Goal: Task Accomplishment & Management: Manage account settings

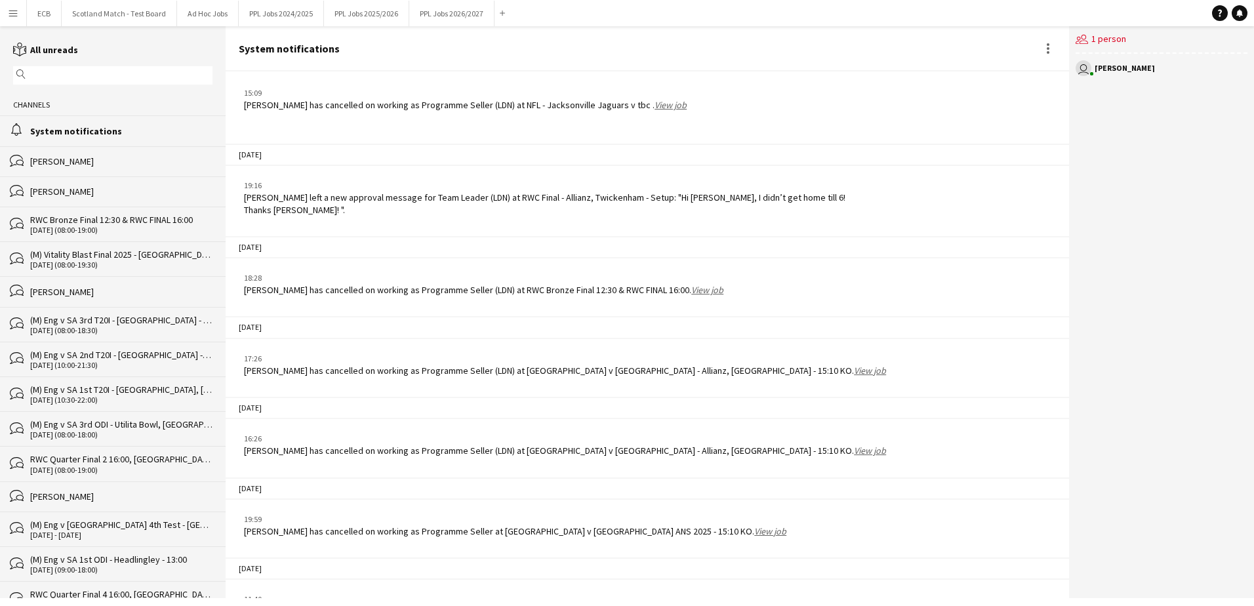
click at [22, 13] on button "Menu" at bounding box center [13, 13] width 26 height 26
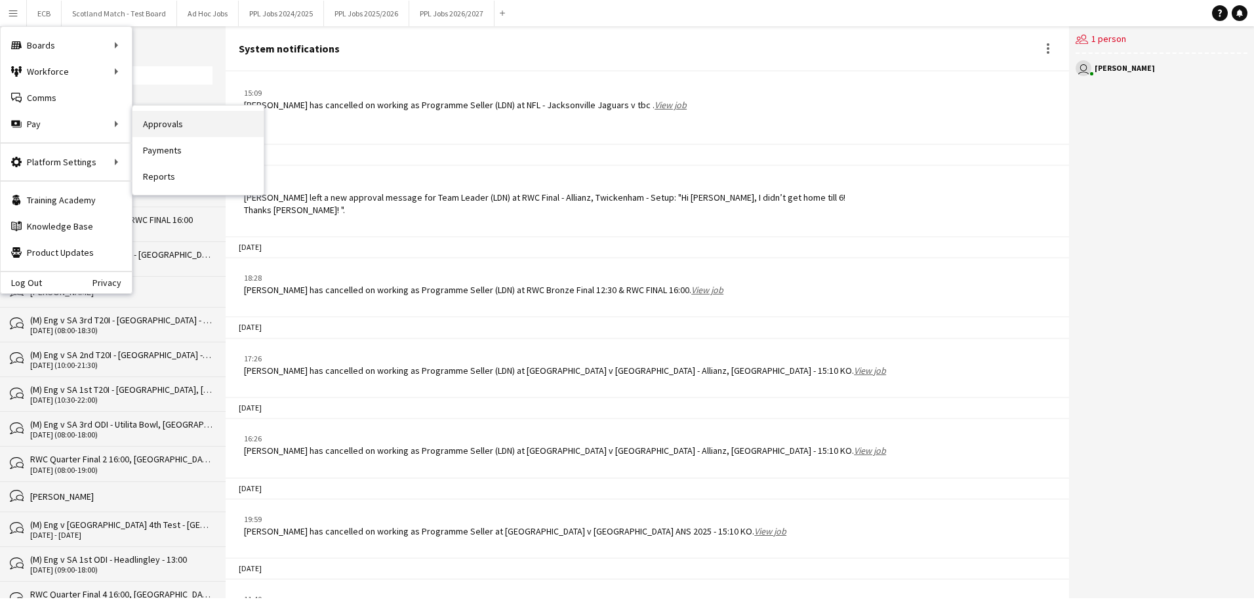
click at [163, 126] on link "Approvals" at bounding box center [198, 124] width 131 height 26
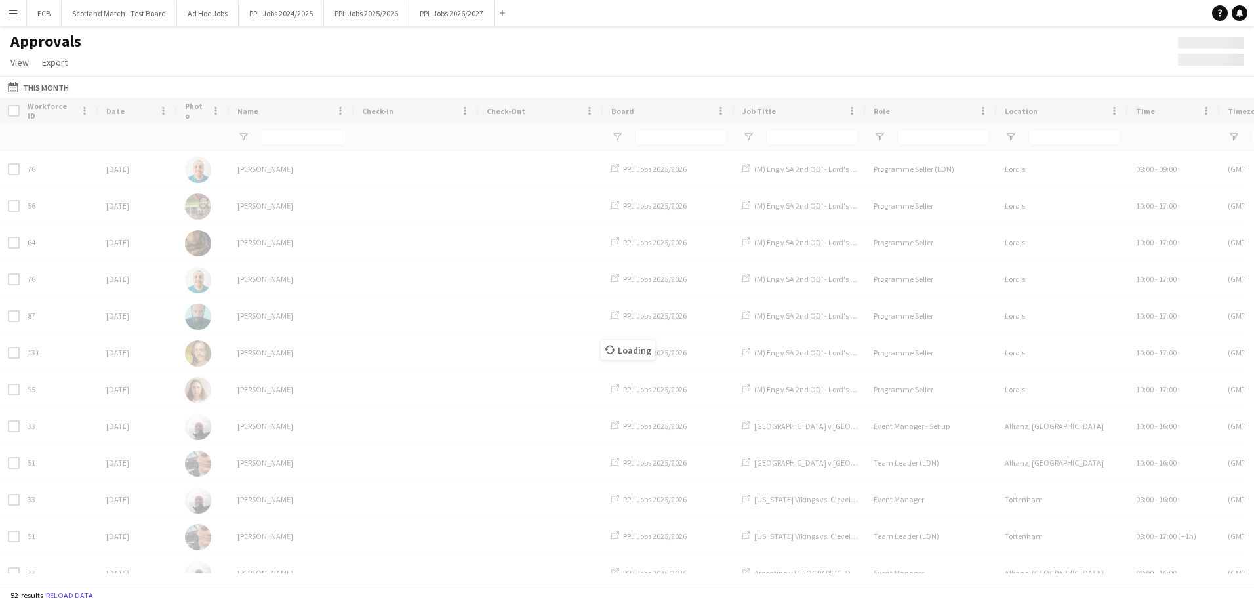
type input "***"
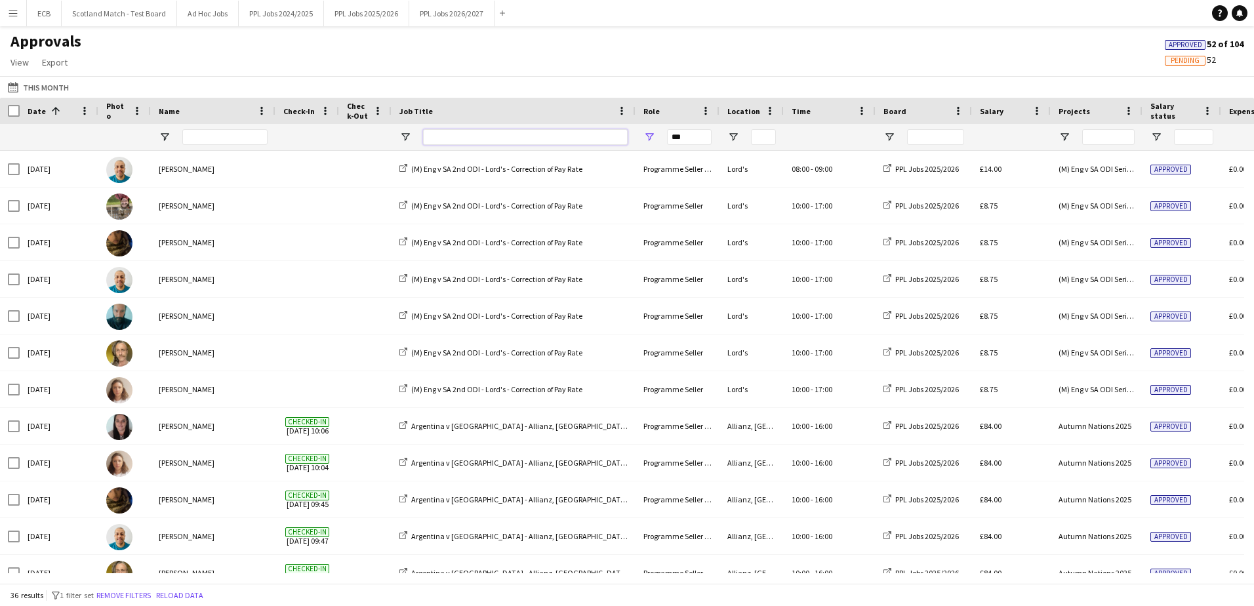
click at [464, 138] on input "Job Title Filter Input" at bounding box center [525, 137] width 205 height 16
click at [196, 131] on input "Name Filter Input" at bounding box center [224, 137] width 85 height 16
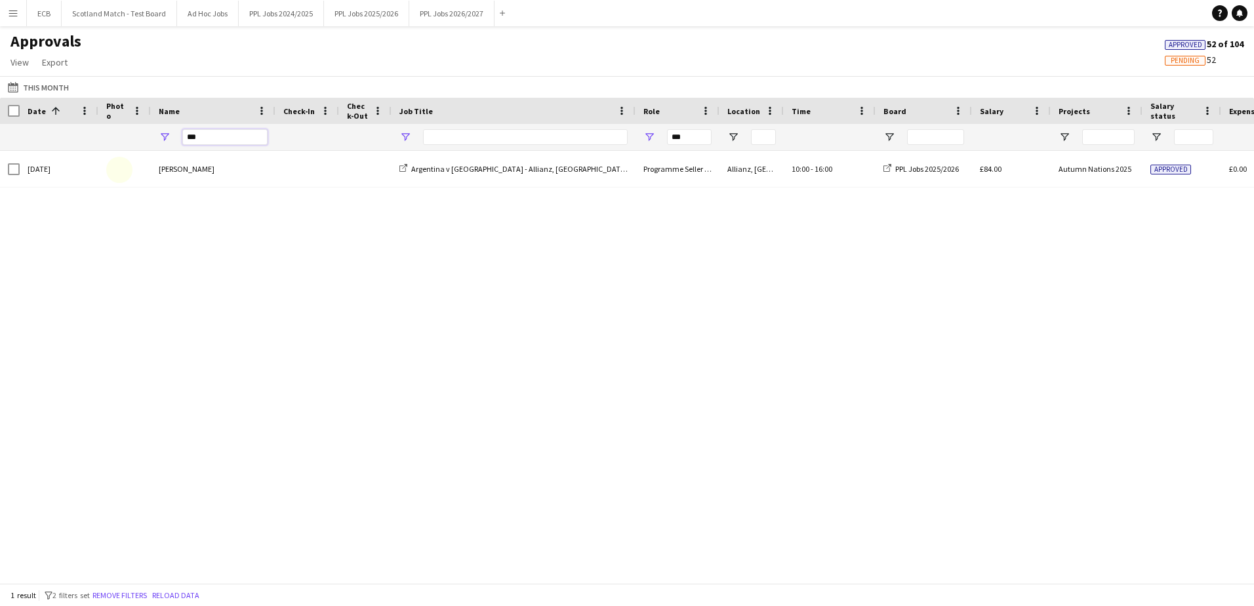
type input "***"
click at [404, 134] on span "Open Filter Menu" at bounding box center [406, 137] width 12 height 12
drag, startPoint x: 689, startPoint y: 142, endPoint x: 621, endPoint y: 141, distance: 68.2
click at [621, 141] on div "***" at bounding box center [1106, 137] width 2212 height 26
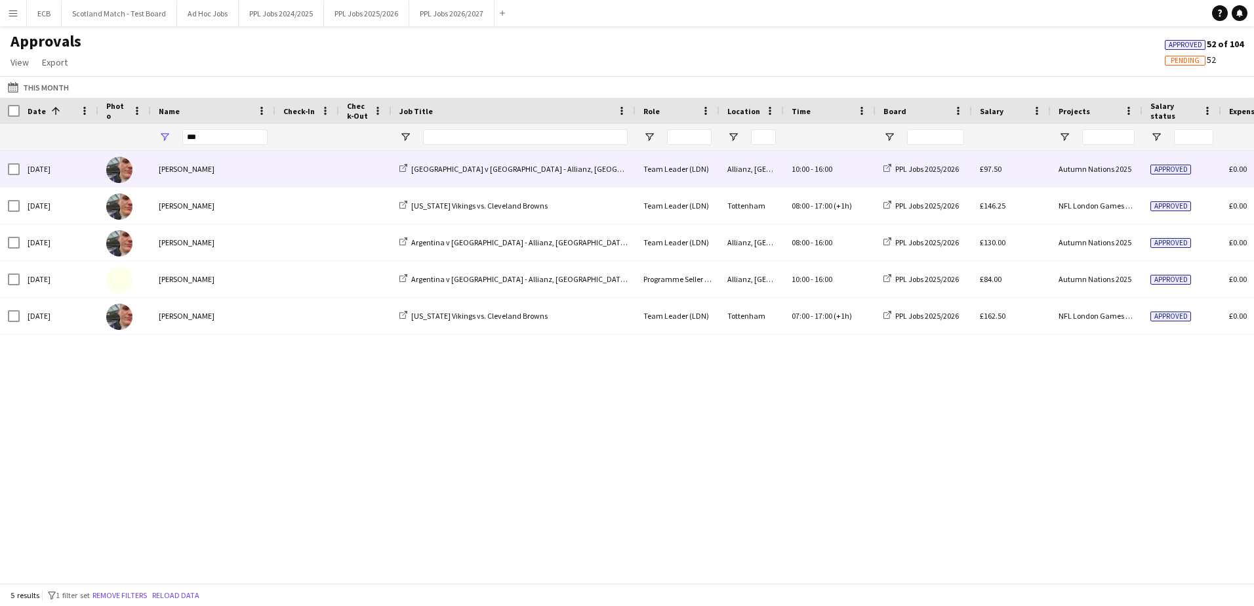
click at [241, 169] on div "[PERSON_NAME]" at bounding box center [213, 169] width 125 height 36
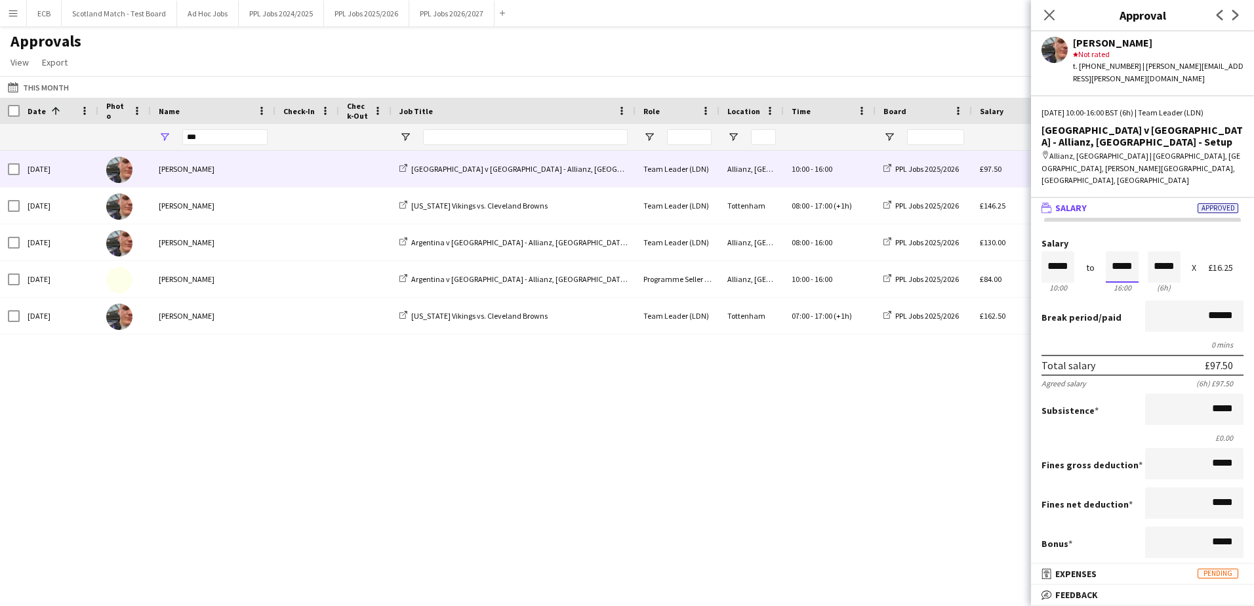
click at [1112, 251] on input "*****" at bounding box center [1122, 266] width 33 height 31
type input "*****"
click at [1111, 284] on div at bounding box center [1114, 290] width 16 height 13
click at [963, 373] on div "Sat, 4 Oct 2025 Charlie Cavan Argentina v South Africa - Allianz, Twickenham - …" at bounding box center [627, 362] width 1254 height 422
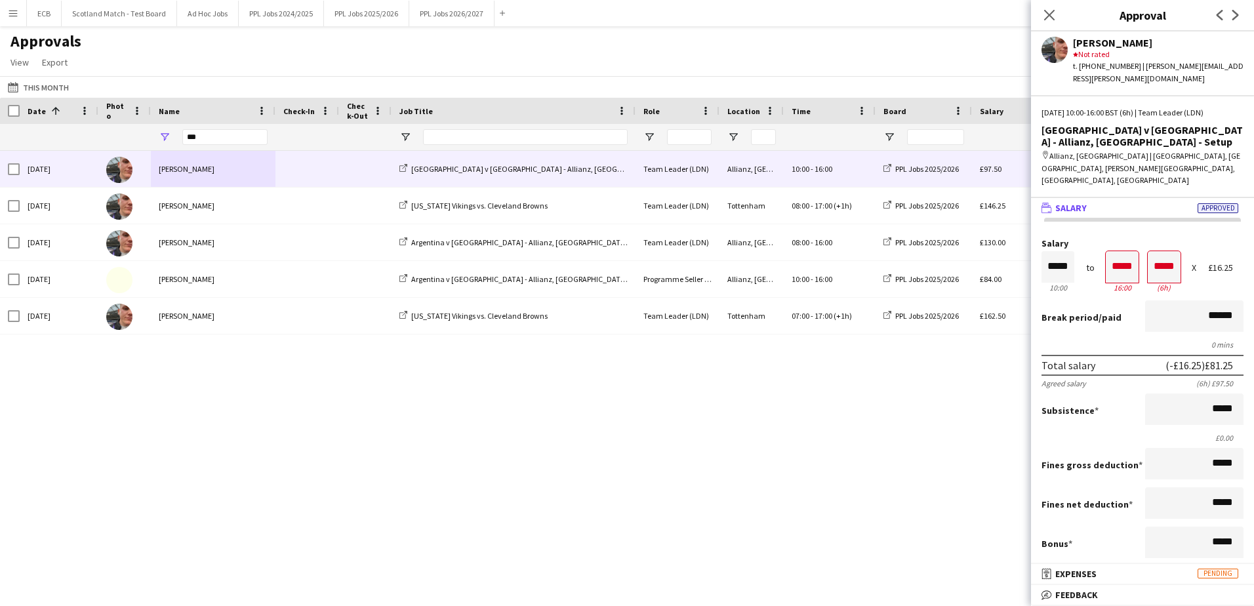
scroll to position [94, 0]
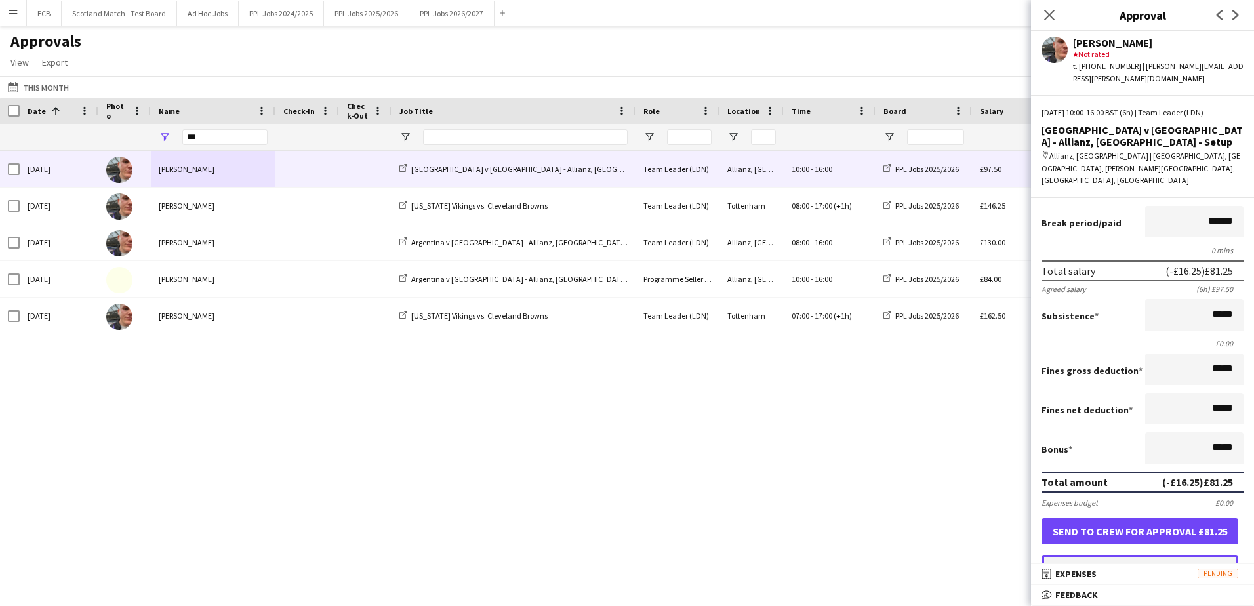
click at [1098, 555] on button "Force payment approval £81.25" at bounding box center [1140, 565] width 197 height 21
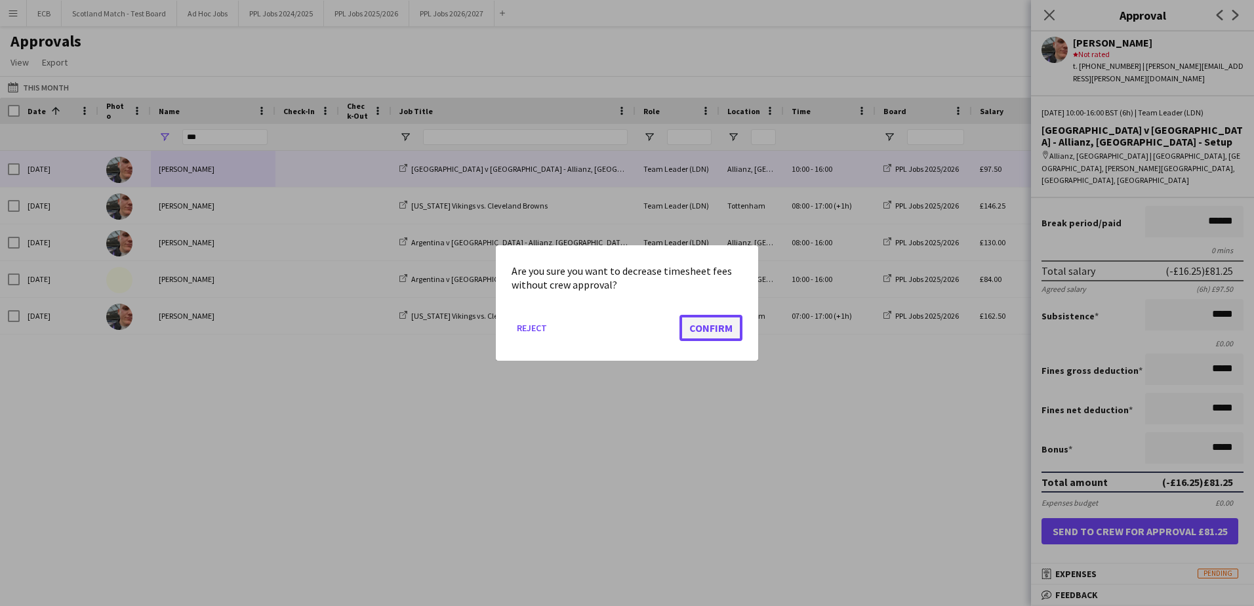
click at [705, 323] on button "Confirm" at bounding box center [711, 328] width 63 height 26
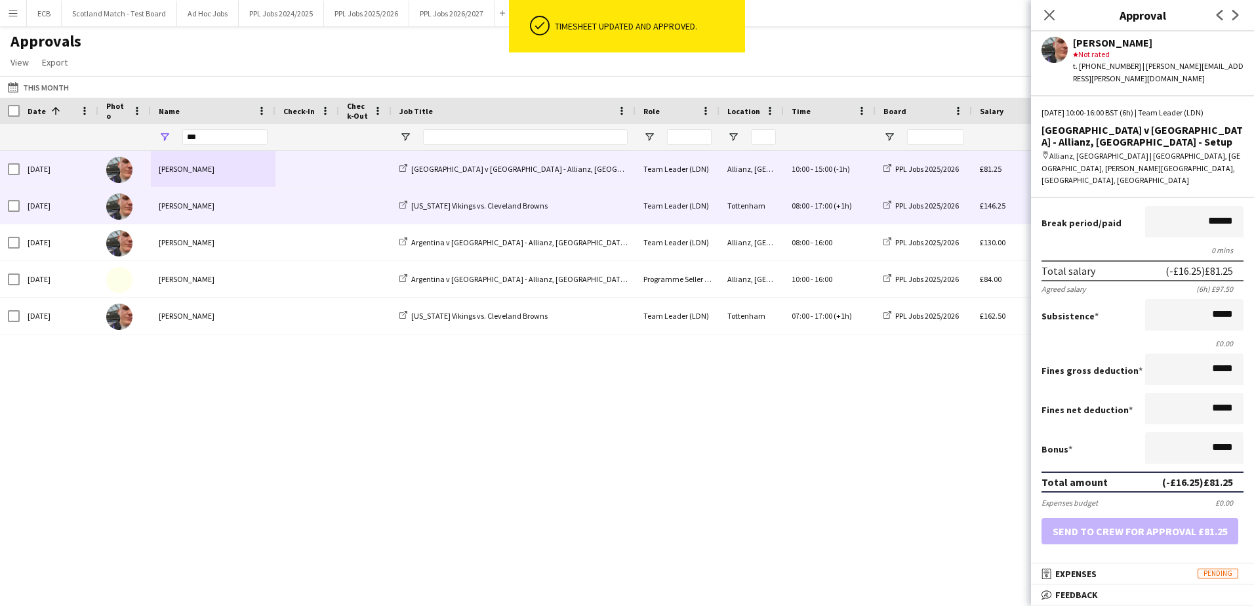
click at [279, 209] on div at bounding box center [308, 206] width 64 height 36
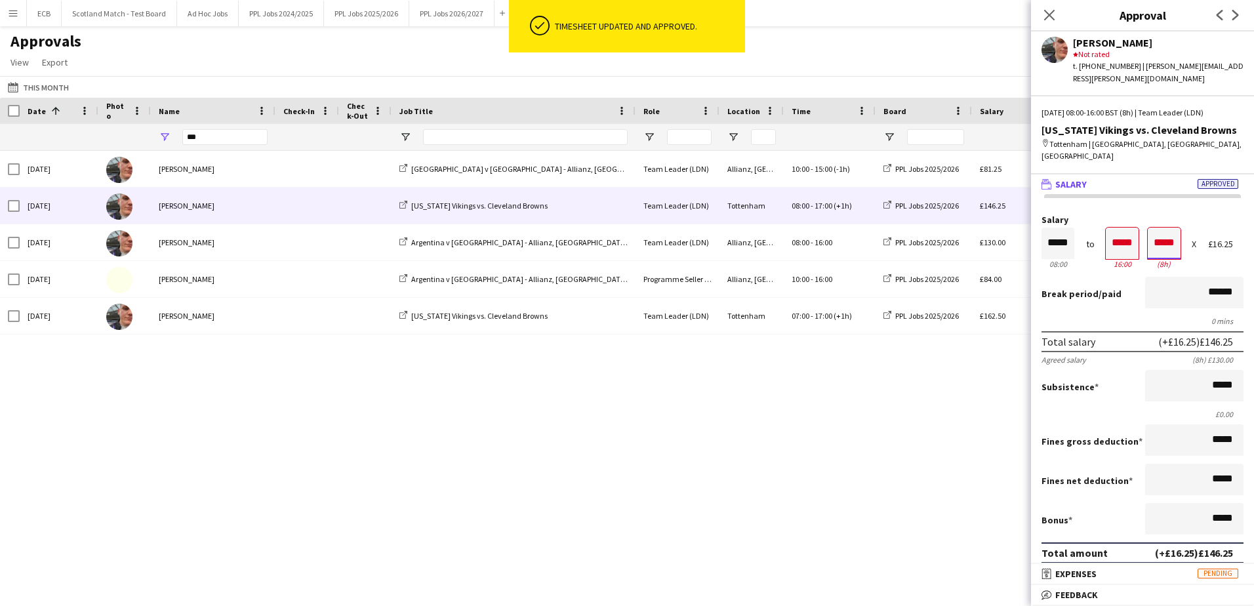
click at [1167, 239] on input "*****" at bounding box center [1164, 243] width 33 height 31
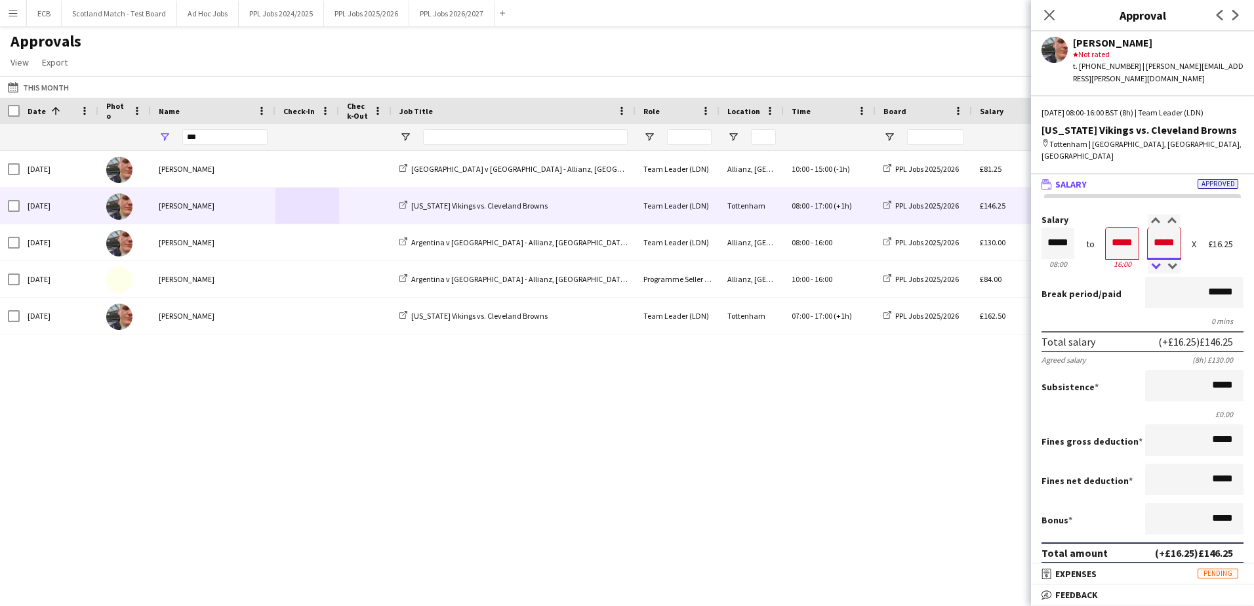
type input "*****"
click at [1149, 260] on div at bounding box center [1156, 266] width 16 height 13
type input "*****"
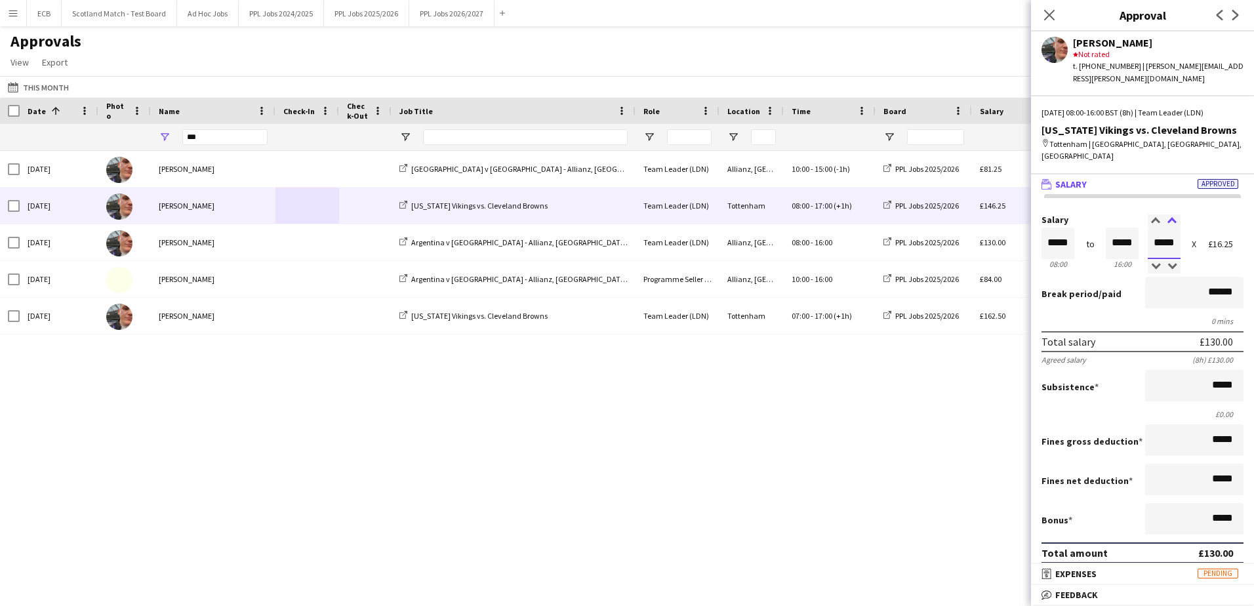
click at [1166, 215] on div at bounding box center [1172, 221] width 16 height 13
click at [882, 382] on div "Sat, 4 Oct 2025 Charlie Cavan Argentina v South Africa - Allianz, Twickenham - …" at bounding box center [627, 362] width 1254 height 422
click at [1049, 16] on icon at bounding box center [1049, 15] width 12 height 12
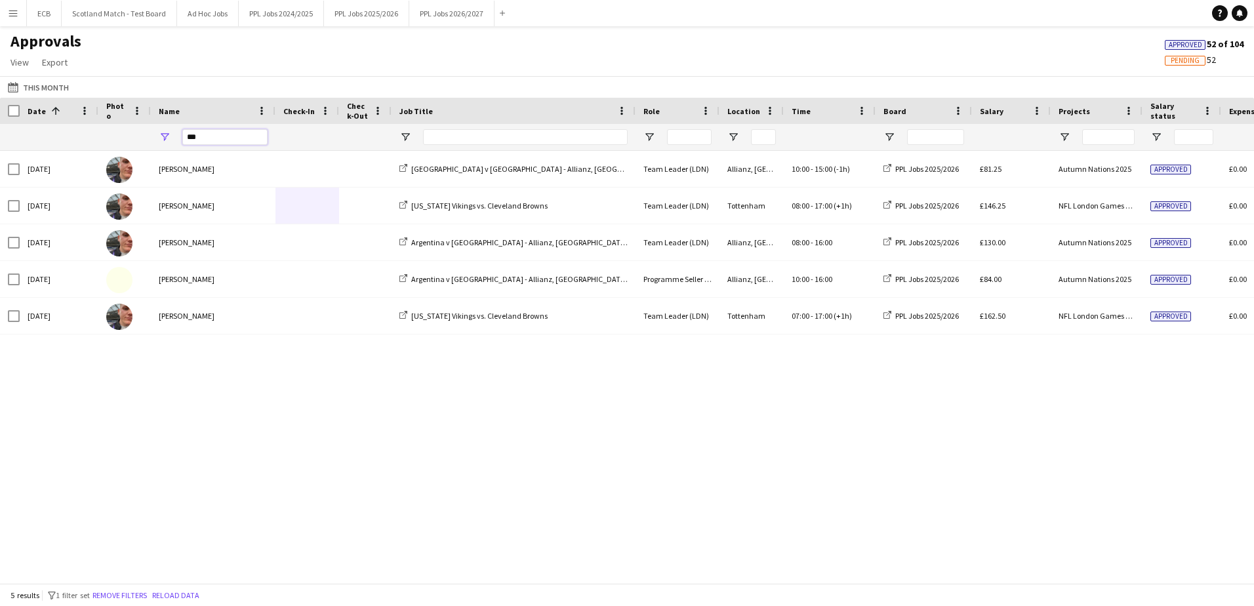
click at [220, 134] on input "***" at bounding box center [224, 137] width 85 height 16
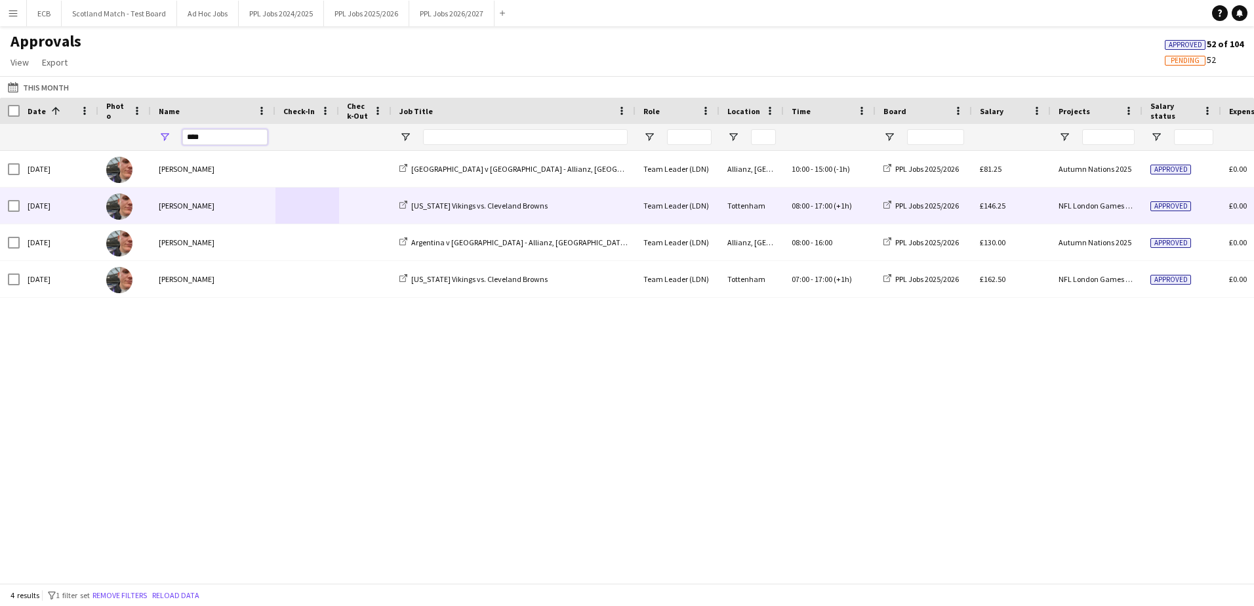
type input "****"
click at [571, 205] on div "[US_STATE] Vikings vs. Cleveland Browns" at bounding box center [514, 206] width 244 height 36
click at [472, 203] on span "[US_STATE] Vikings vs. Cleveland Browns" at bounding box center [479, 206] width 136 height 10
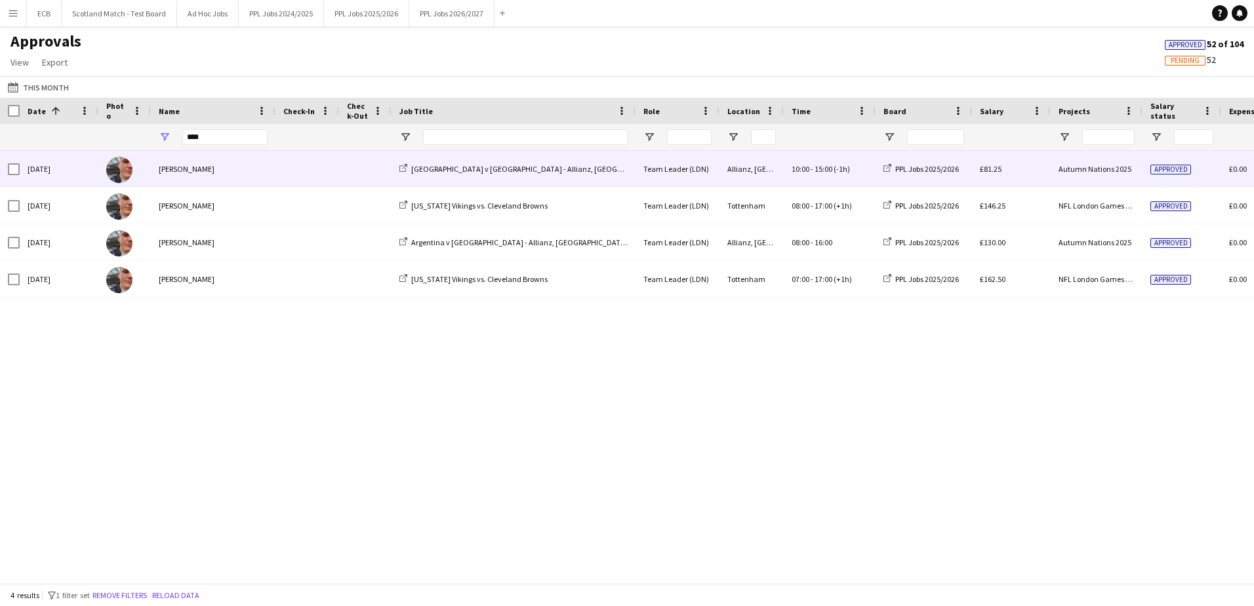
click at [209, 171] on div "[PERSON_NAME]" at bounding box center [213, 169] width 125 height 36
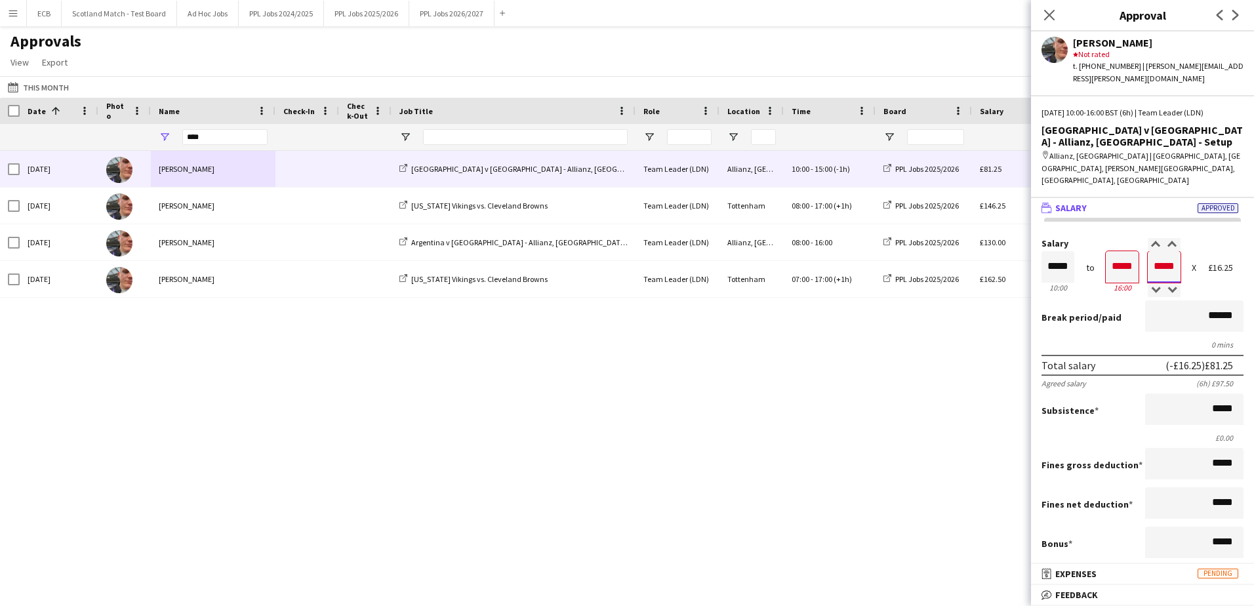
click at [1164, 251] on input "*****" at bounding box center [1164, 266] width 33 height 31
type input "*****"
click at [1150, 238] on div at bounding box center [1156, 244] width 16 height 13
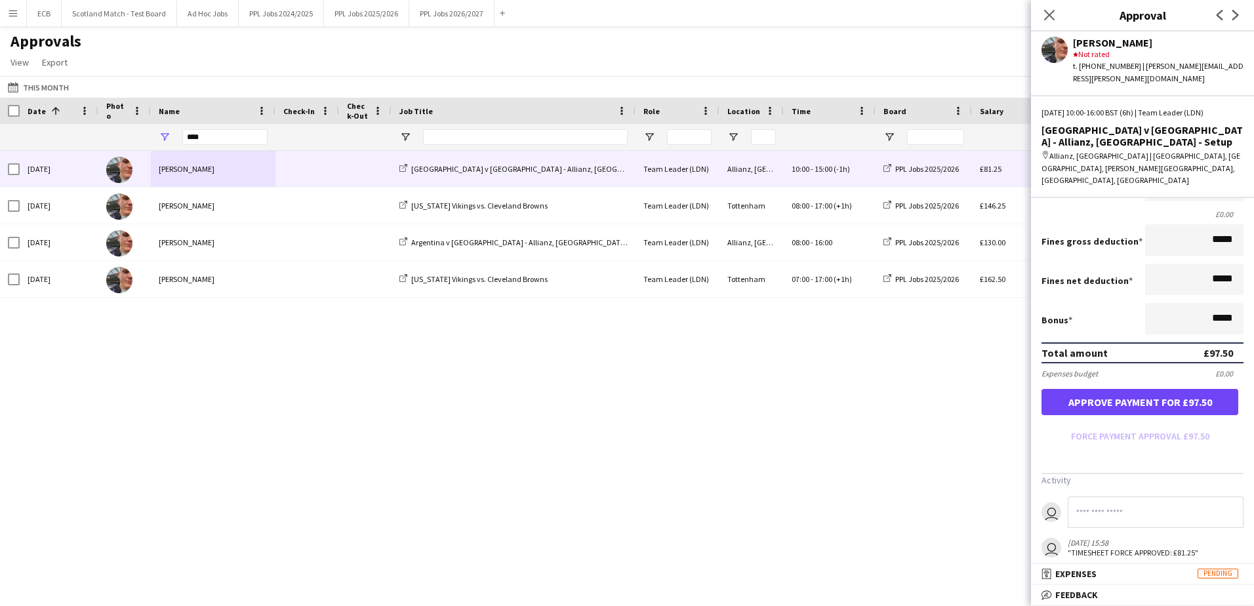
scroll to position [226, 0]
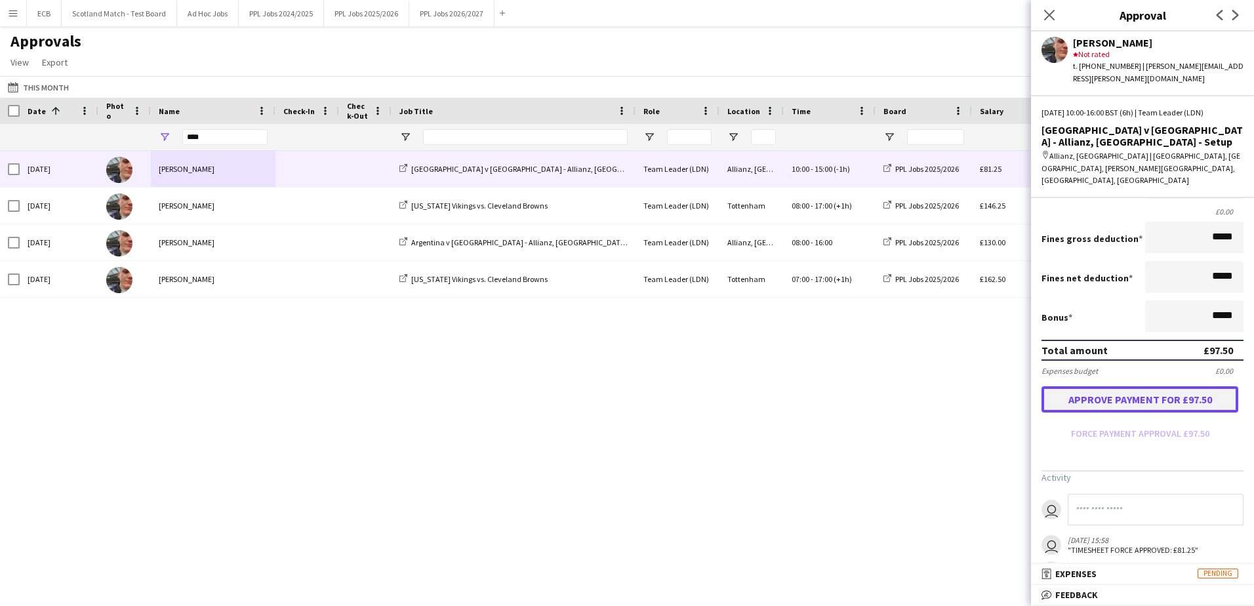
click at [1130, 386] on button "Approve payment for £97.50" at bounding box center [1140, 399] width 197 height 26
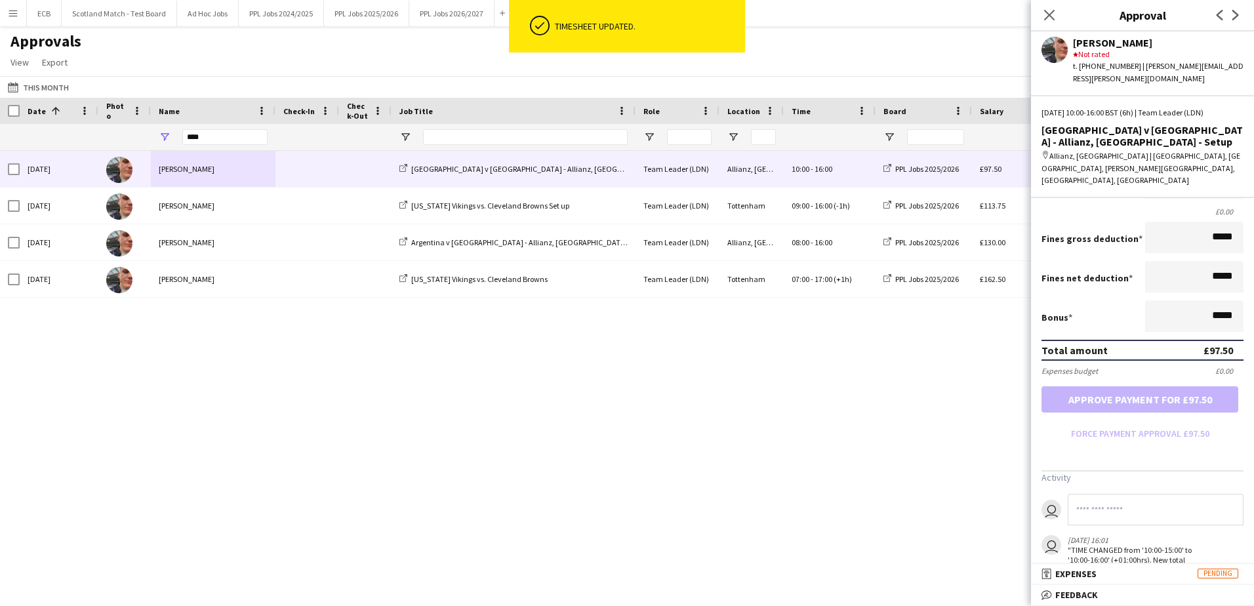
click at [719, 429] on div "Thu, 2 Oct 2025 Harvey Fogg Argentina v South Africa - Allianz, Twickenham - Se…" at bounding box center [627, 362] width 1254 height 422
click at [1052, 16] on icon "Close pop-in" at bounding box center [1049, 15] width 12 height 12
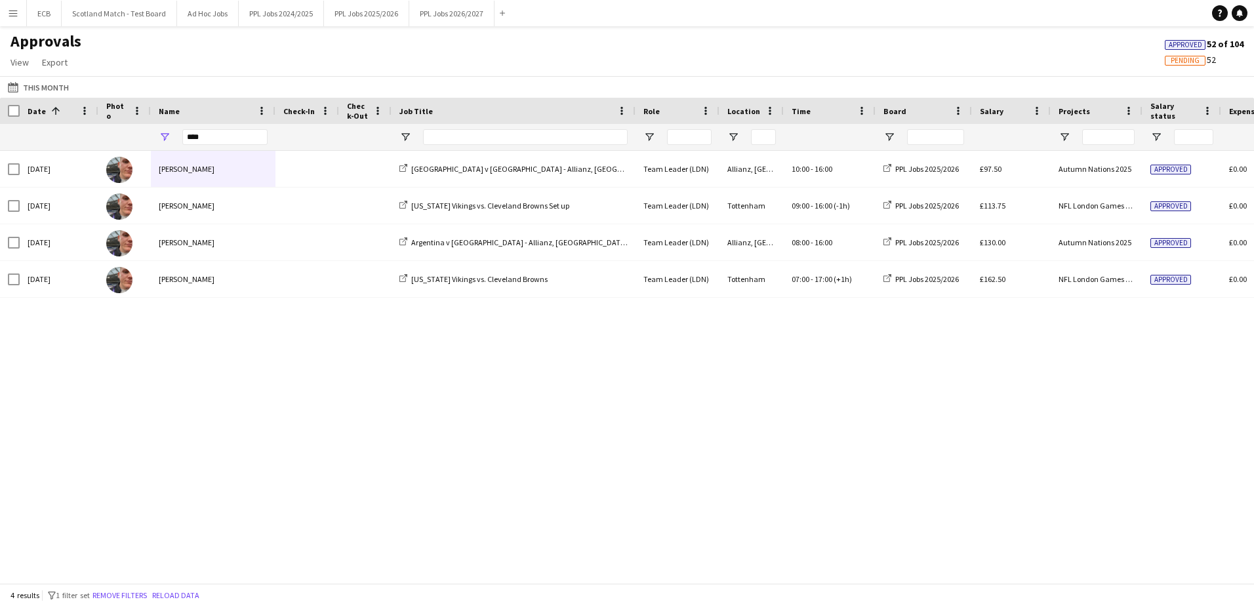
click at [684, 368] on div "Thu, 2 Oct 2025 Harvey Fogg Argentina v South Africa - Allianz, Twickenham - Se…" at bounding box center [627, 362] width 1254 height 422
click at [344, 11] on button "PPL Jobs 2025/2026 Close" at bounding box center [366, 14] width 85 height 26
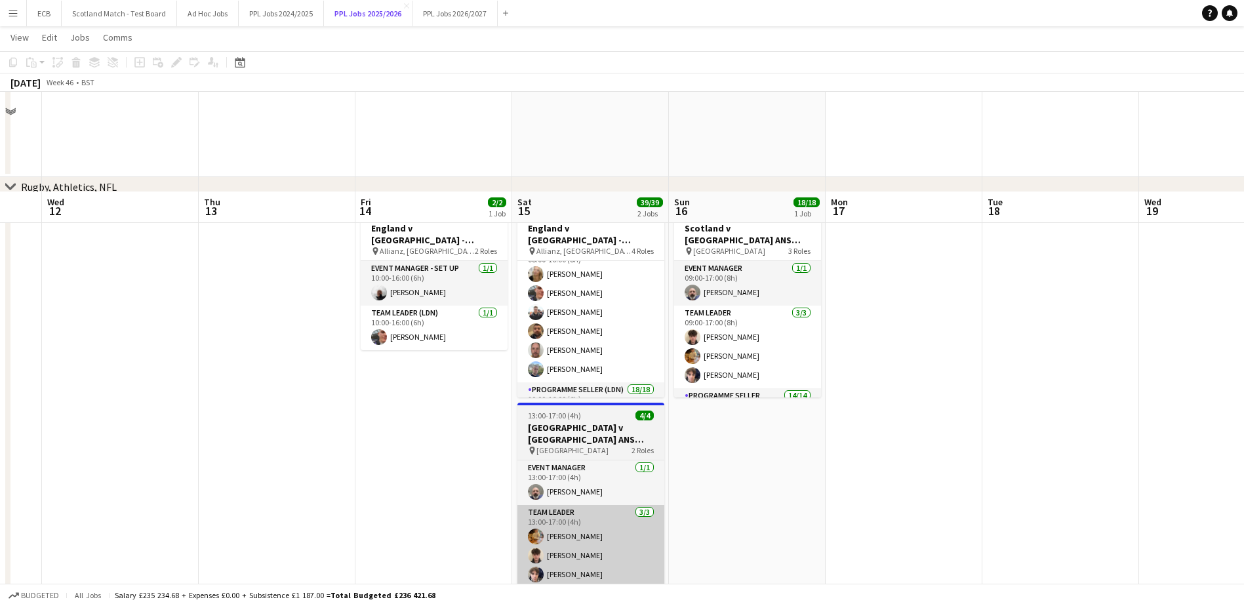
scroll to position [325, 0]
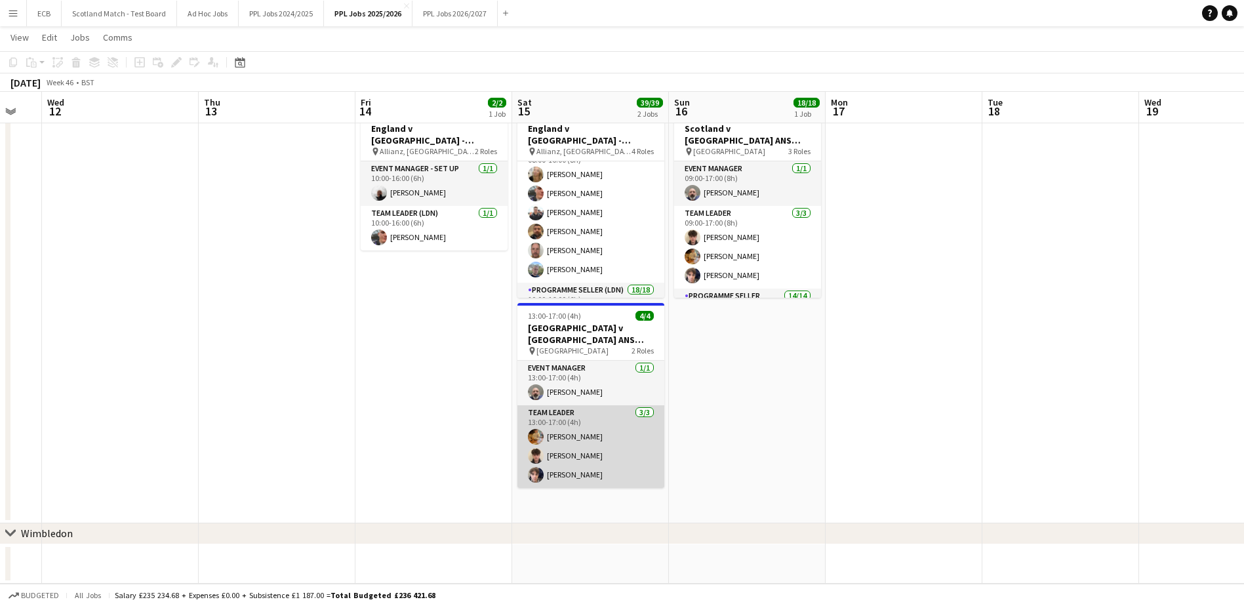
click at [567, 465] on app-card-role "Team Leader 3/3 13:00-17:00 (4h) Robert McElrea Mathieu Reid Jamie Barnett" at bounding box center [591, 446] width 147 height 83
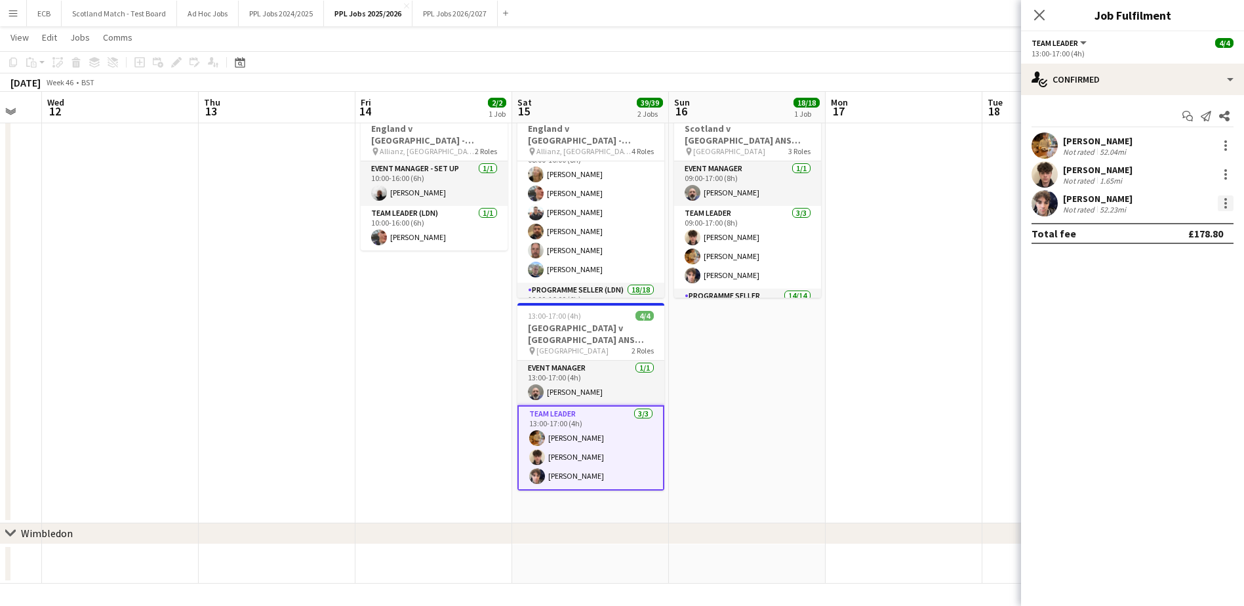
click at [1220, 203] on div at bounding box center [1226, 203] width 16 height 16
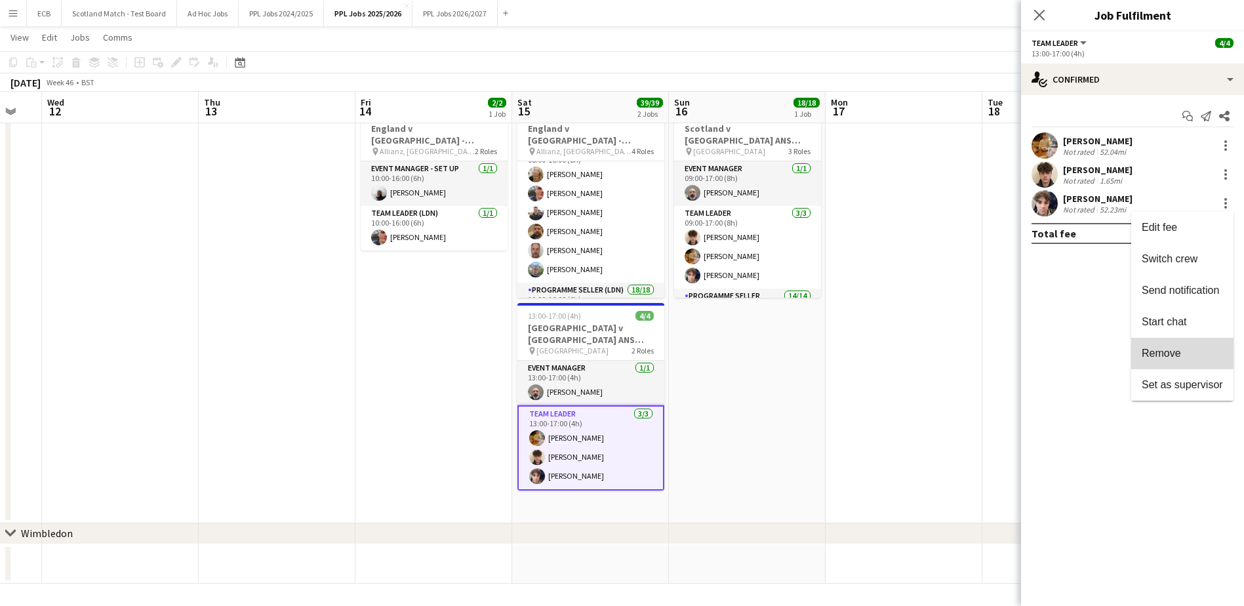
click at [1162, 351] on span "Remove" at bounding box center [1161, 353] width 39 height 11
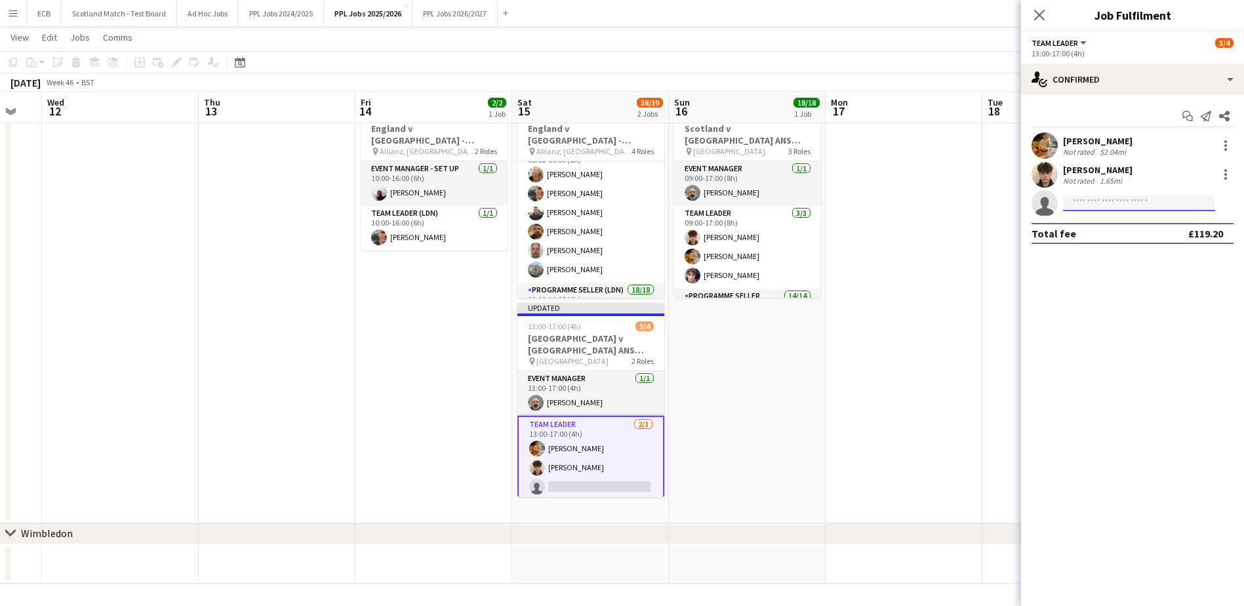
click at [1102, 203] on input at bounding box center [1139, 203] width 152 height 16
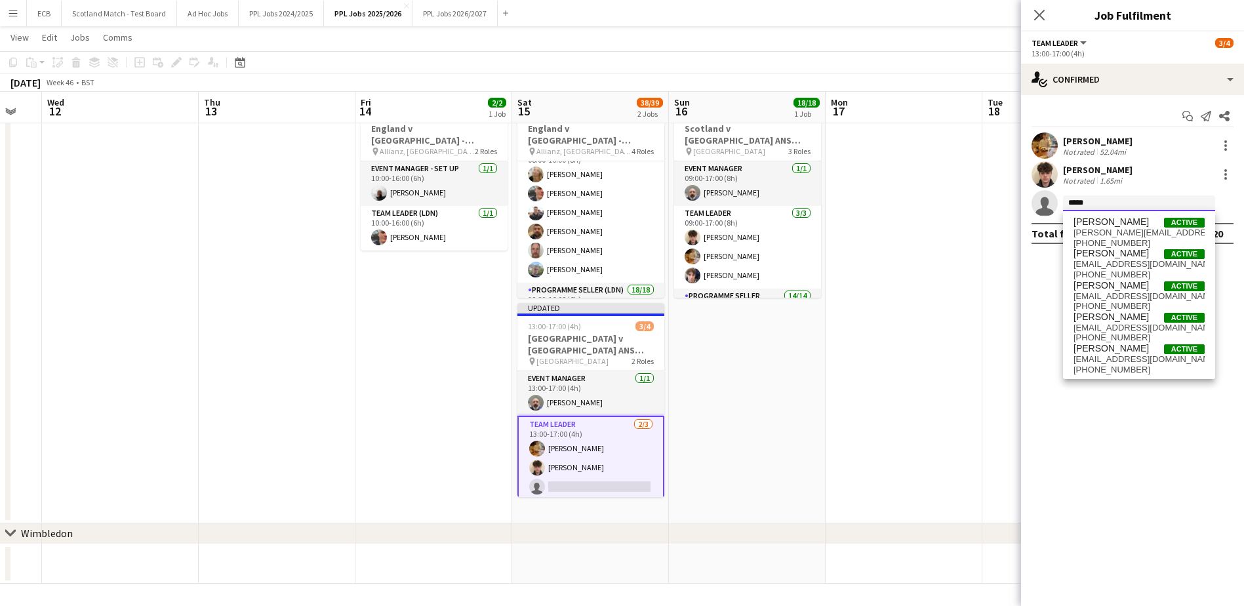
type input "*****"
click at [955, 329] on app-date-cell at bounding box center [904, 310] width 157 height 425
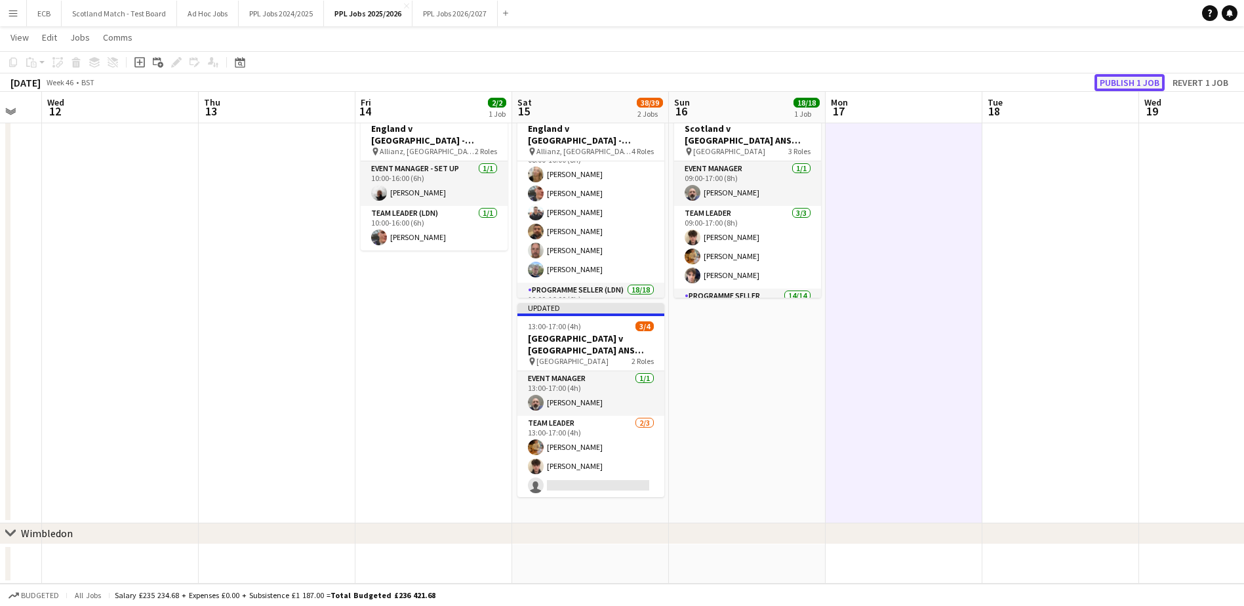
click at [1127, 86] on button "Publish 1 job" at bounding box center [1130, 82] width 70 height 17
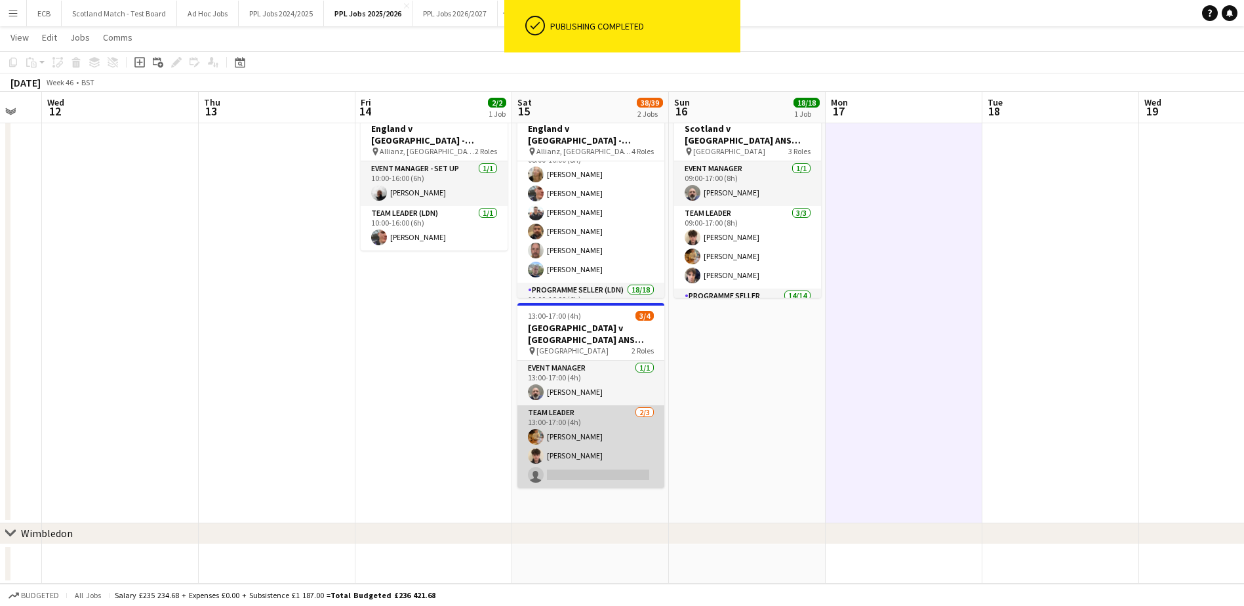
click at [597, 440] on app-card-role "Team Leader 2/3 13:00-17:00 (4h) Robert McElrea Mathieu Reid single-neutral-act…" at bounding box center [591, 446] width 147 height 83
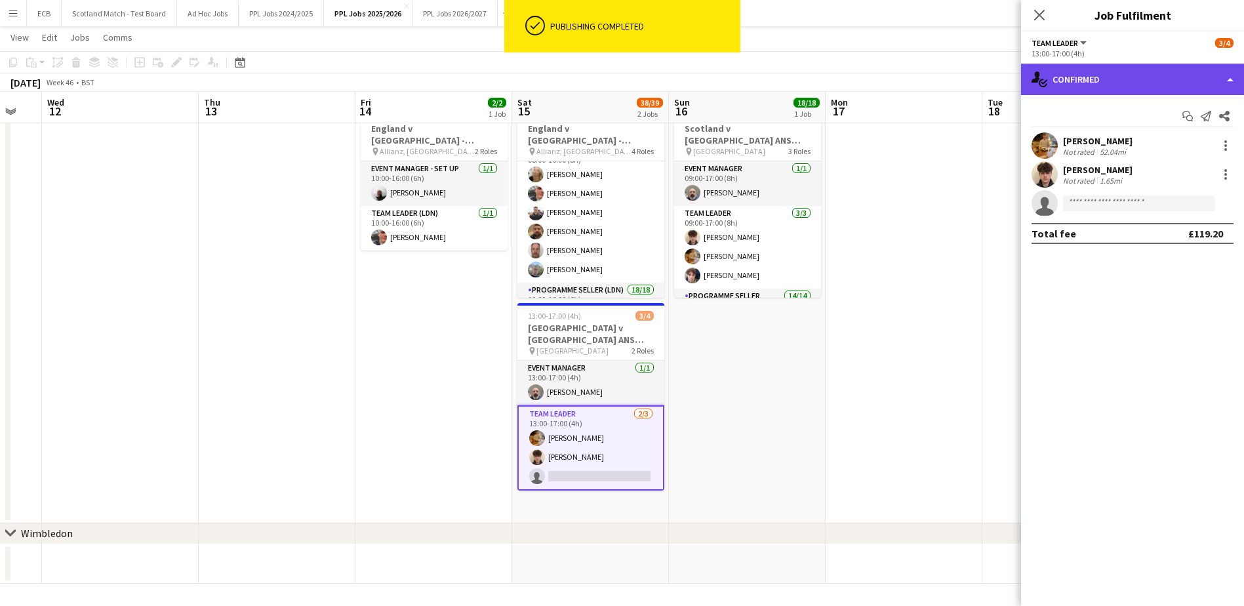
click at [1126, 85] on div "single-neutral-actions-check-2 Confirmed" at bounding box center [1132, 79] width 223 height 31
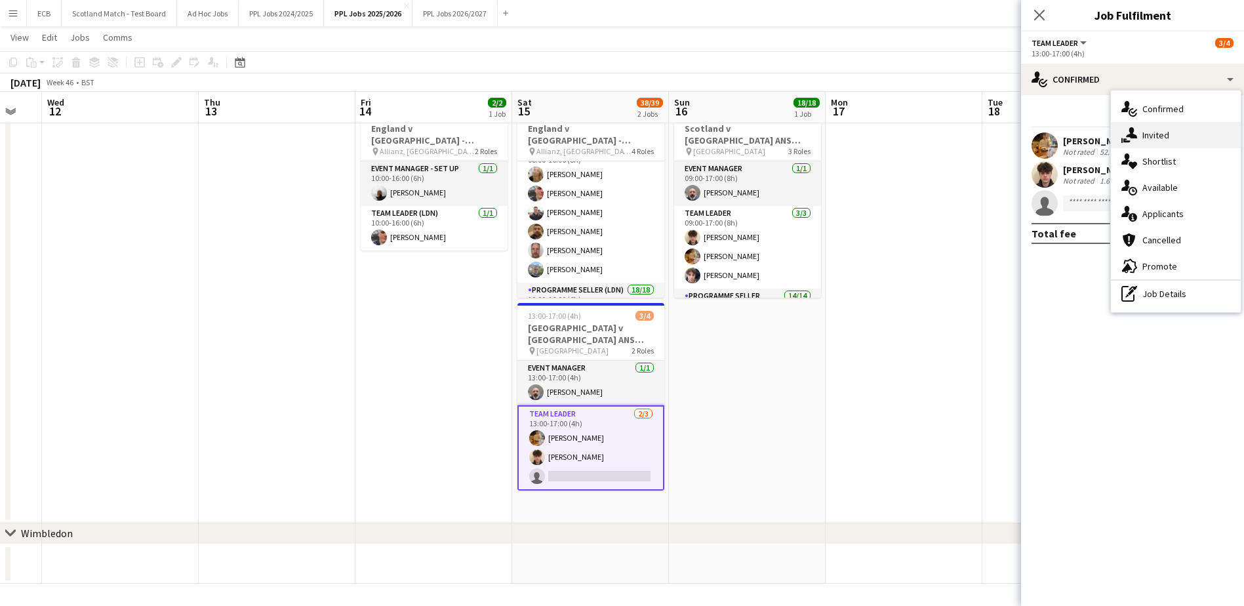
click at [1161, 136] on span "Invited" at bounding box center [1156, 135] width 27 height 12
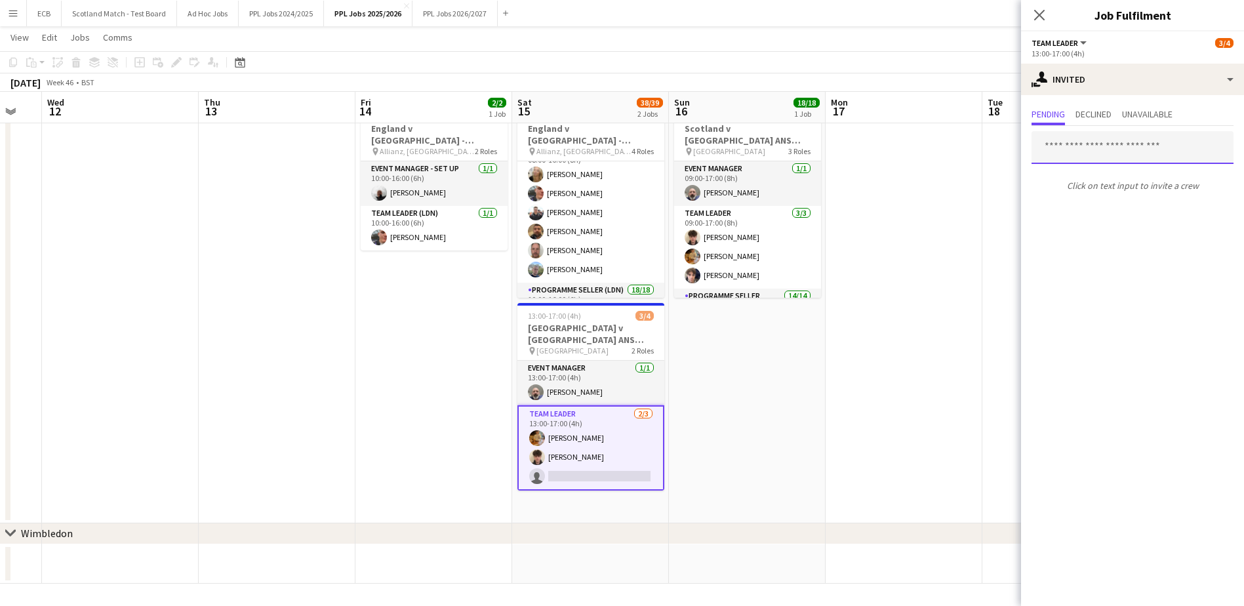
click at [1103, 150] on input "text" at bounding box center [1133, 147] width 202 height 33
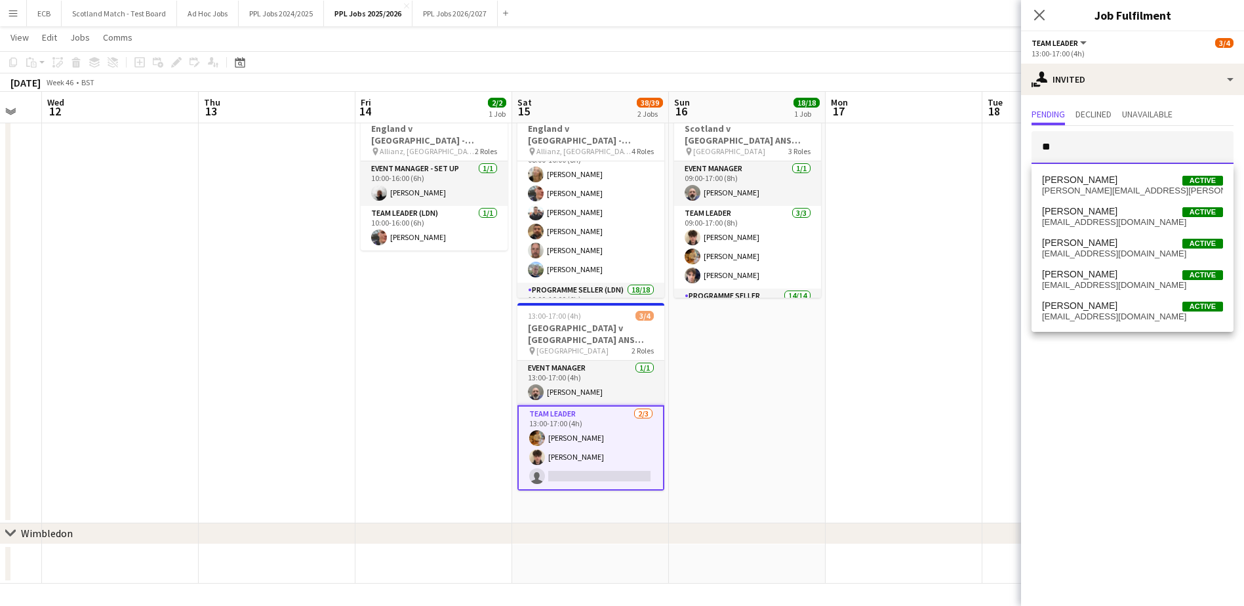
type input "*"
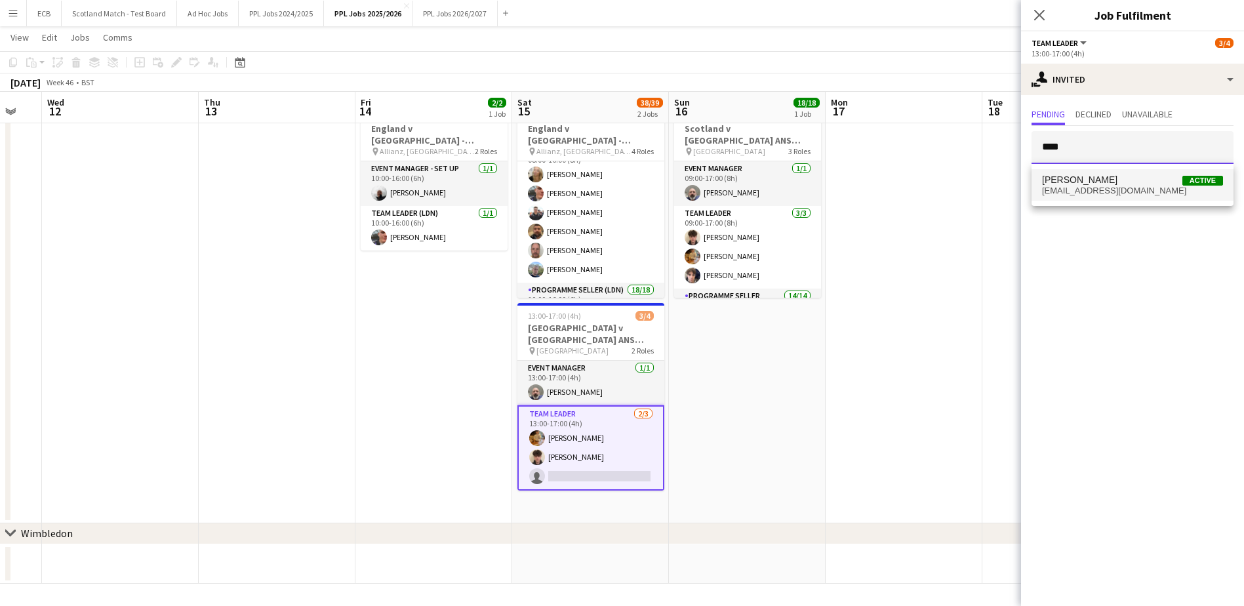
type input "****"
click at [1092, 180] on span "James Wilson" at bounding box center [1079, 180] width 75 height 11
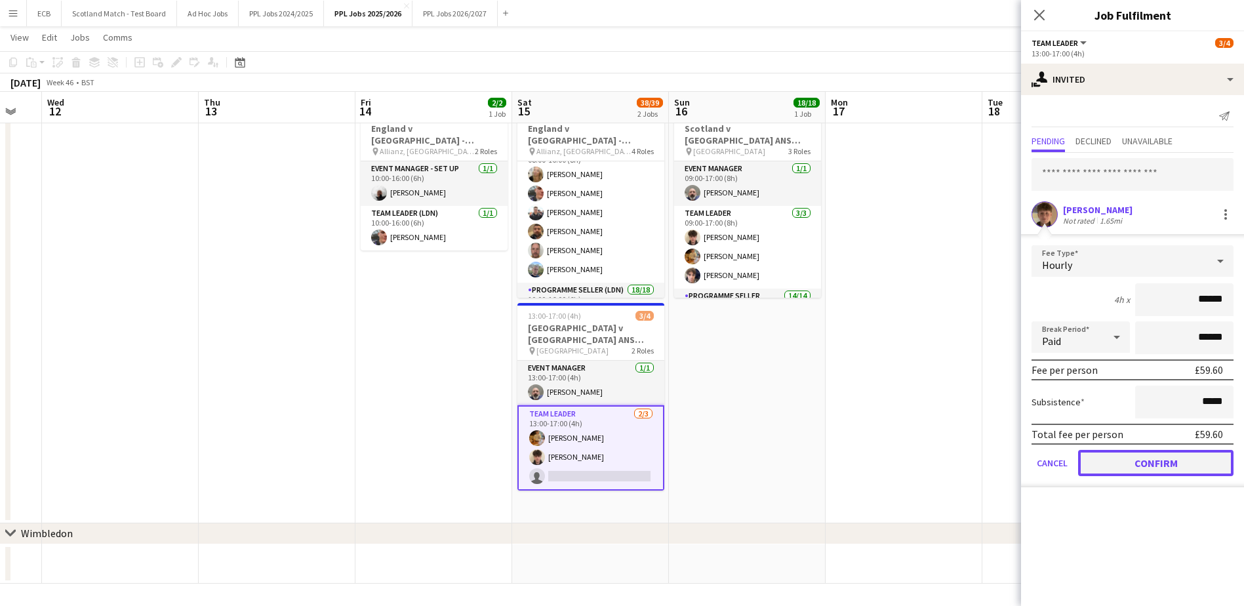
click at [1157, 463] on button "Confirm" at bounding box center [1156, 463] width 155 height 26
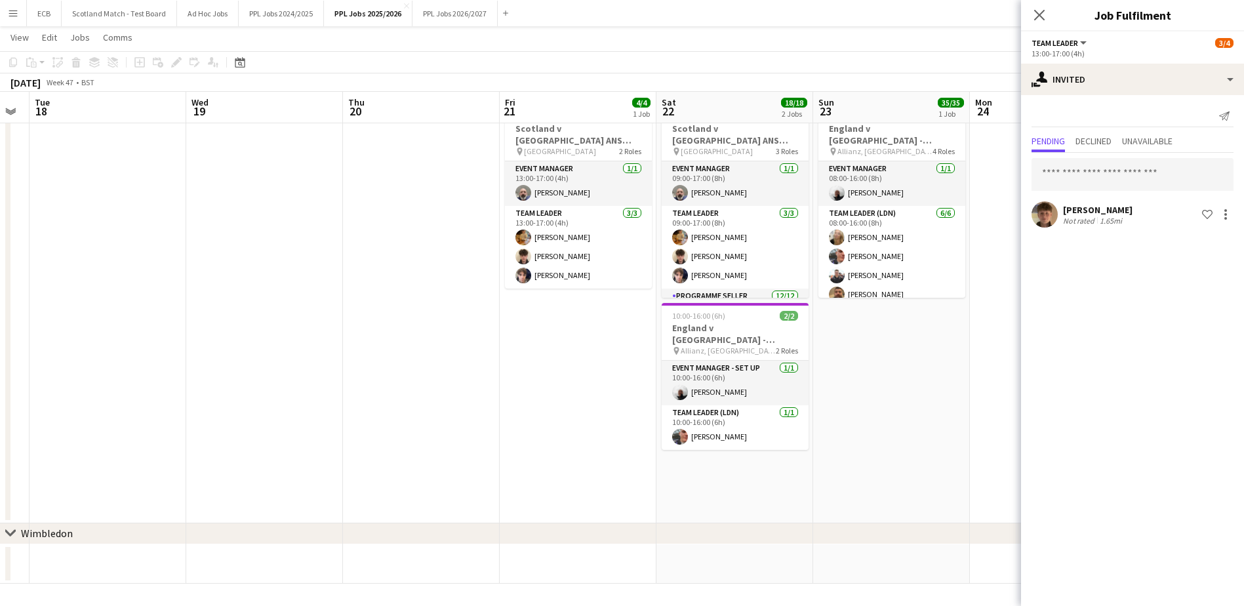
scroll to position [0, 444]
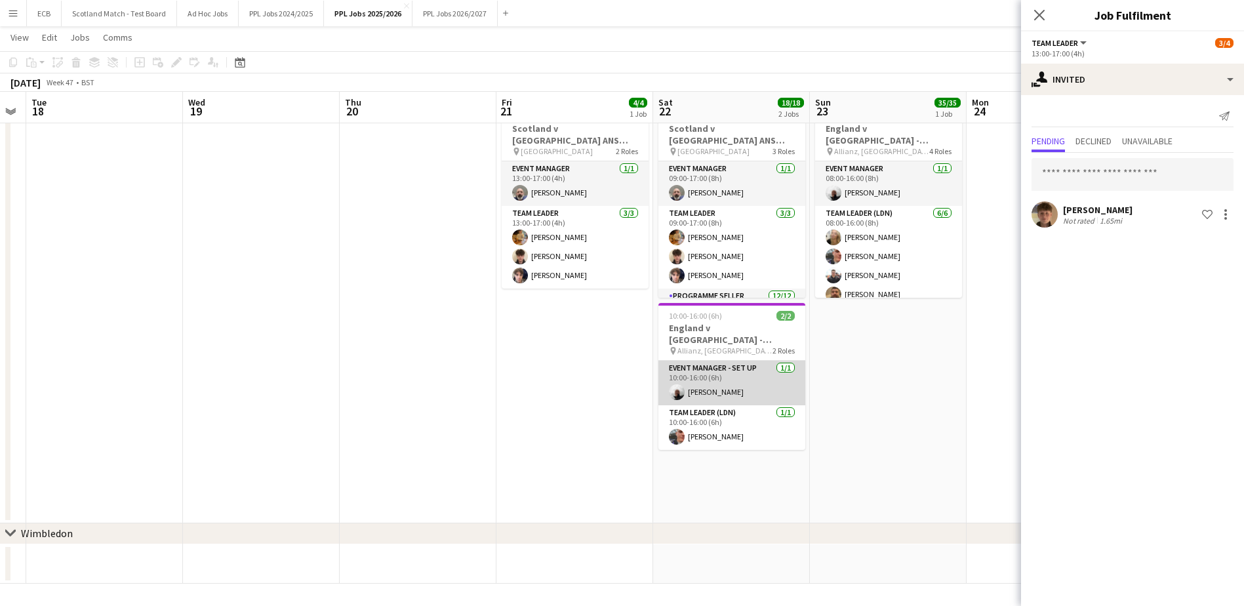
click at [722, 401] on app-card-role "Event Manager - Set up 1/1 10:00-16:00 (6h) Steve Fulcher" at bounding box center [732, 383] width 147 height 45
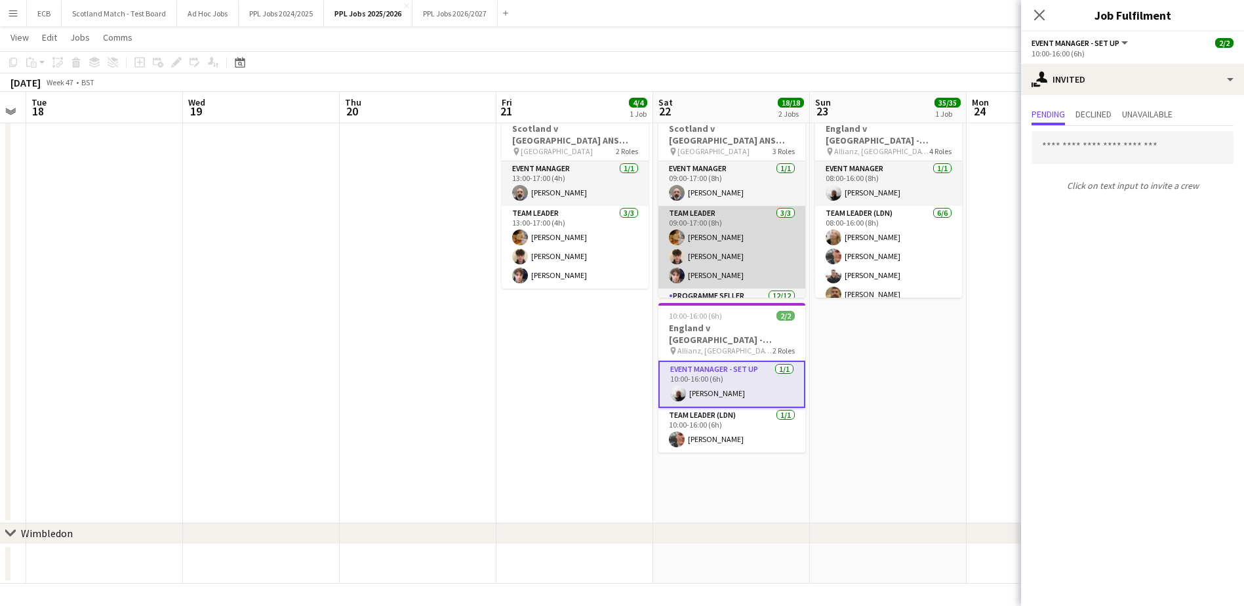
scroll to position [21, 0]
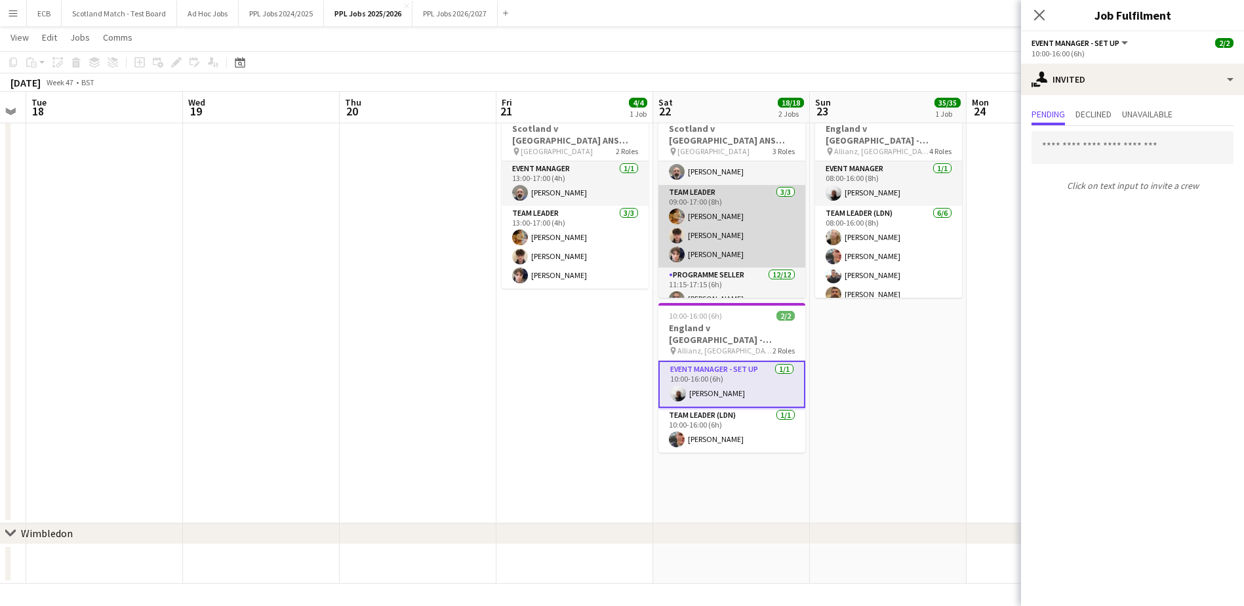
click at [701, 252] on app-card-role "Team Leader 3/3 09:00-17:00 (8h) Robert McElrea Mathieu Reid Jamie Barnett" at bounding box center [732, 226] width 147 height 83
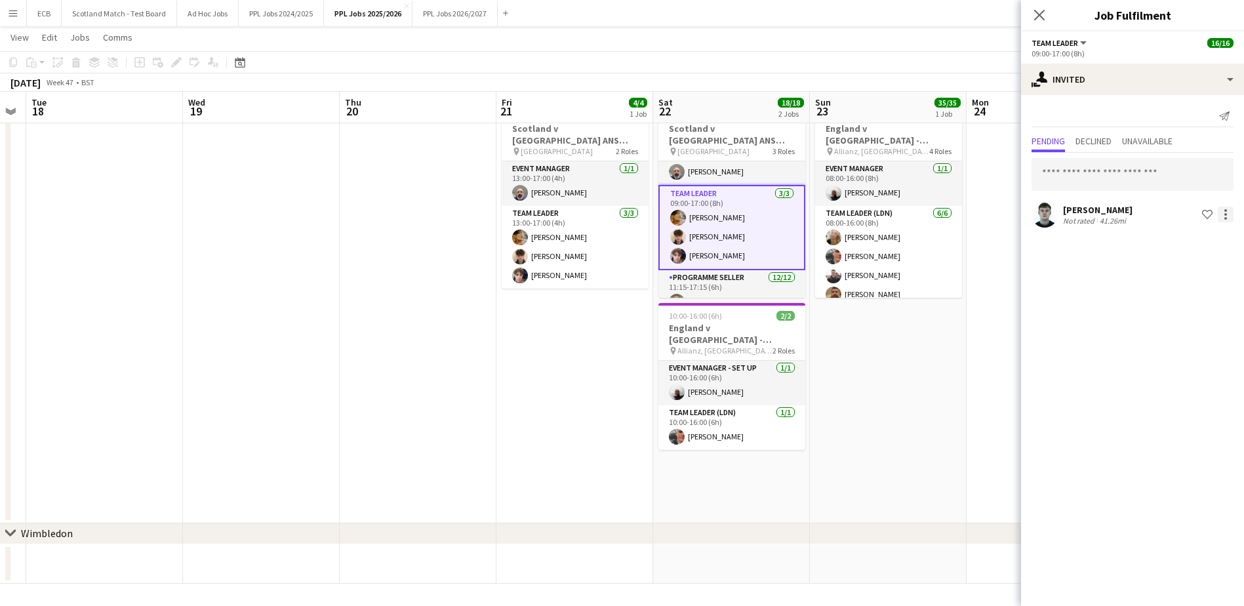
click at [1224, 214] on div at bounding box center [1226, 215] width 16 height 16
click at [1178, 329] on span "Cancel invitation" at bounding box center [1184, 332] width 77 height 11
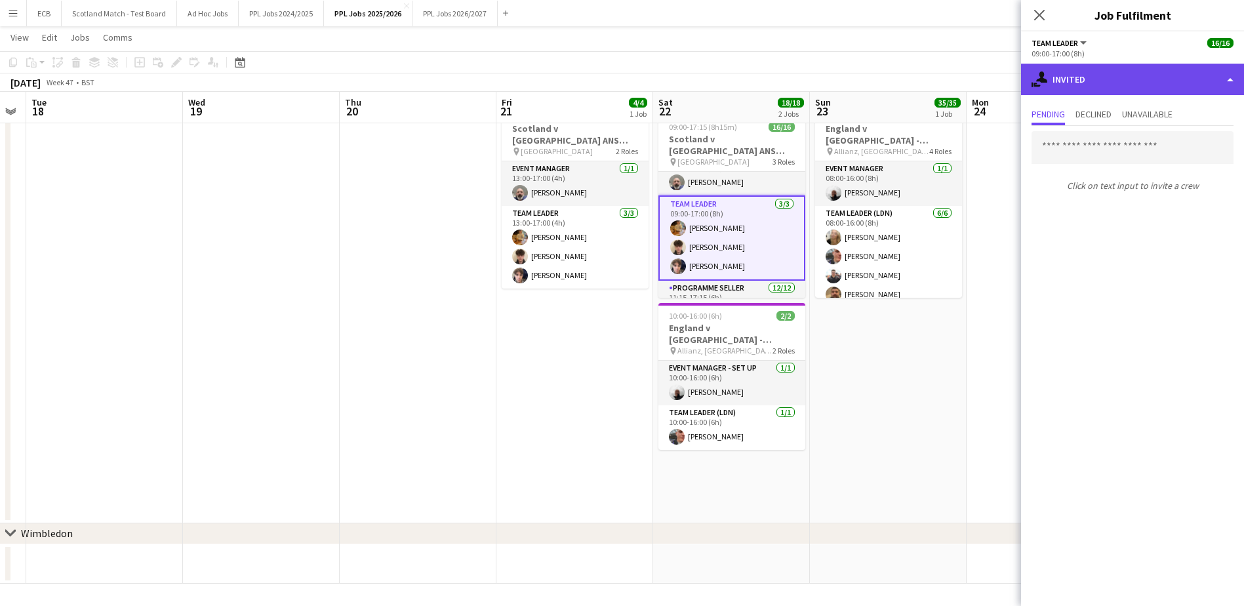
click at [1067, 70] on div "single-neutral-actions-share-1 Invited" at bounding box center [1132, 79] width 223 height 31
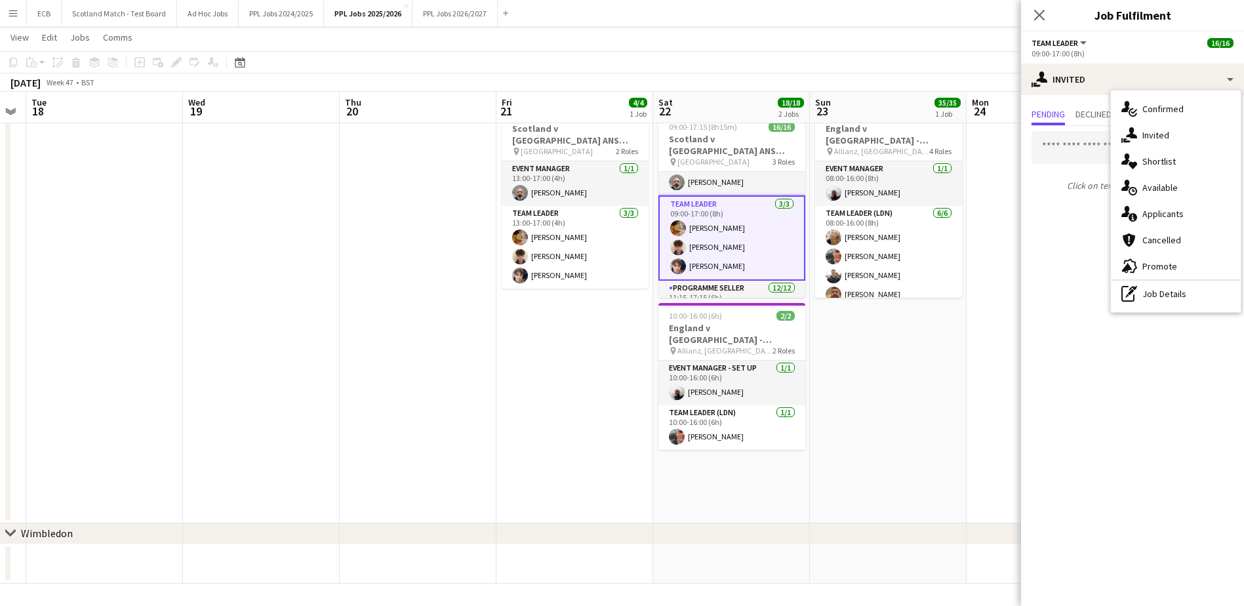
click at [718, 259] on app-card-role "Team Leader 3/3 09:00-17:00 (8h) Robert McElrea Mathieu Reid Jamie Barnett" at bounding box center [732, 237] width 147 height 85
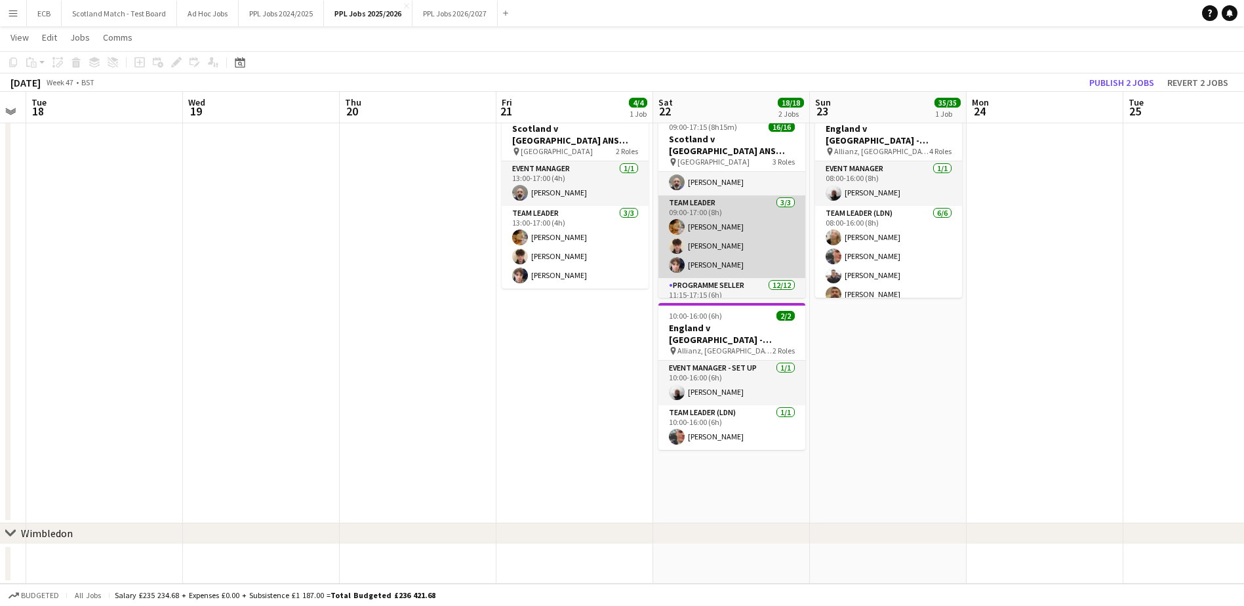
click at [741, 232] on app-card-role "Team Leader 3/3 09:00-17:00 (8h) Robert McElrea Mathieu Reid Jamie Barnett" at bounding box center [732, 236] width 147 height 83
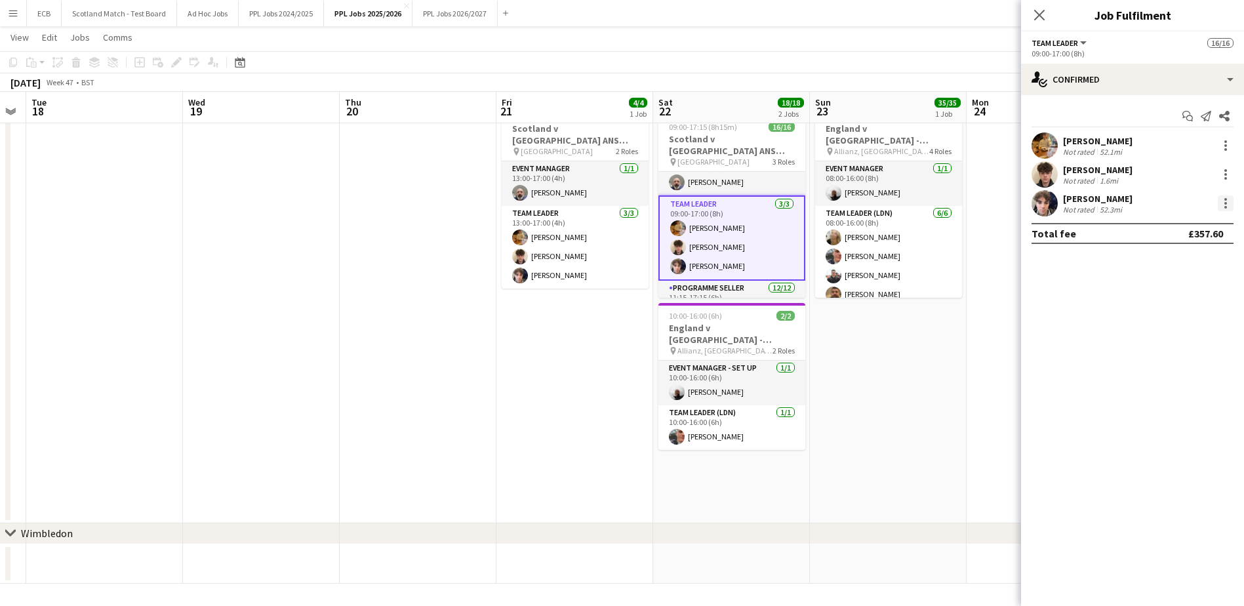
click at [1227, 205] on div at bounding box center [1226, 203] width 16 height 16
click at [1164, 352] on span "Remove" at bounding box center [1161, 353] width 39 height 11
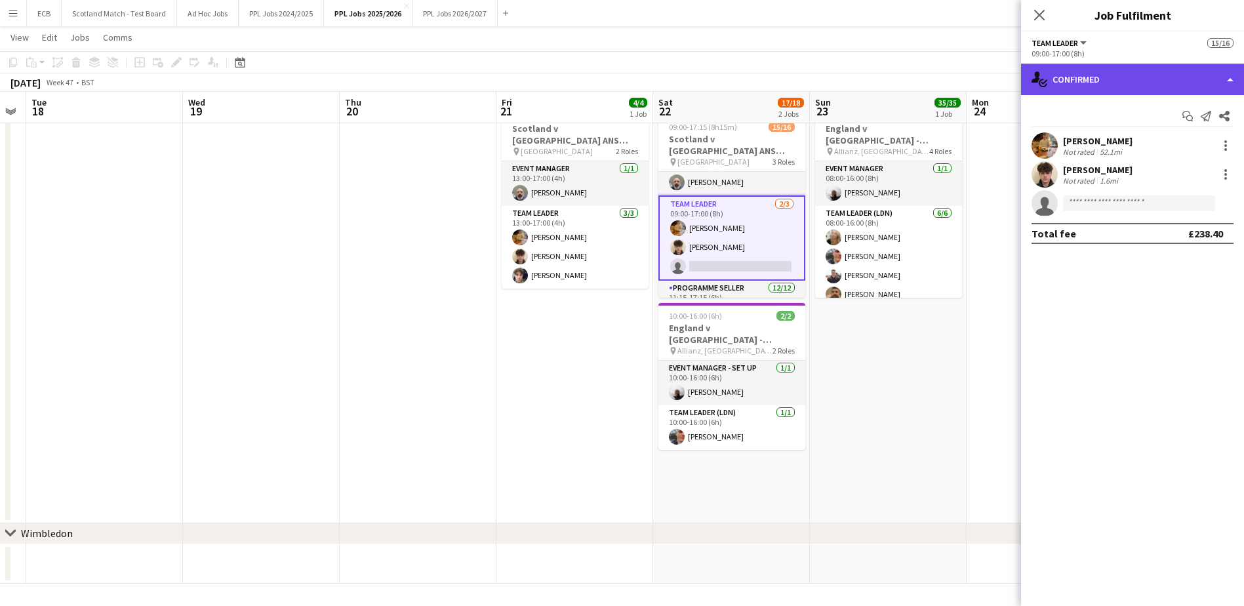
click at [1126, 76] on div "single-neutral-actions-check-2 Confirmed" at bounding box center [1132, 79] width 223 height 31
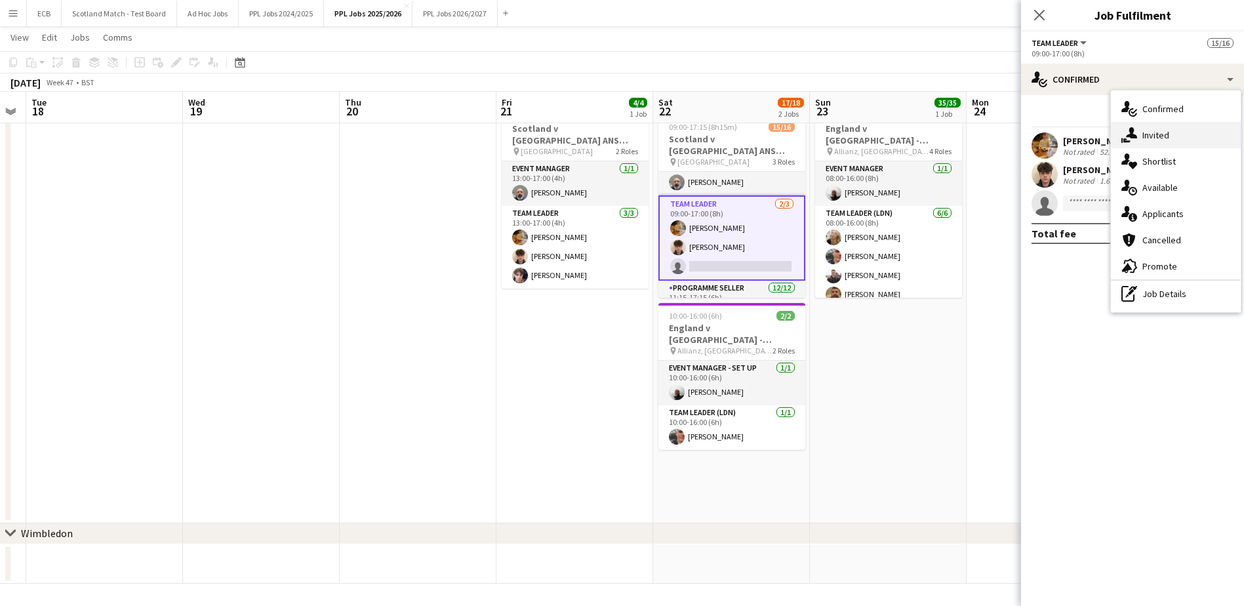
click at [1153, 138] on span "Invited" at bounding box center [1156, 135] width 27 height 12
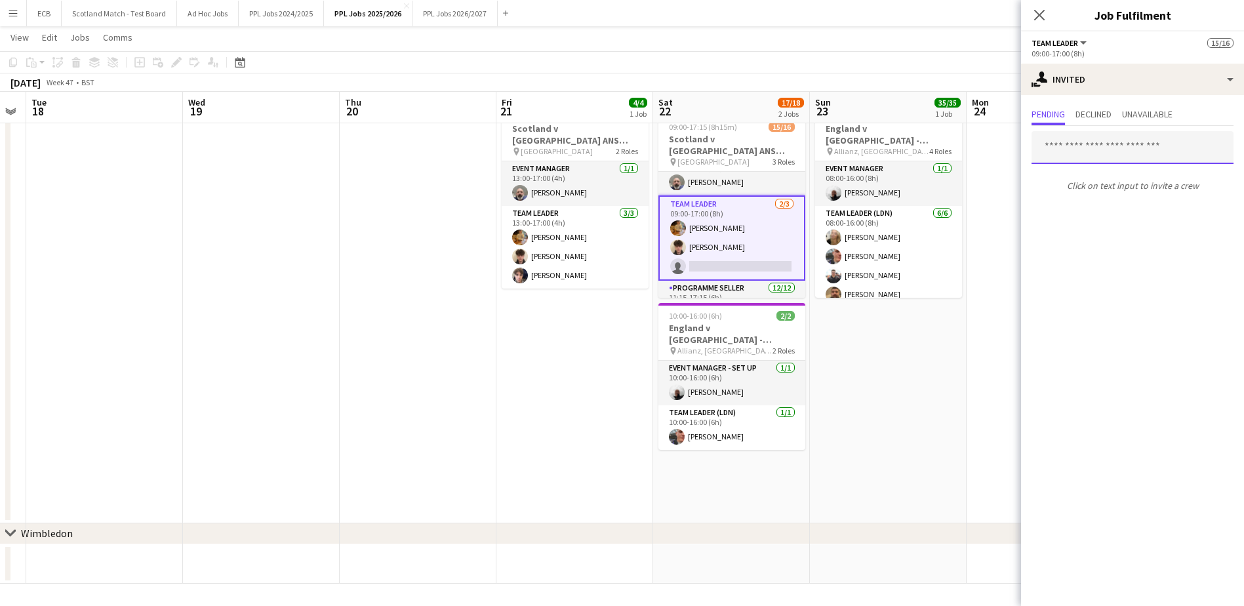
click at [1108, 156] on input "text" at bounding box center [1133, 147] width 202 height 33
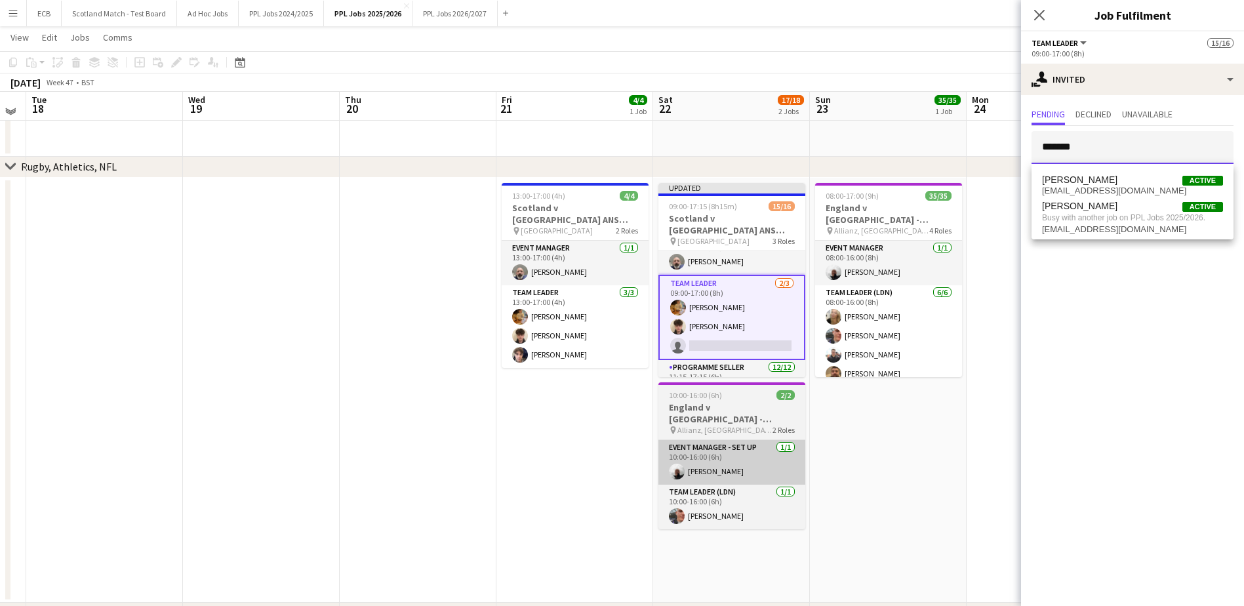
scroll to position [243, 0]
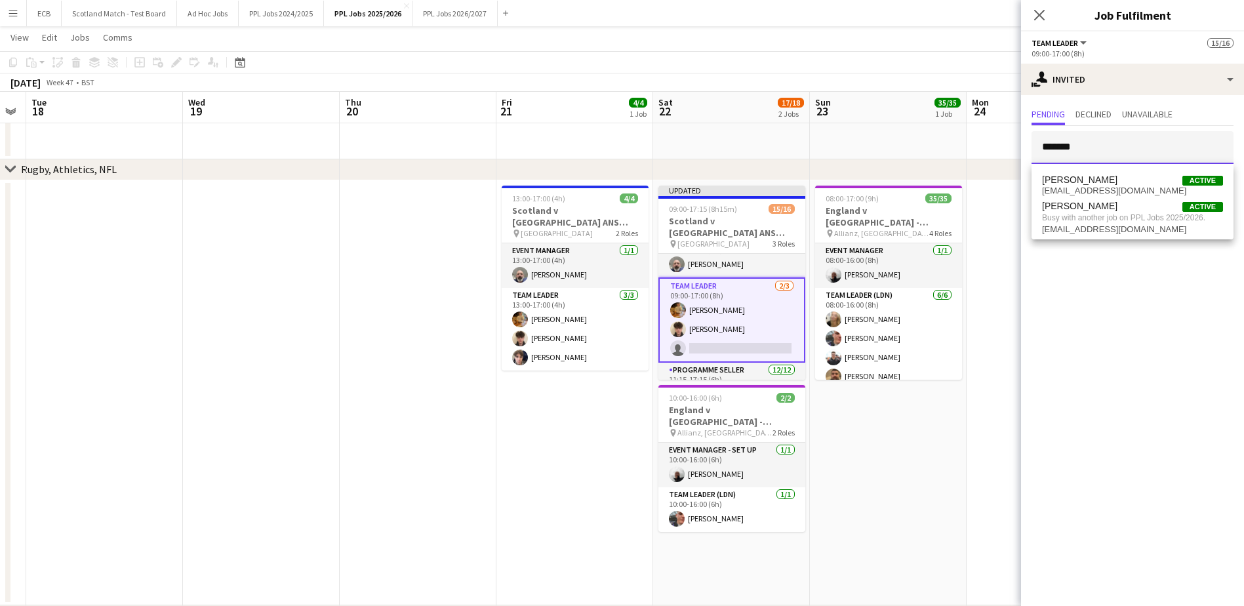
type input "*******"
click at [875, 441] on app-date-cell "08:00-17:00 (9h) 35/35 England v Argentina - Allianz, Twickenham - 16:10 KO pin…" at bounding box center [888, 392] width 157 height 425
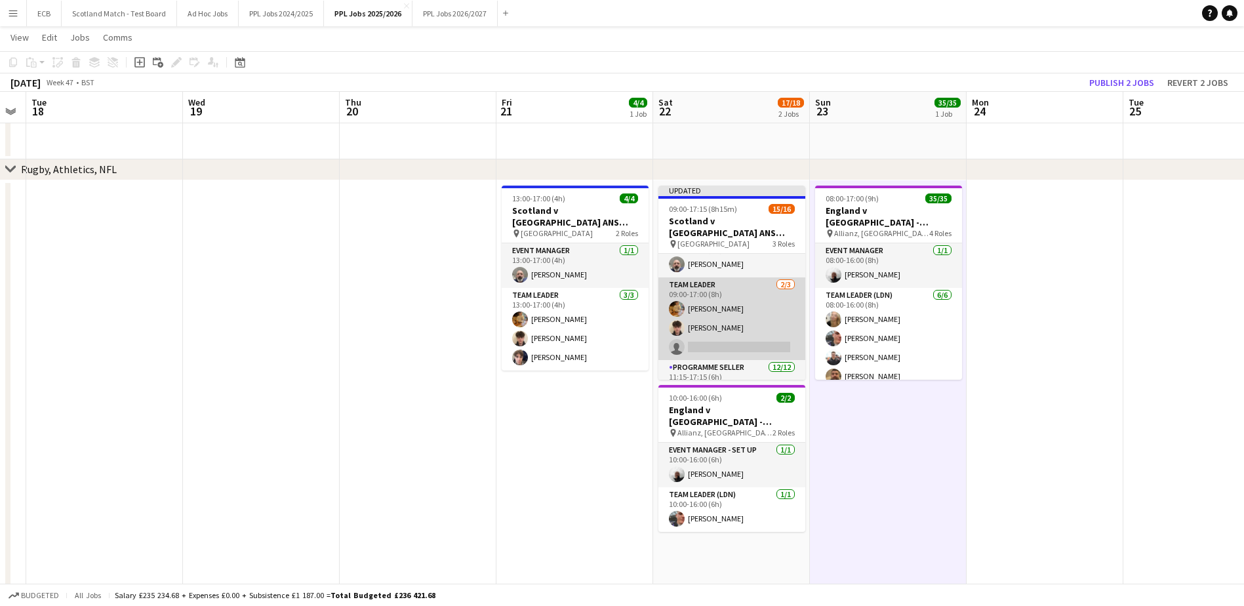
click at [718, 324] on app-card-role "Team Leader 2/3 09:00-17:00 (8h) Robert McElrea Mathieu Reid single-neutral-act…" at bounding box center [732, 319] width 147 height 83
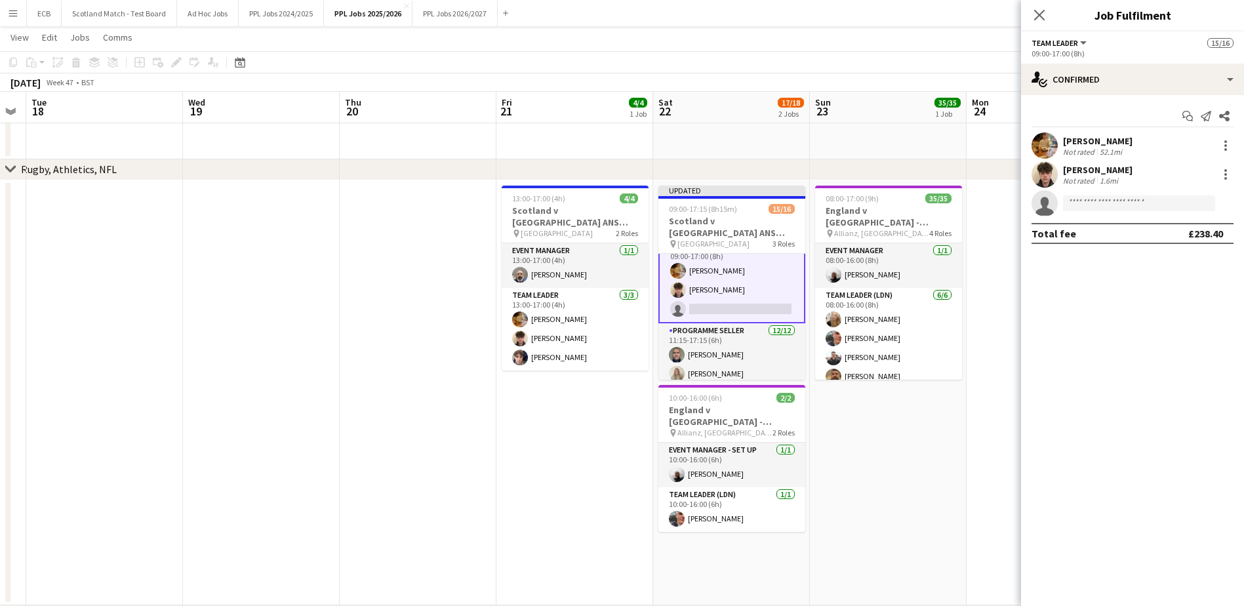
scroll to position [61, 0]
click at [1095, 198] on input at bounding box center [1139, 203] width 152 height 16
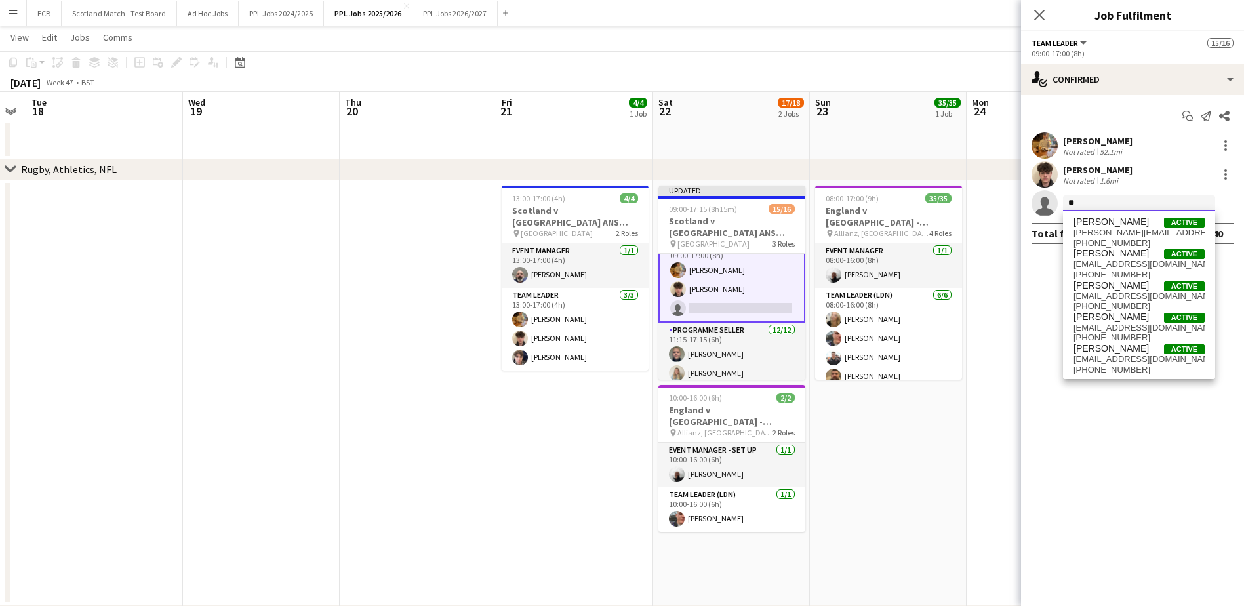
type input "*"
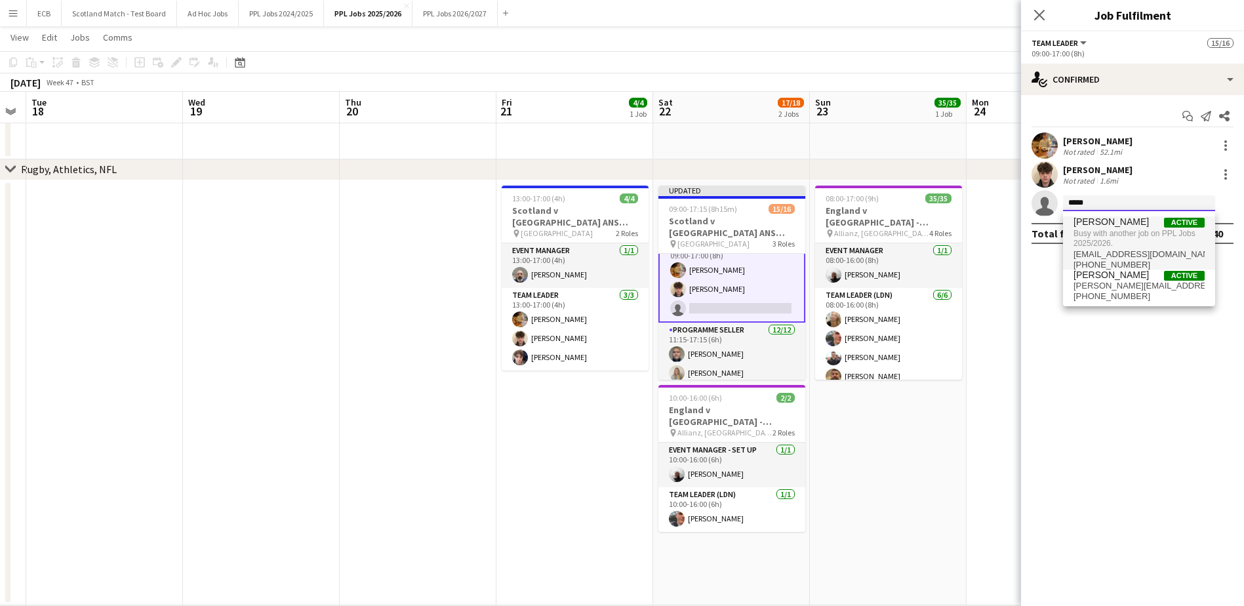
type input "*****"
click at [1117, 230] on span "Busy with another job on PPL Jobs 2025/2026." at bounding box center [1139, 239] width 131 height 22
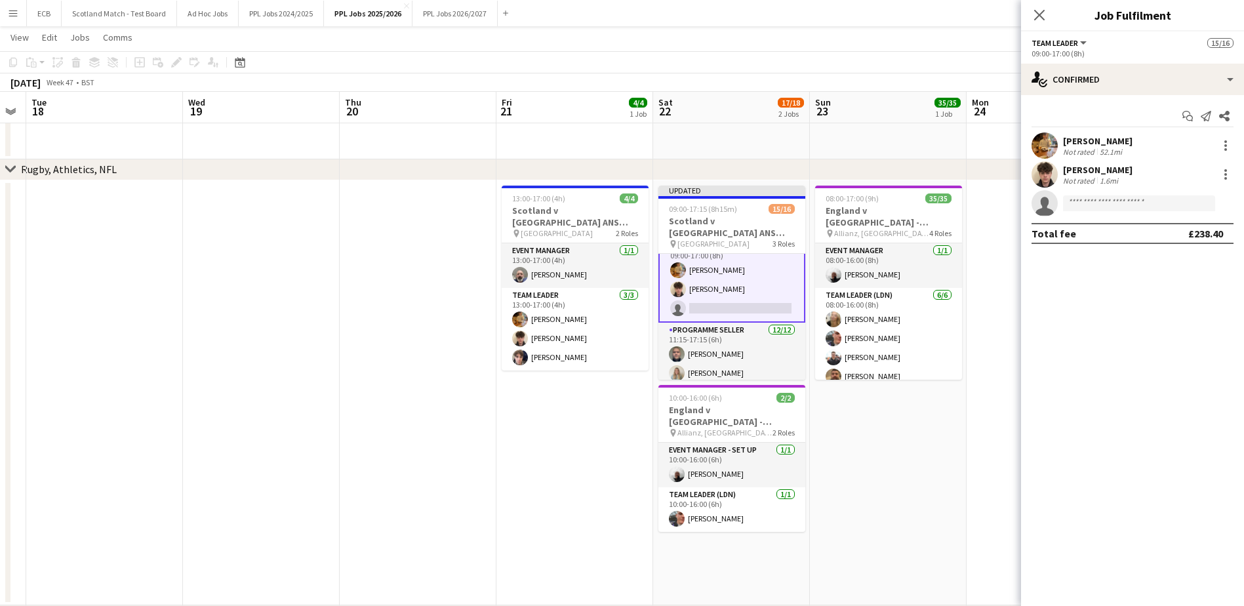
click at [984, 321] on app-date-cell at bounding box center [1045, 392] width 157 height 425
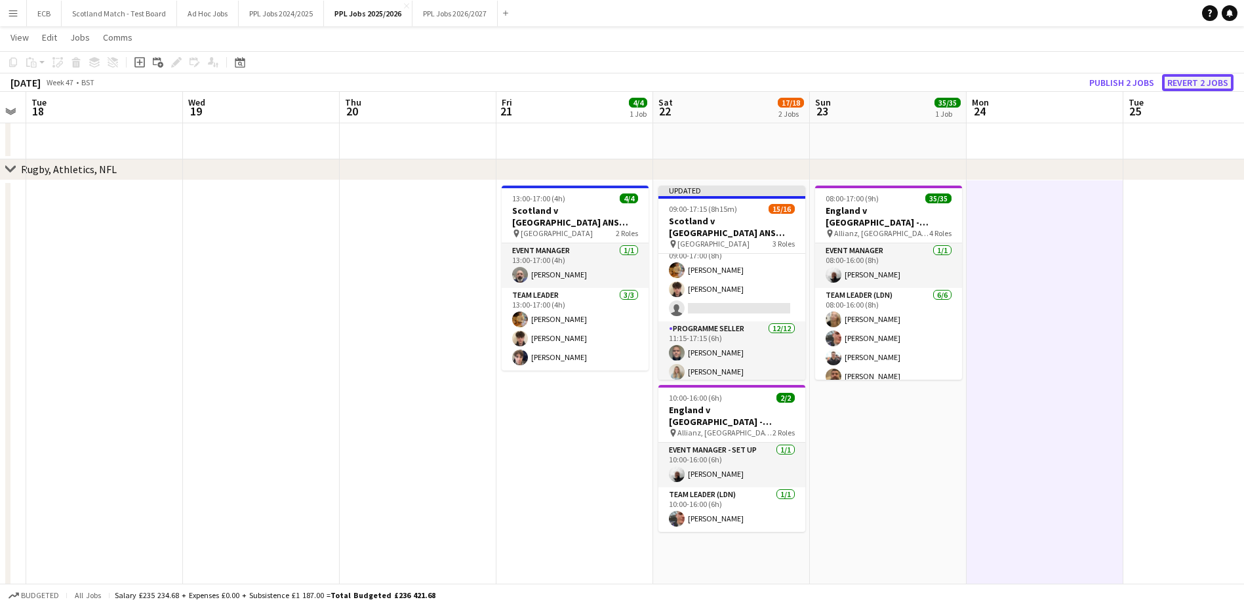
click at [1187, 82] on button "Revert 2 jobs" at bounding box center [1198, 82] width 72 height 17
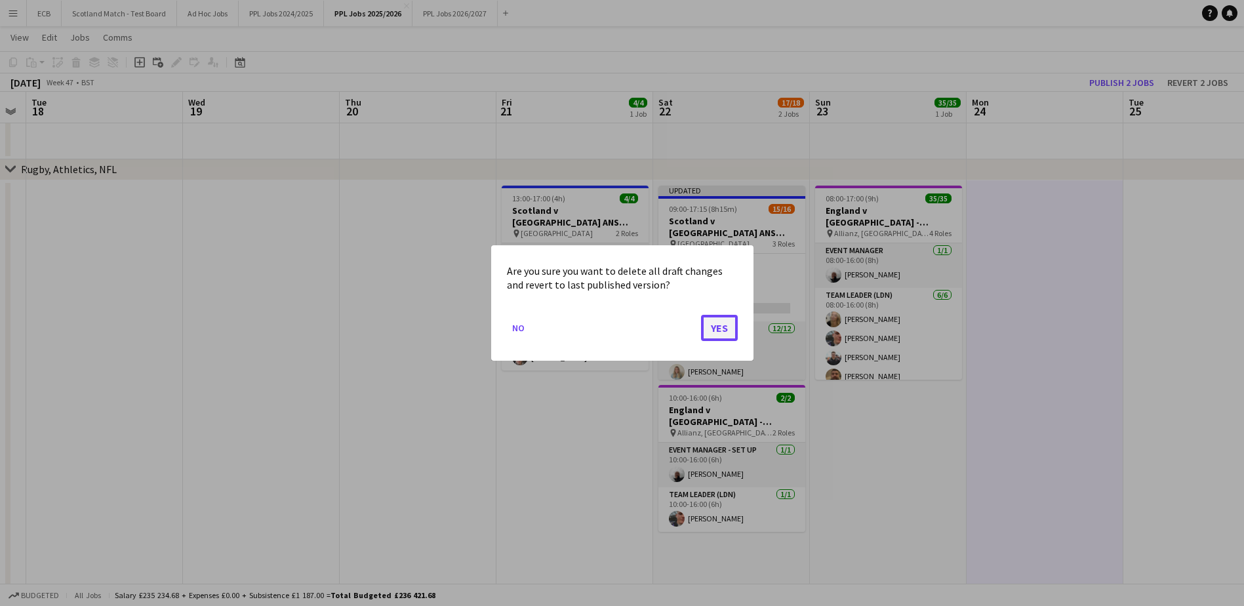
click at [706, 321] on button "Yes" at bounding box center [719, 328] width 37 height 26
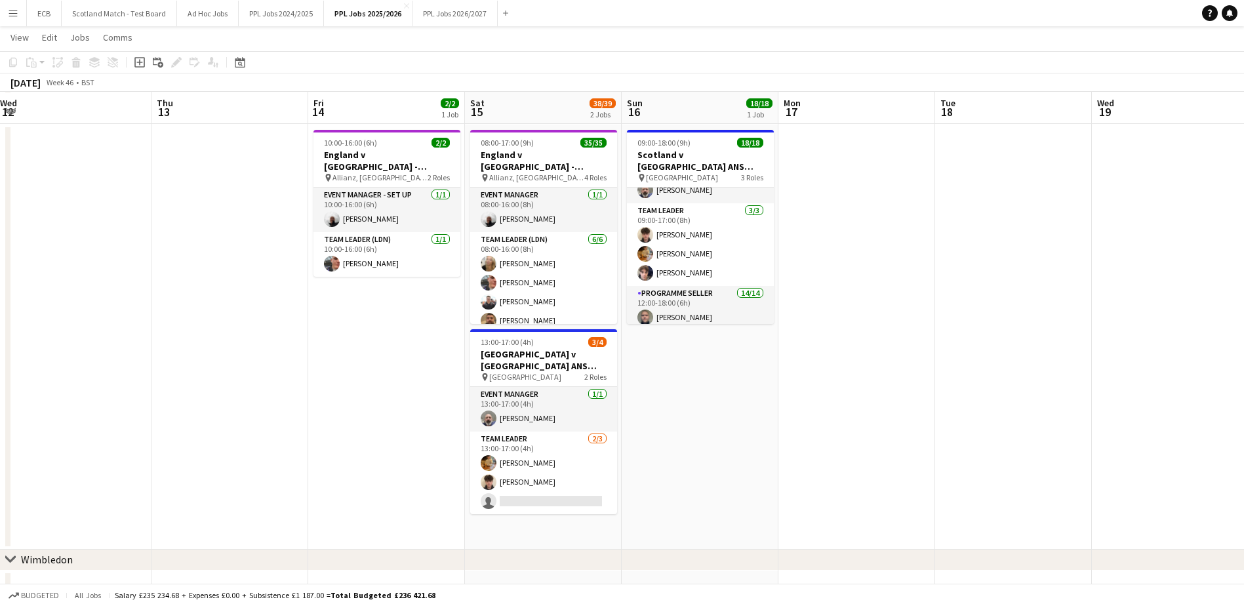
scroll to position [300, 0]
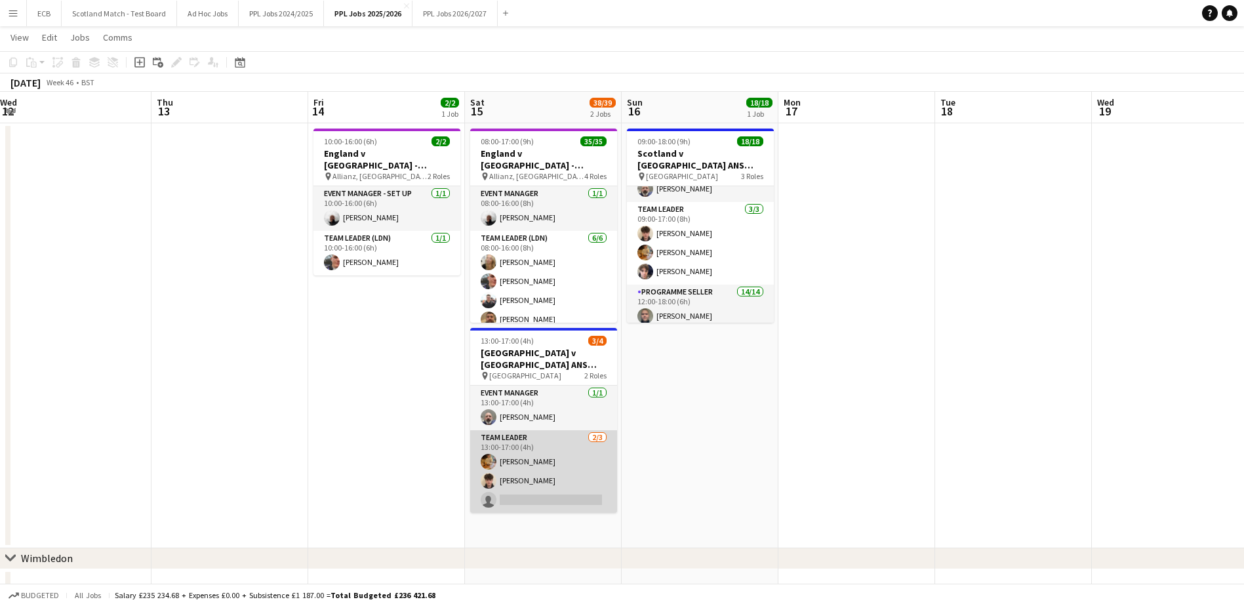
click at [539, 483] on app-card-role "Team Leader 2/3 13:00-17:00 (4h) Robert McElrea Mathieu Reid single-neutral-act…" at bounding box center [543, 471] width 147 height 83
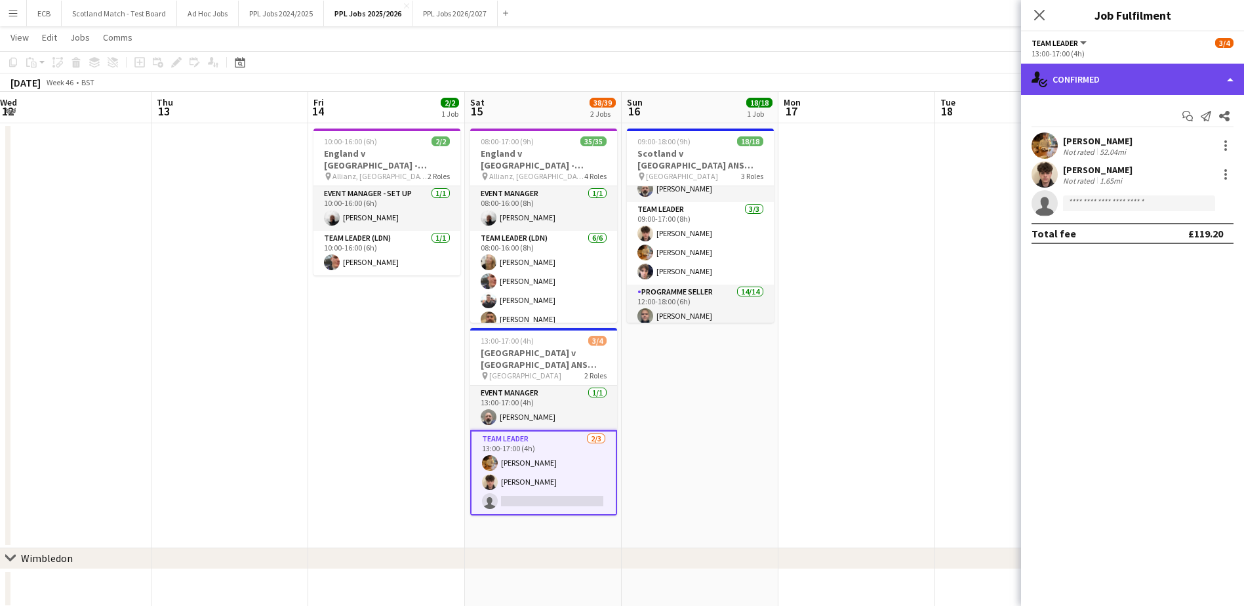
click at [1088, 93] on div "single-neutral-actions-check-2 Confirmed" at bounding box center [1132, 79] width 223 height 31
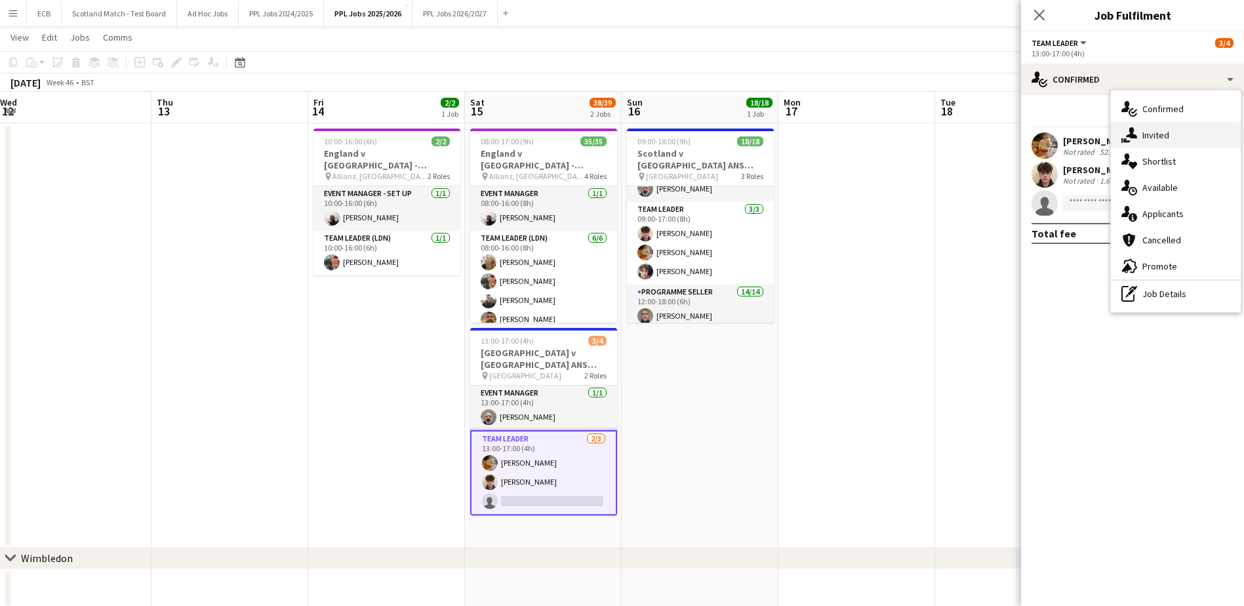
click at [1152, 141] on span "Invited" at bounding box center [1156, 135] width 27 height 12
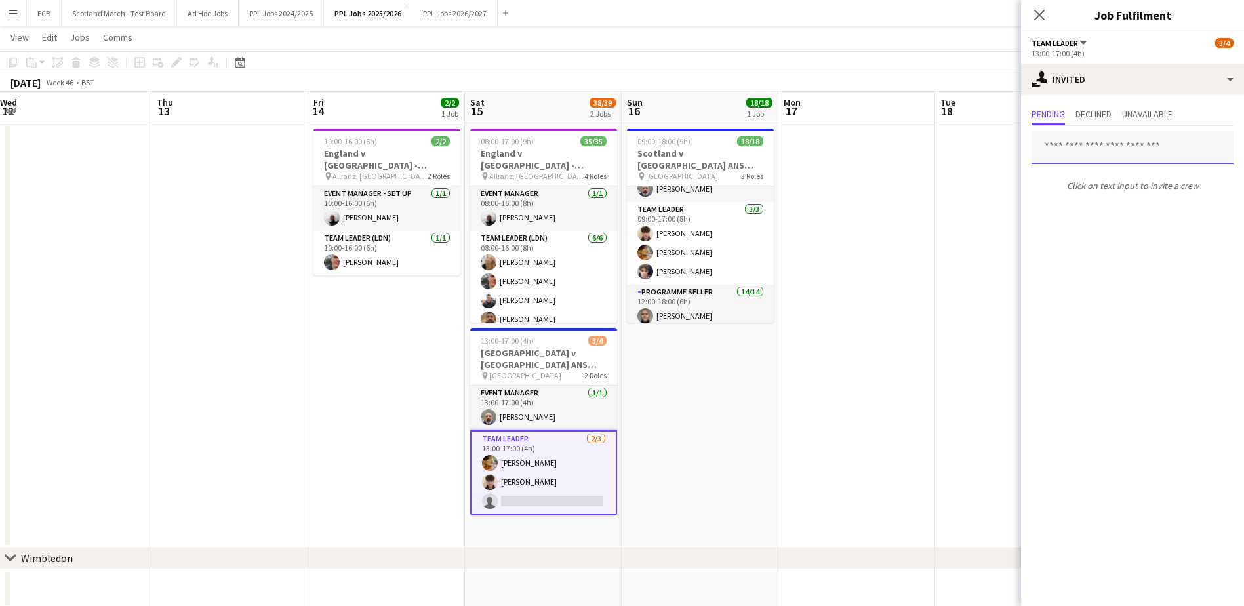
click at [1152, 142] on input "text" at bounding box center [1133, 147] width 202 height 33
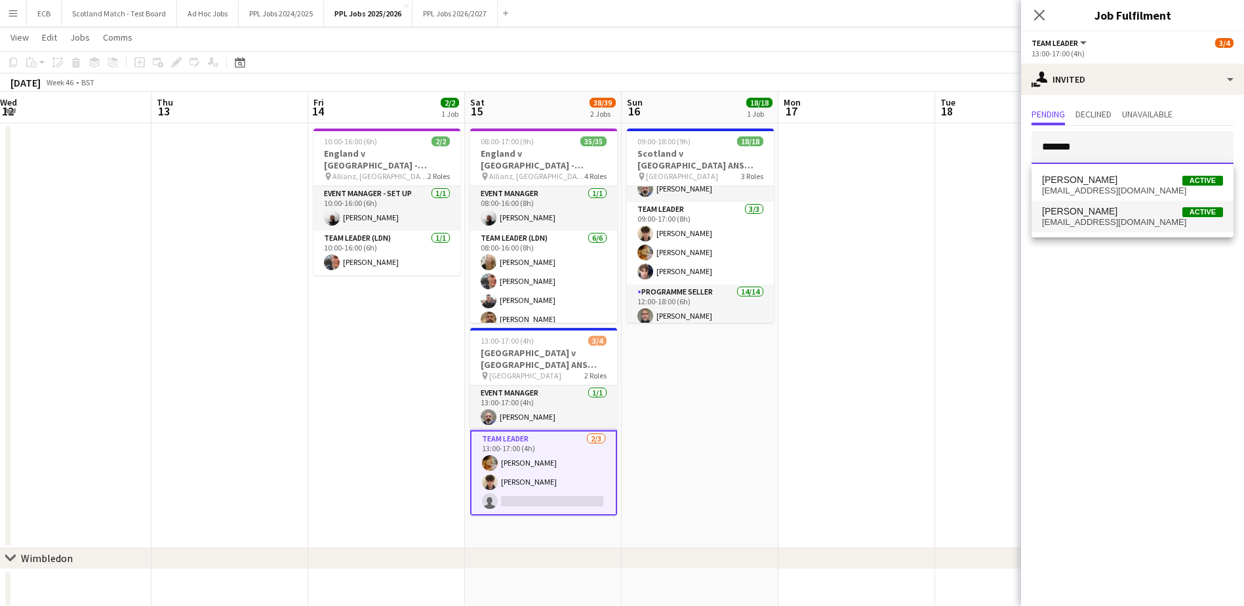
type input "*******"
click at [1088, 208] on span "James Wilson" at bounding box center [1079, 211] width 75 height 11
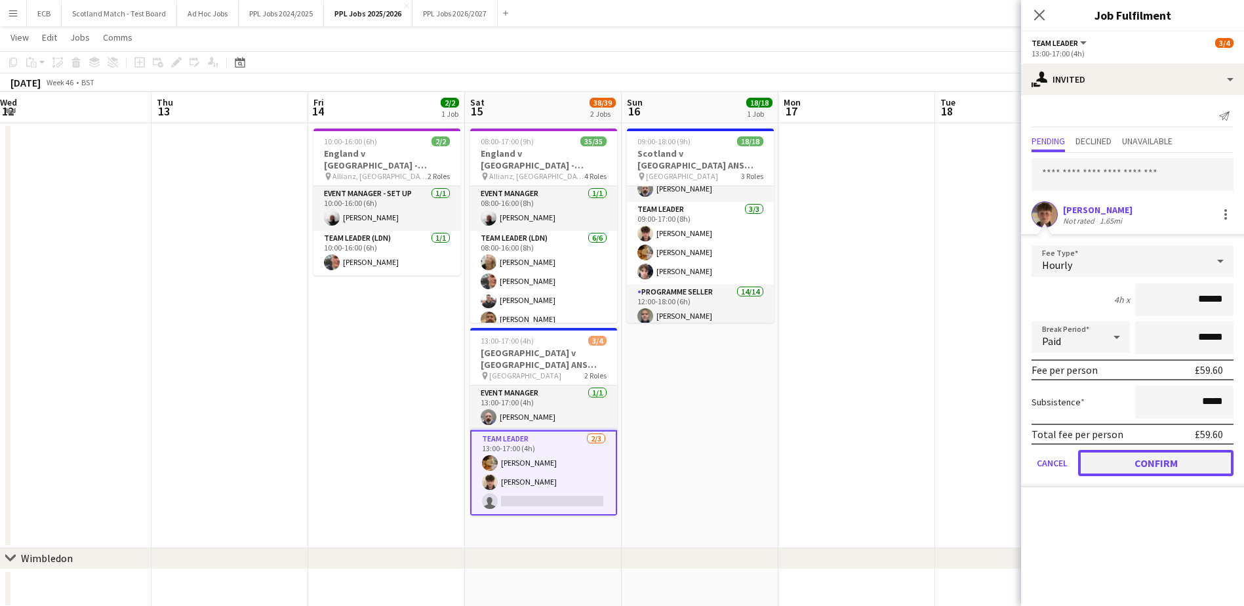
click at [1153, 453] on button "Confirm" at bounding box center [1156, 463] width 155 height 26
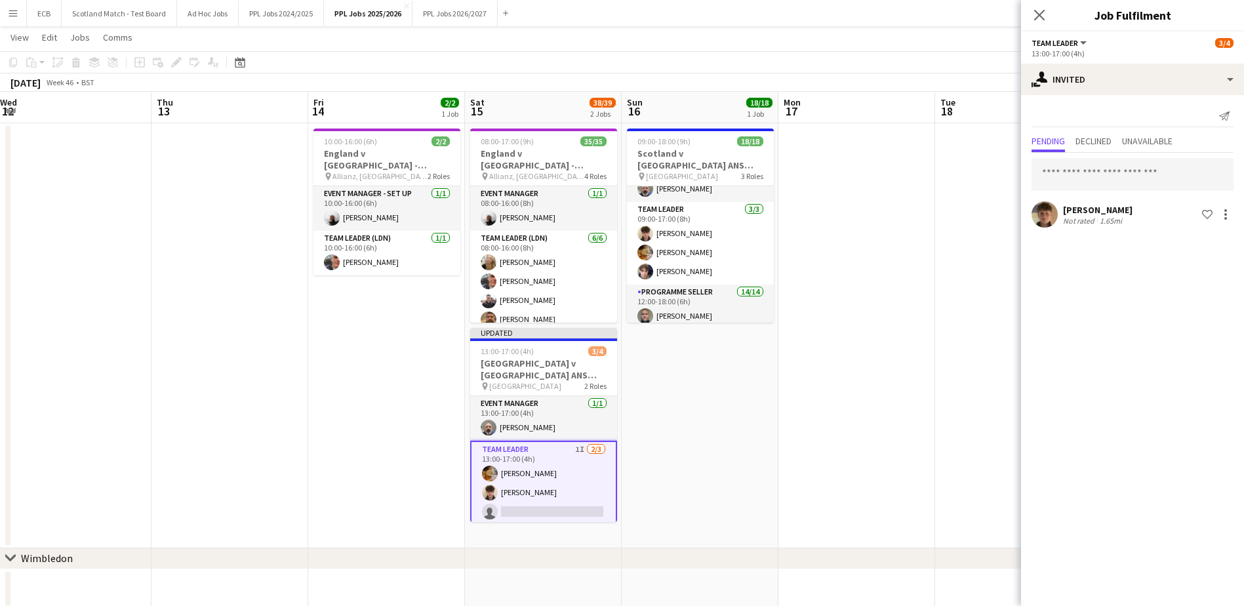
drag, startPoint x: 942, startPoint y: 298, endPoint x: 851, endPoint y: 247, distance: 104.6
click at [851, 247] on app-date-cell at bounding box center [857, 335] width 157 height 425
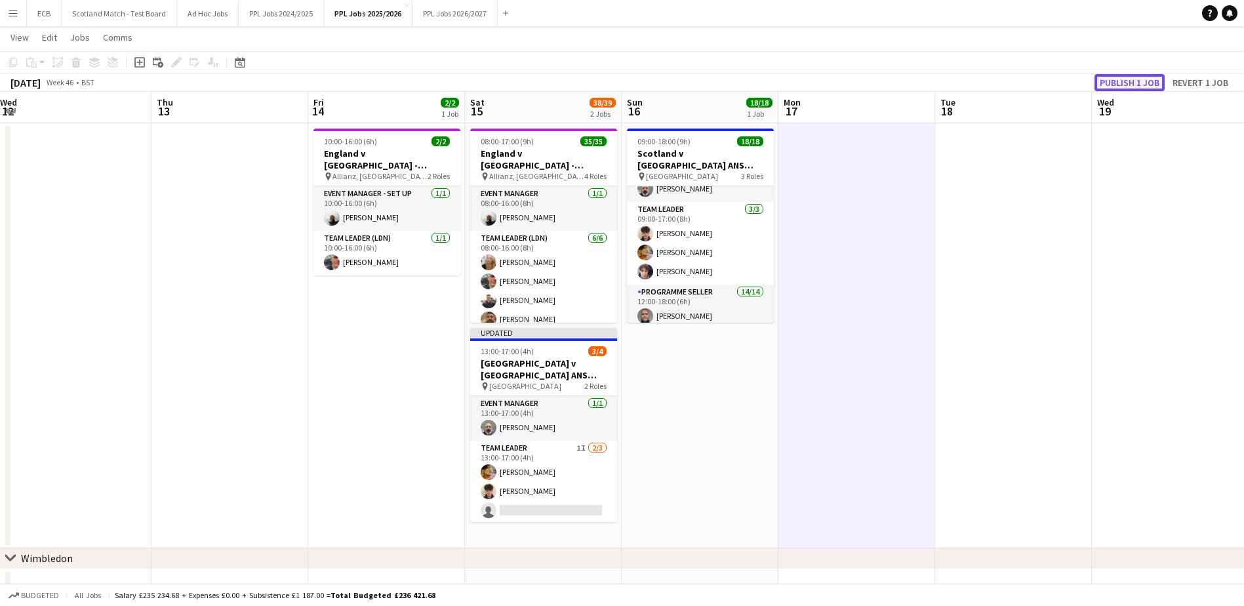
click at [1144, 81] on button "Publish 1 job" at bounding box center [1130, 82] width 70 height 17
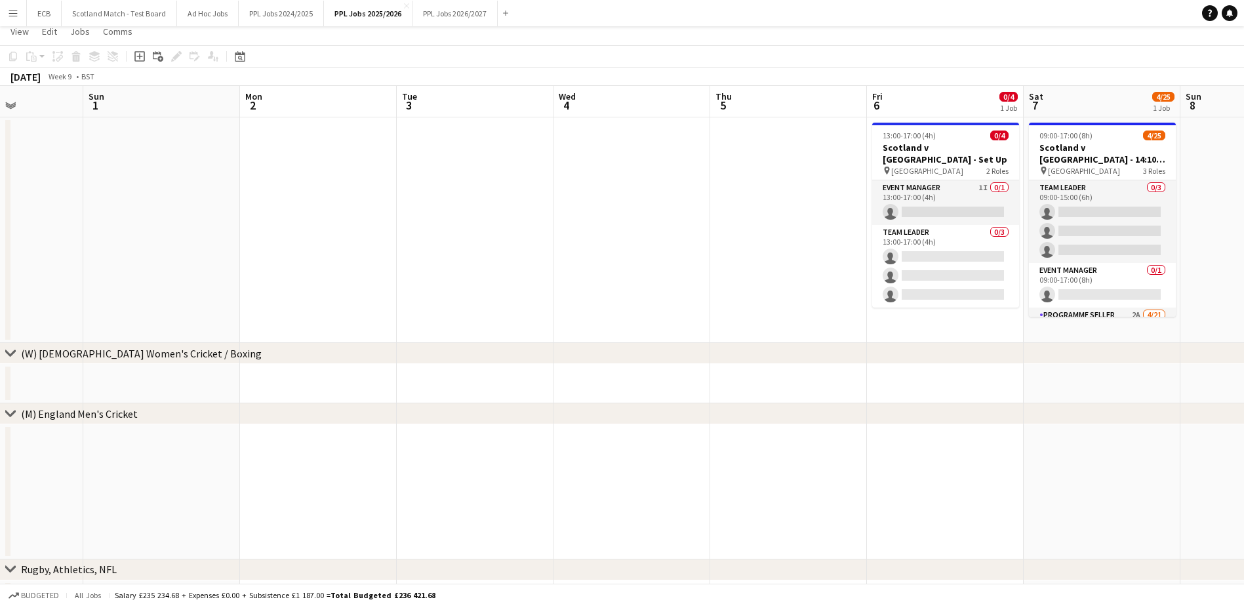
scroll to position [21, 0]
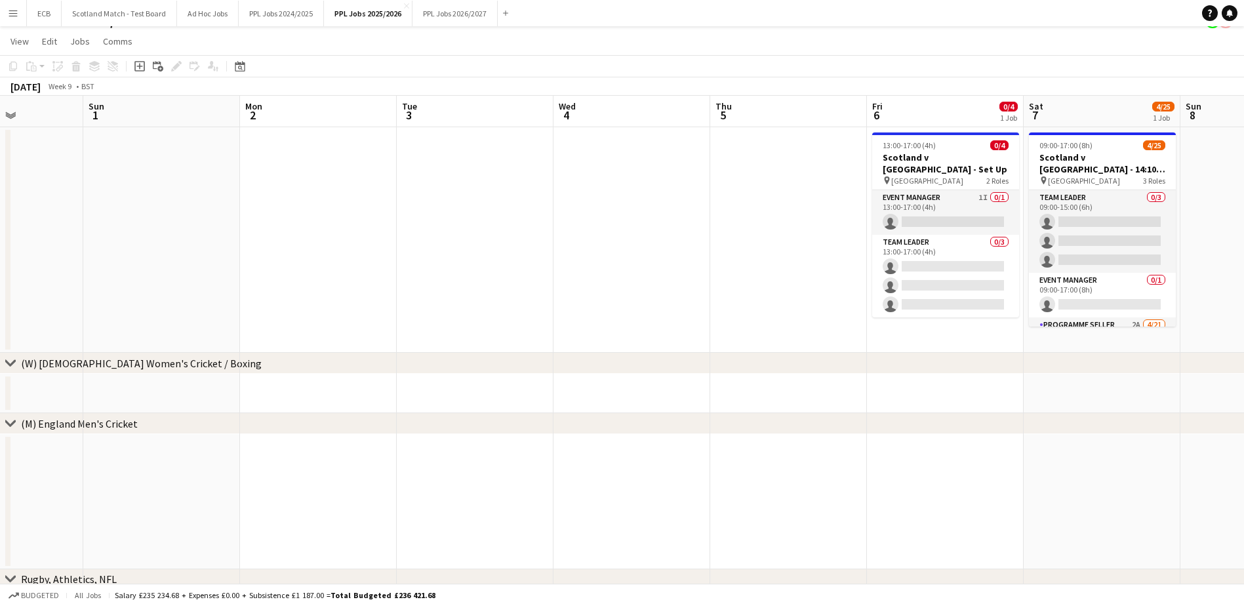
click at [807, 255] on app-date-cell at bounding box center [788, 240] width 157 height 226
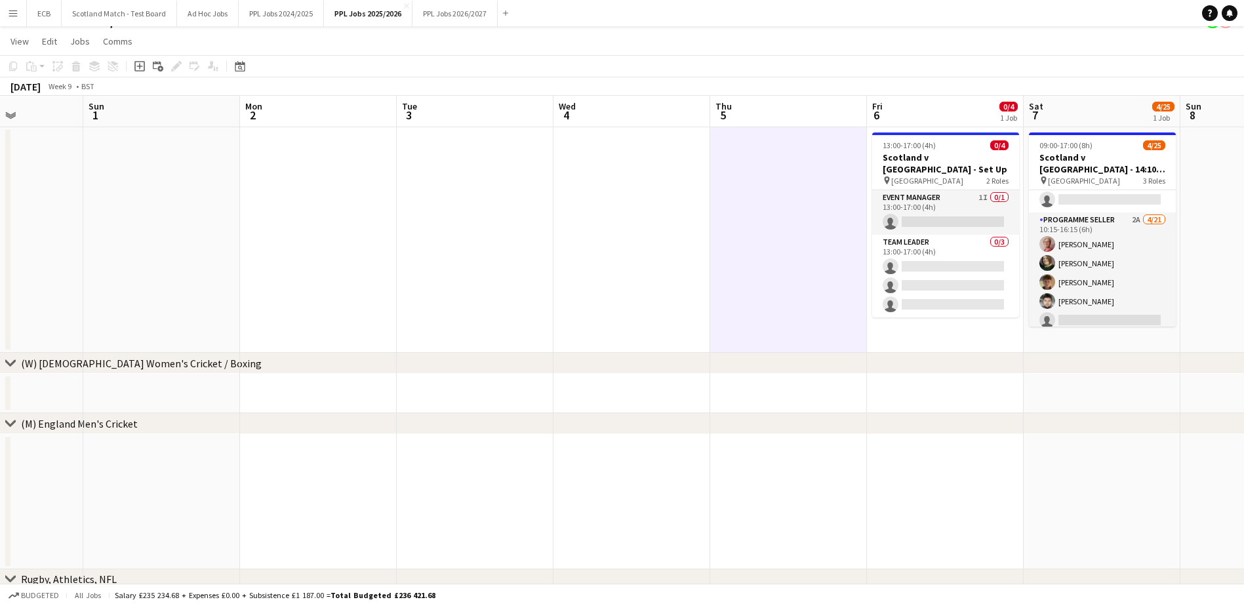
scroll to position [106, 0]
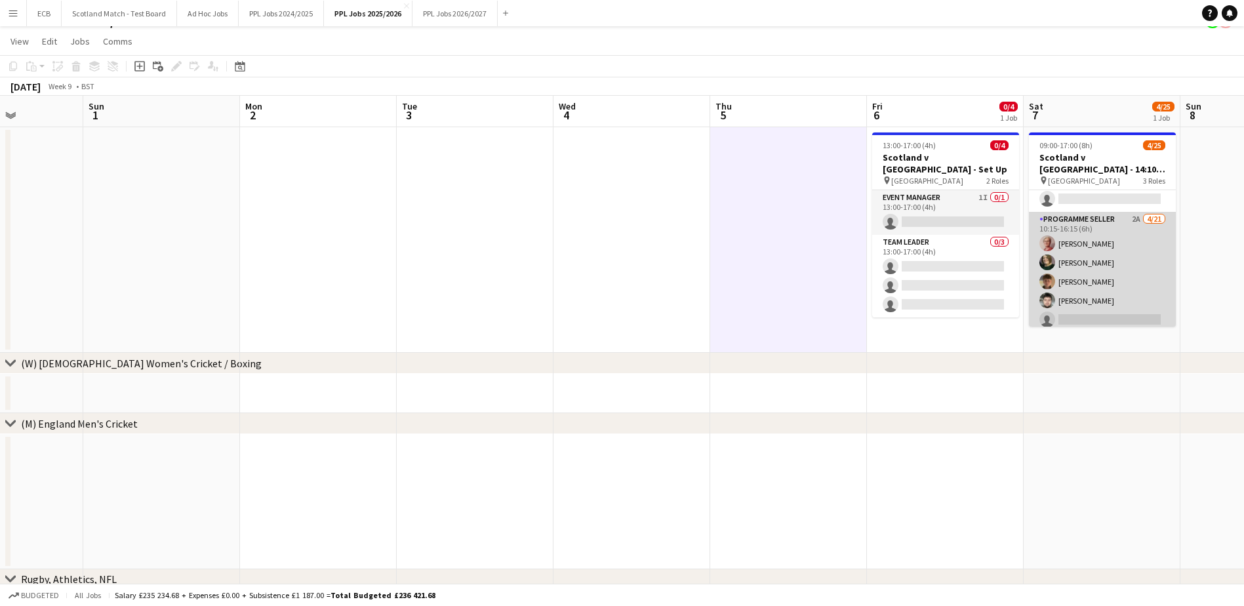
click at [1072, 212] on app-card-role "Programme Seller 2A 4/21 10:15-16:15 (6h) Lyndsay Munro Claire Philp James Wils…" at bounding box center [1102, 424] width 147 height 425
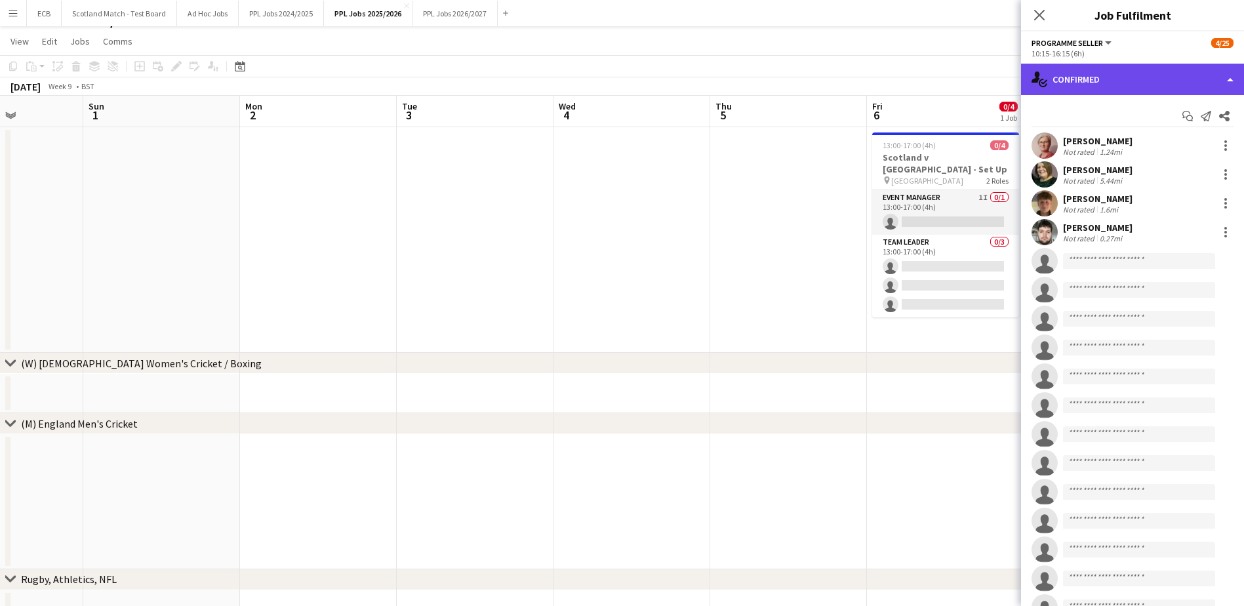
click at [1149, 83] on div "single-neutral-actions-check-2 Confirmed" at bounding box center [1132, 79] width 223 height 31
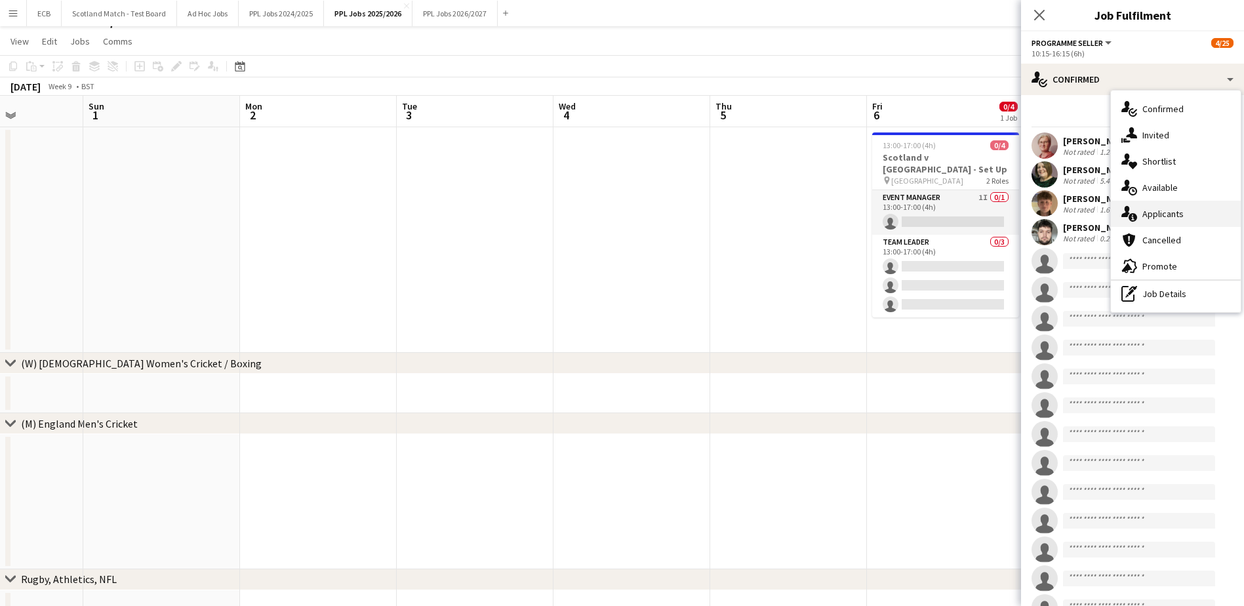
click at [1175, 219] on span "Applicants" at bounding box center [1163, 214] width 41 height 12
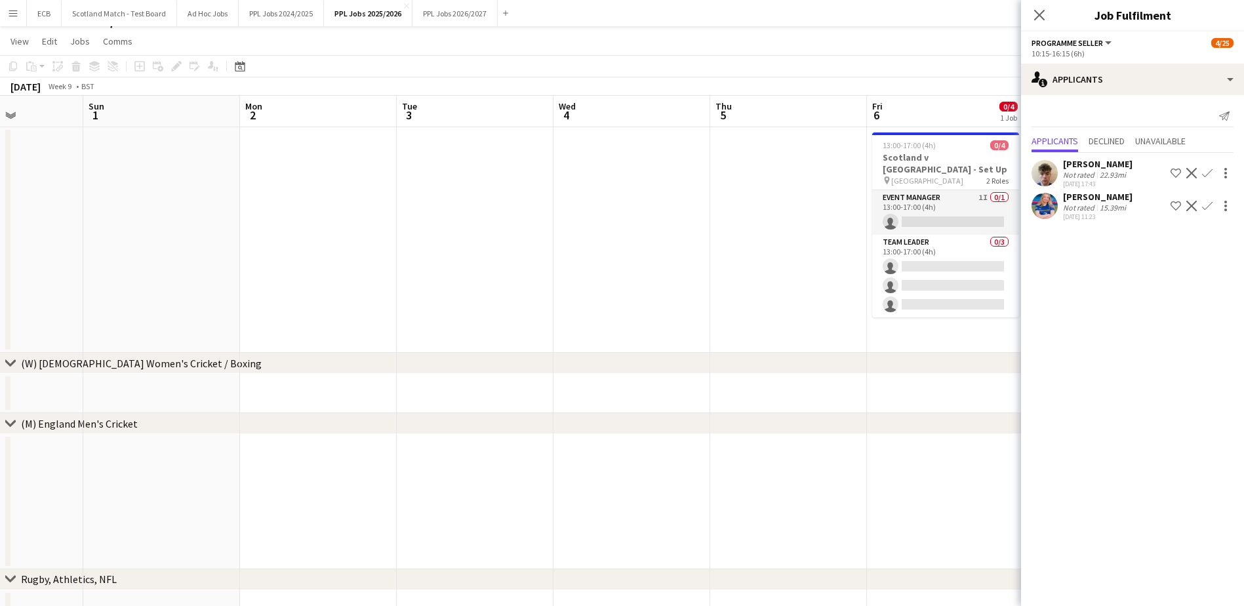
click at [1209, 177] on app-icon "Confirm" at bounding box center [1208, 173] width 10 height 10
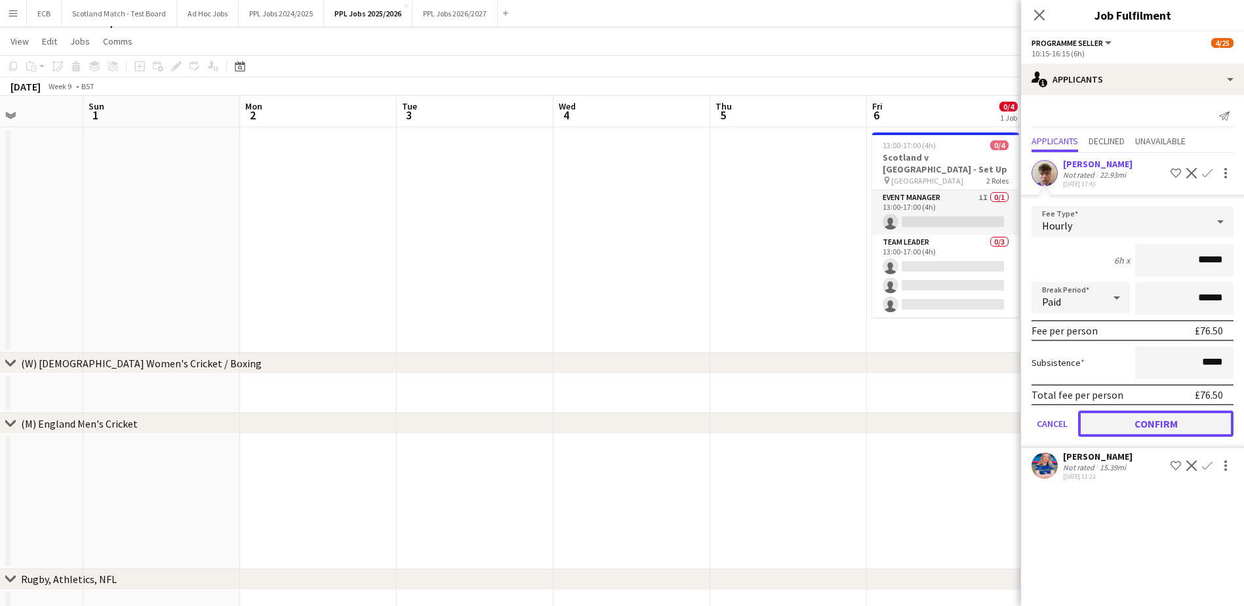
click at [1149, 421] on button "Confirm" at bounding box center [1156, 424] width 155 height 26
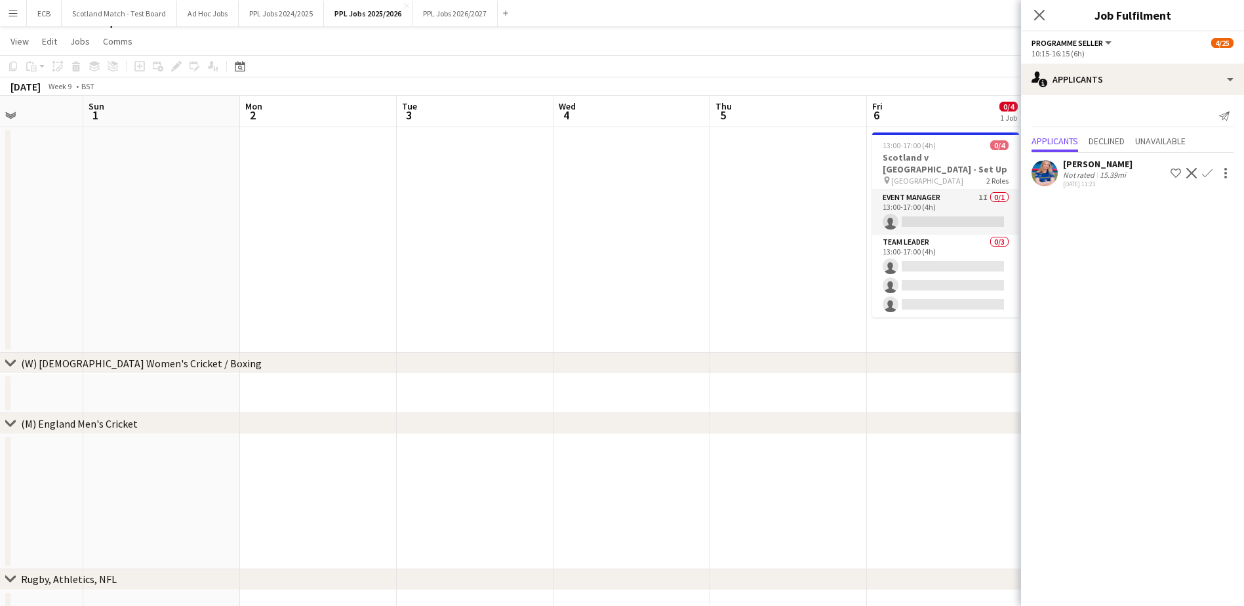
click at [1211, 170] on app-icon "Confirm" at bounding box center [1208, 173] width 10 height 10
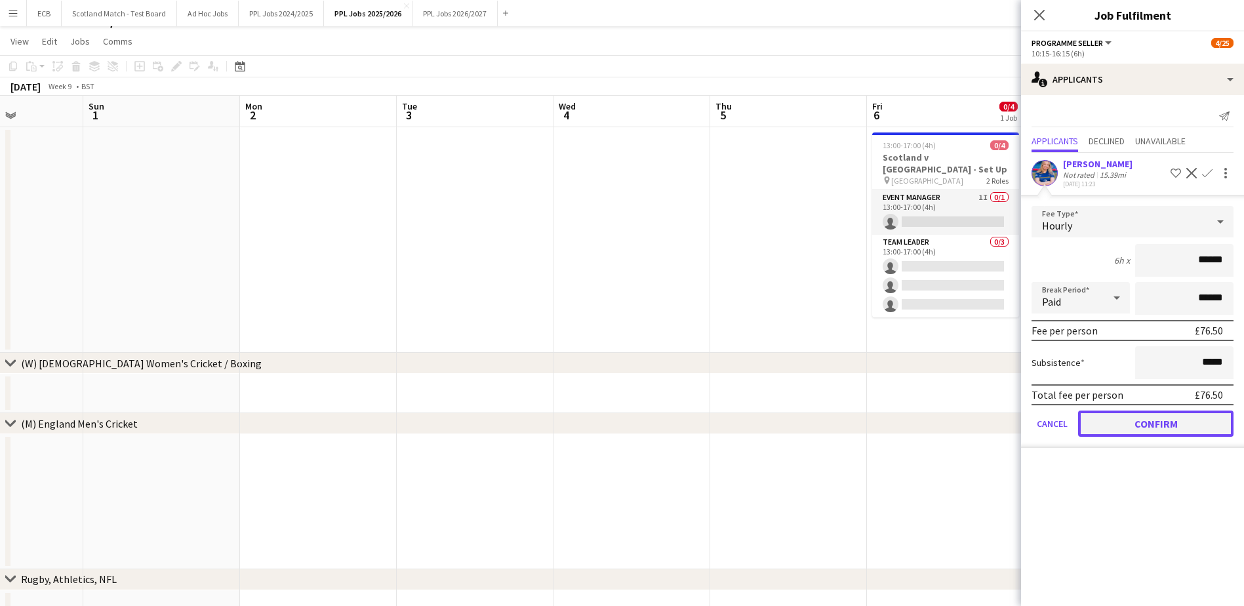
click at [1168, 427] on button "Confirm" at bounding box center [1156, 424] width 155 height 26
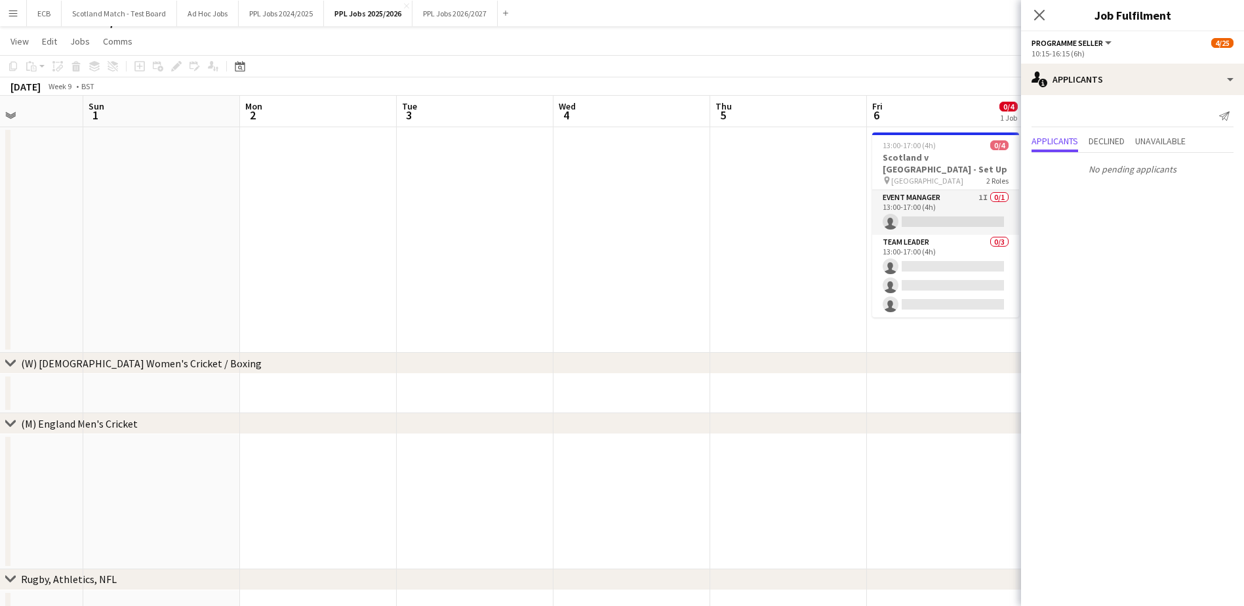
click at [840, 272] on app-date-cell at bounding box center [788, 240] width 157 height 226
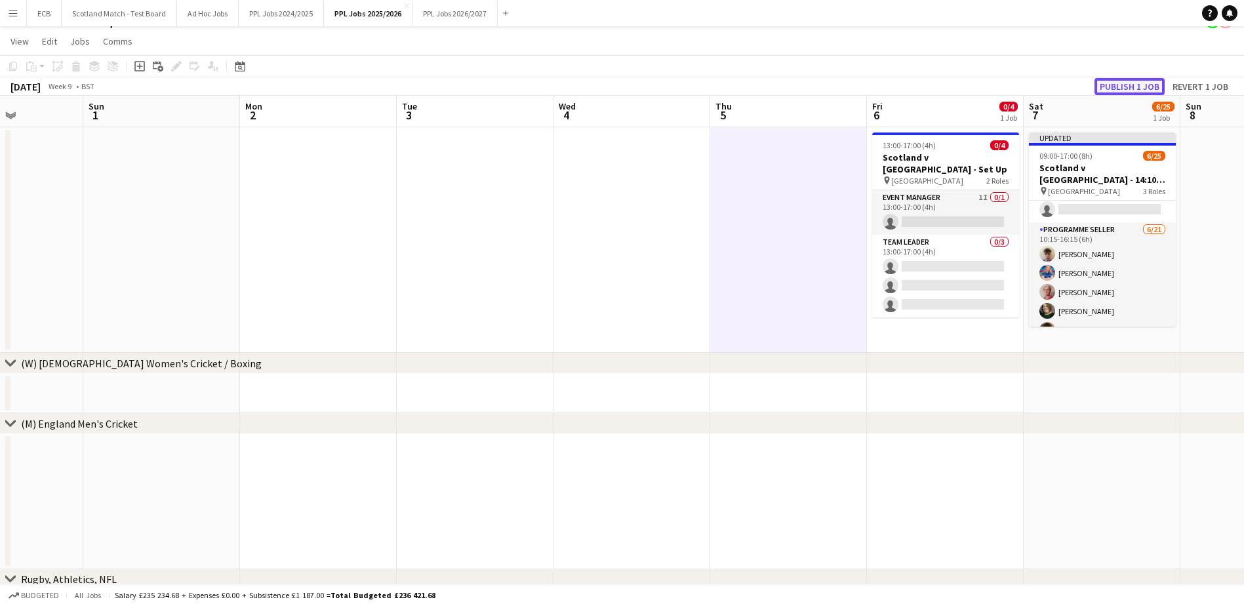
click at [1157, 83] on button "Publish 1 job" at bounding box center [1130, 86] width 70 height 17
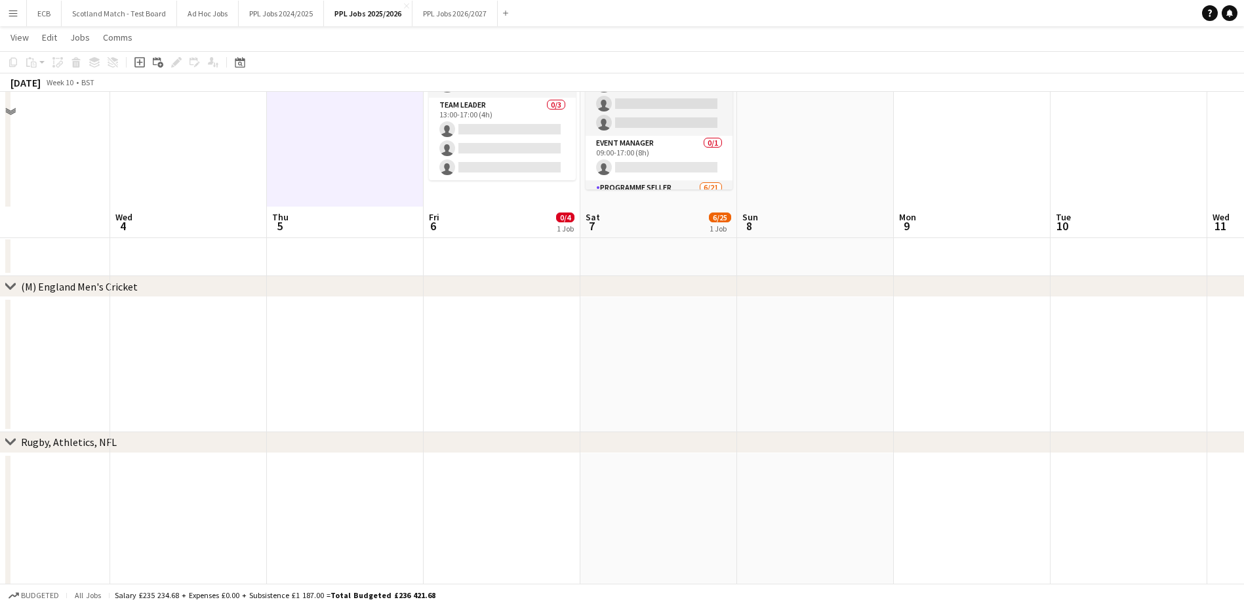
scroll to position [0, 0]
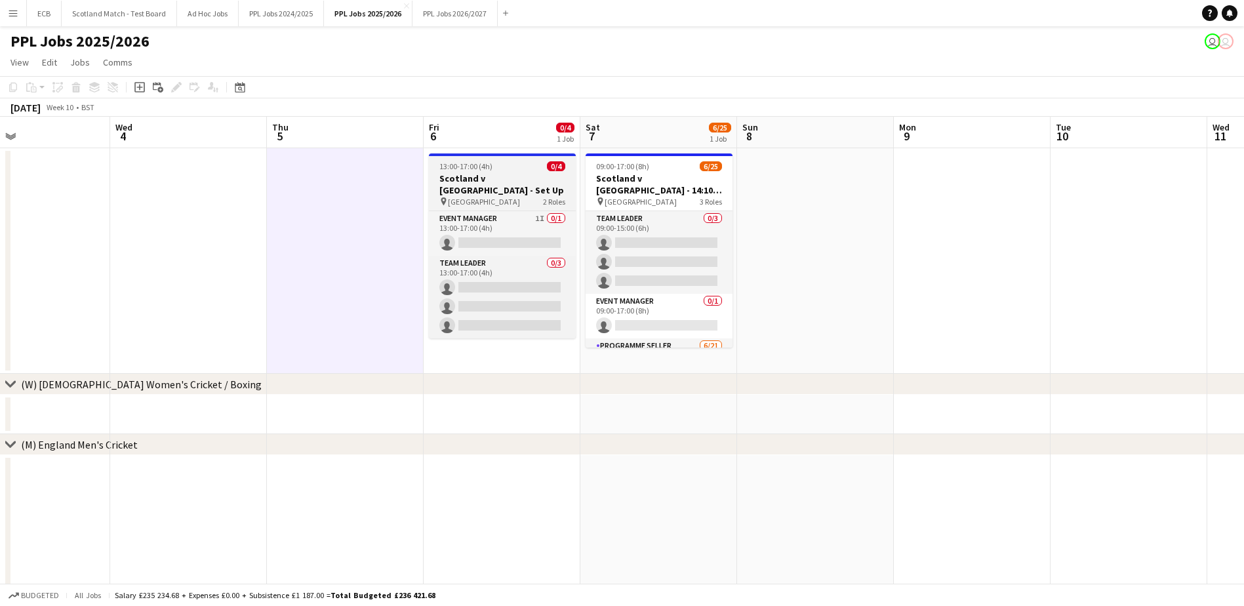
click at [521, 174] on h3 "Scotland v France - Set Up" at bounding box center [502, 185] width 147 height 24
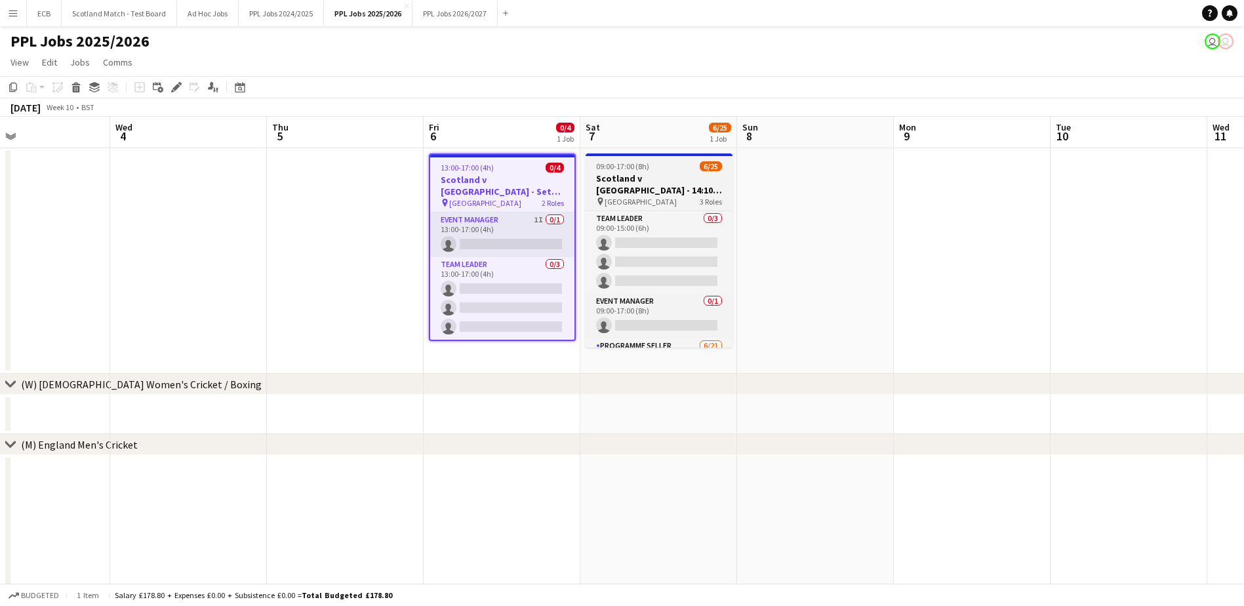
click at [643, 159] on app-job-card "09:00-17:00 (8h) 6/25 Scotland v France - 14:10 KO pin Scottish Gas Murrayfield…" at bounding box center [659, 251] width 147 height 194
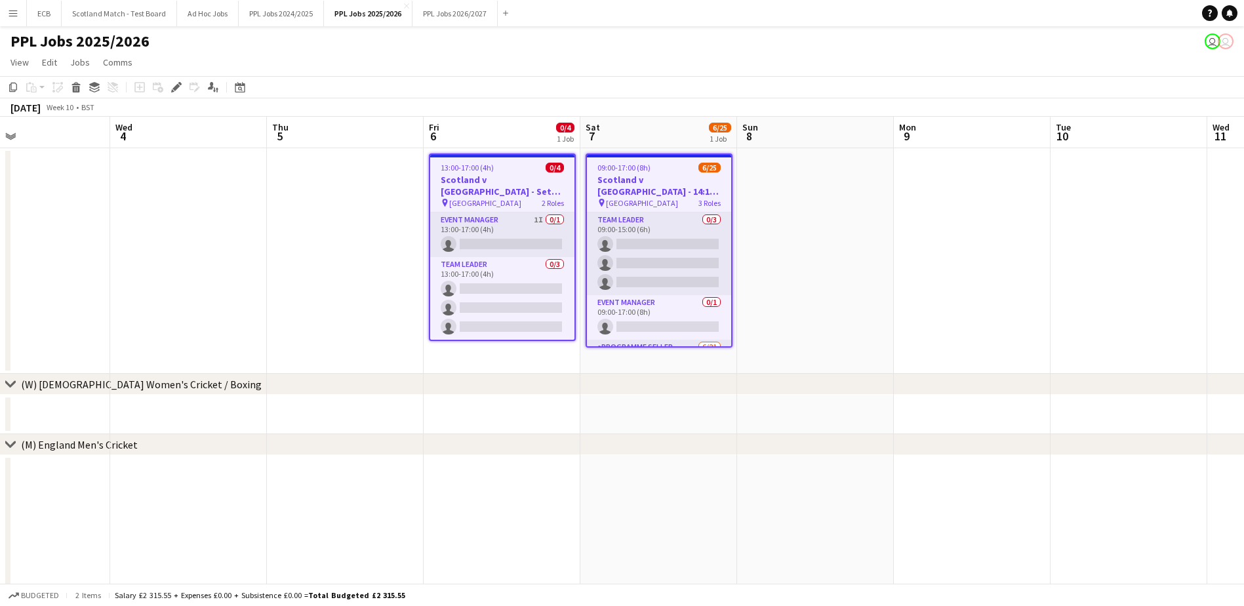
click at [643, 159] on app-job-card "09:00-17:00 (8h) 6/25 Scotland v France - 14:10 KO pin Scottish Gas Murrayfield…" at bounding box center [659, 251] width 147 height 194
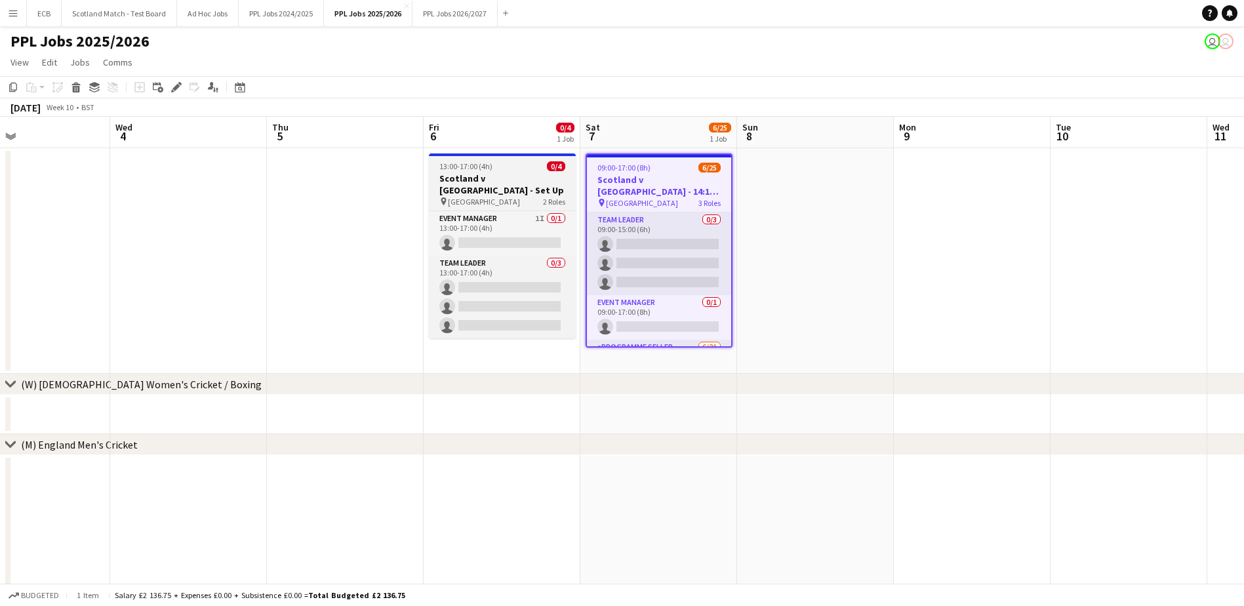
drag, startPoint x: 643, startPoint y: 159, endPoint x: 476, endPoint y: 190, distance: 169.5
click at [476, 197] on span "Scottish Gas Murrayfield Stadium" at bounding box center [484, 202] width 72 height 10
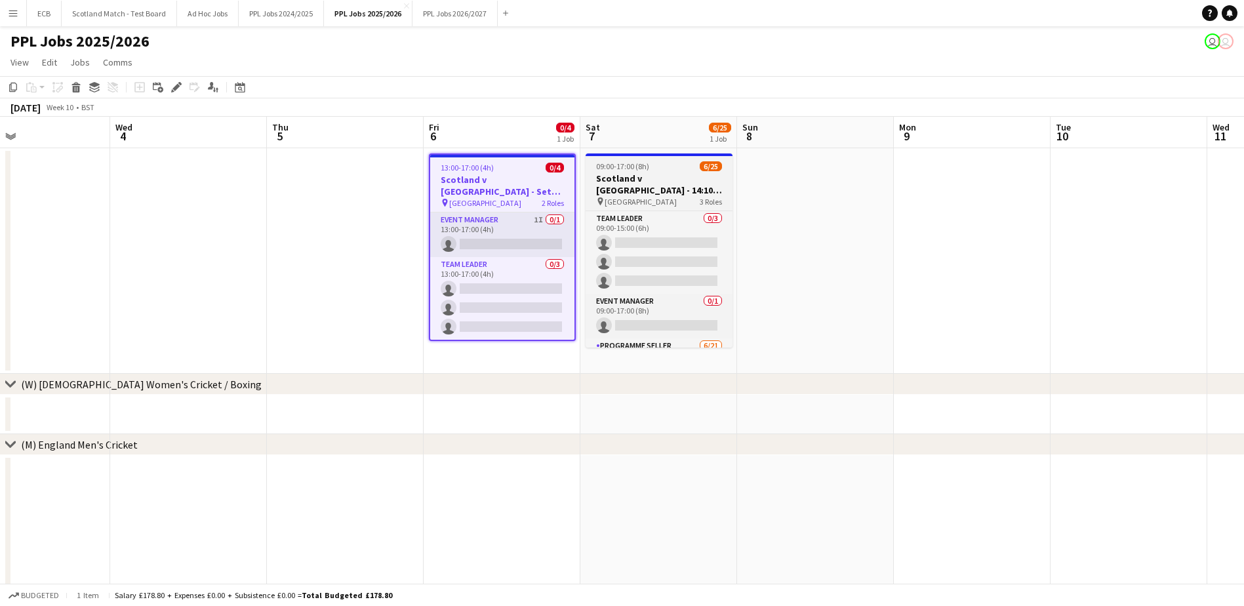
click at [607, 180] on h3 "Scotland v France - 14:10 KO" at bounding box center [659, 185] width 147 height 24
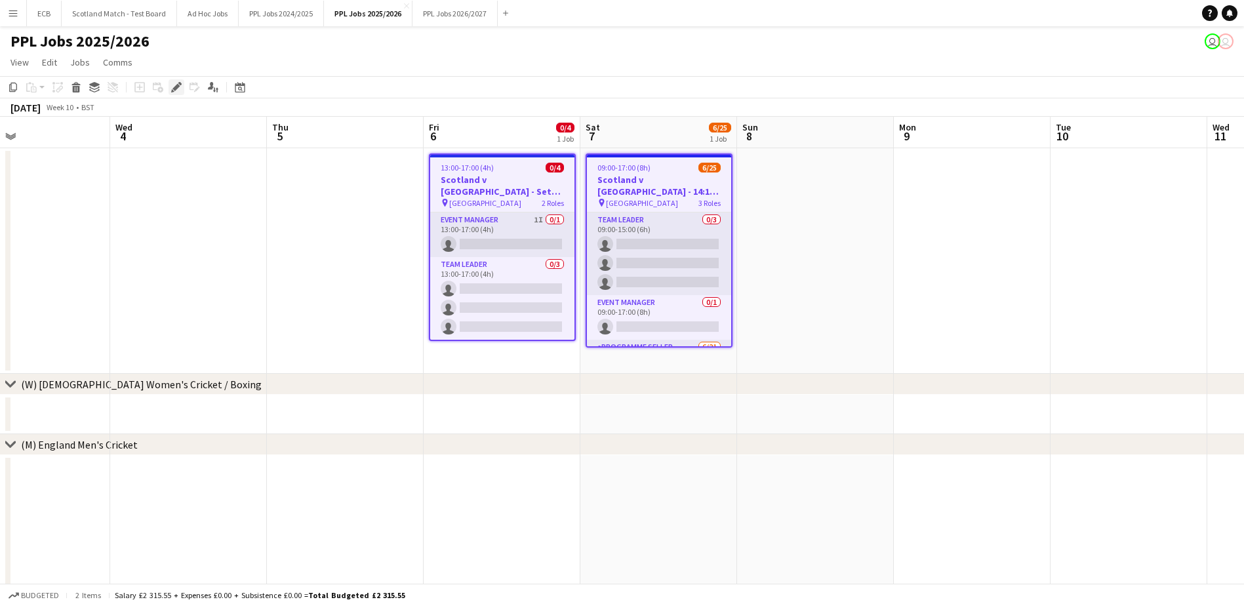
click at [173, 93] on icon "Edit" at bounding box center [176, 87] width 10 height 10
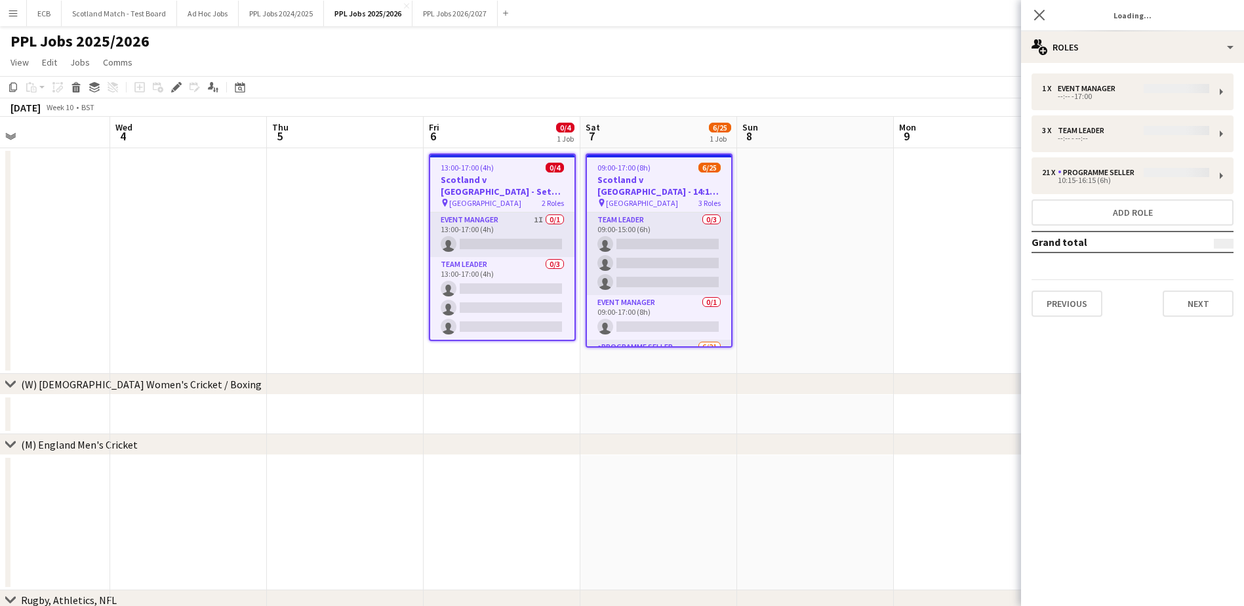
type input "*******"
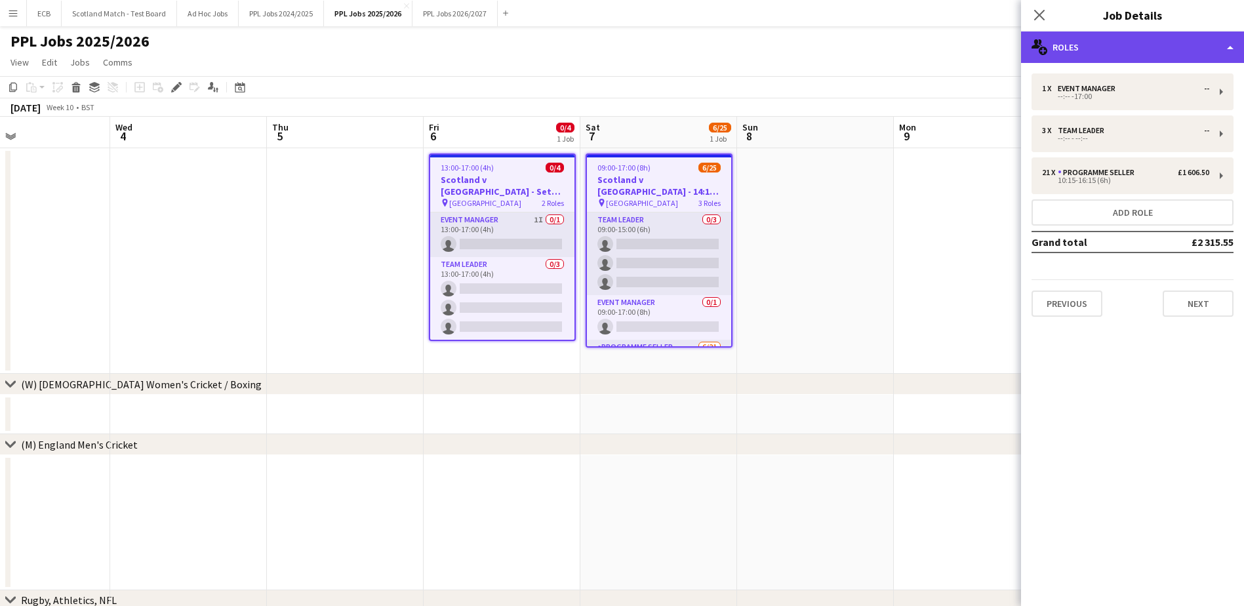
click at [1088, 39] on div "multiple-users-add Roles" at bounding box center [1132, 46] width 223 height 31
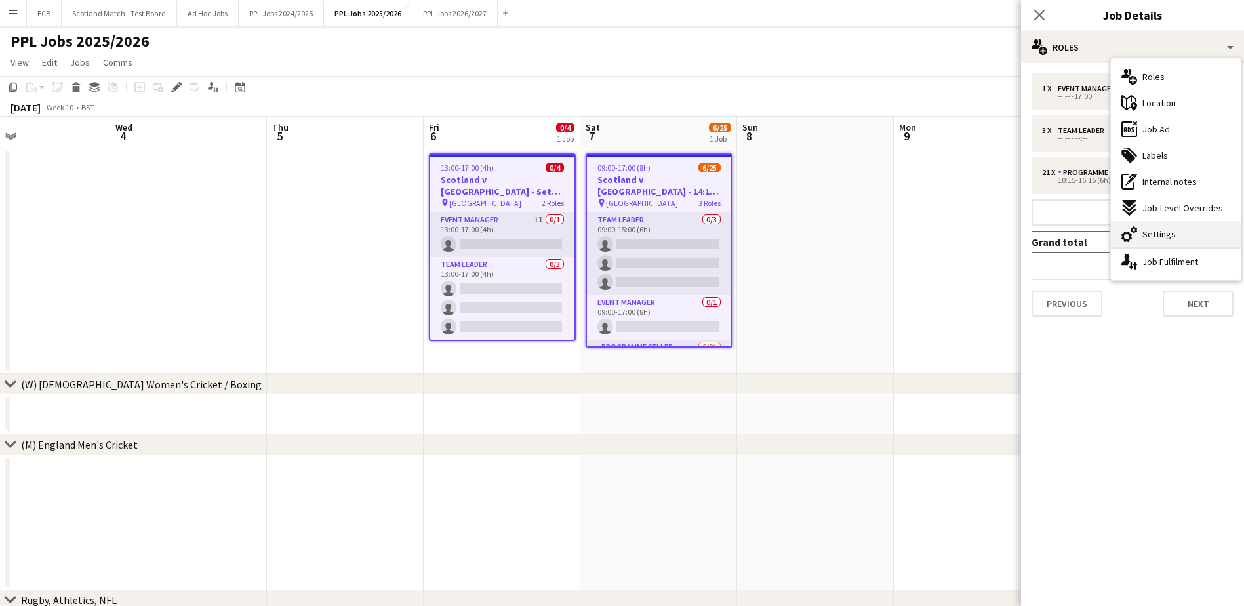
click at [1163, 231] on span "Settings" at bounding box center [1159, 234] width 33 height 12
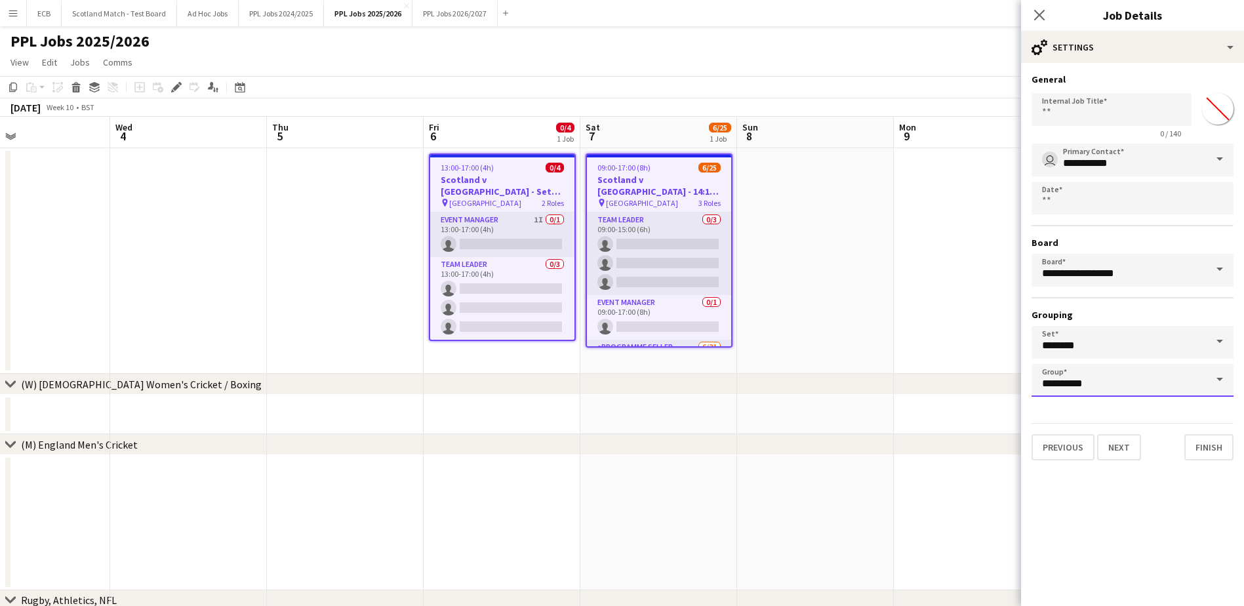
click at [1096, 382] on input "**********" at bounding box center [1133, 380] width 202 height 33
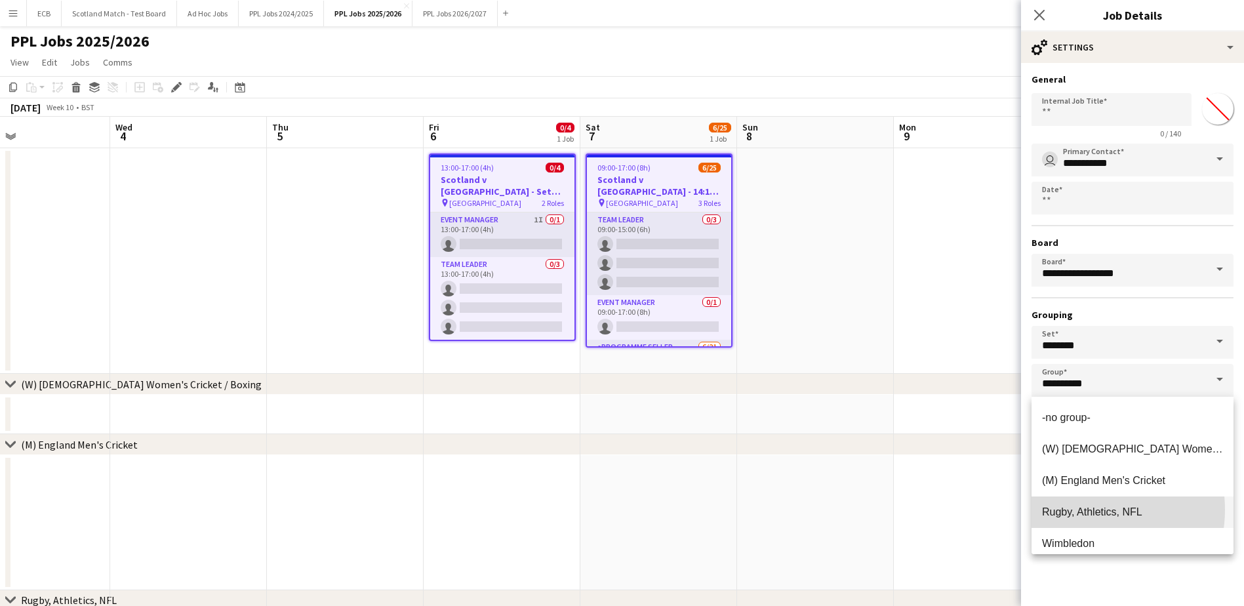
click at [1084, 510] on span "Rugby, Athletics, NFL" at bounding box center [1092, 511] width 100 height 11
type input "**********"
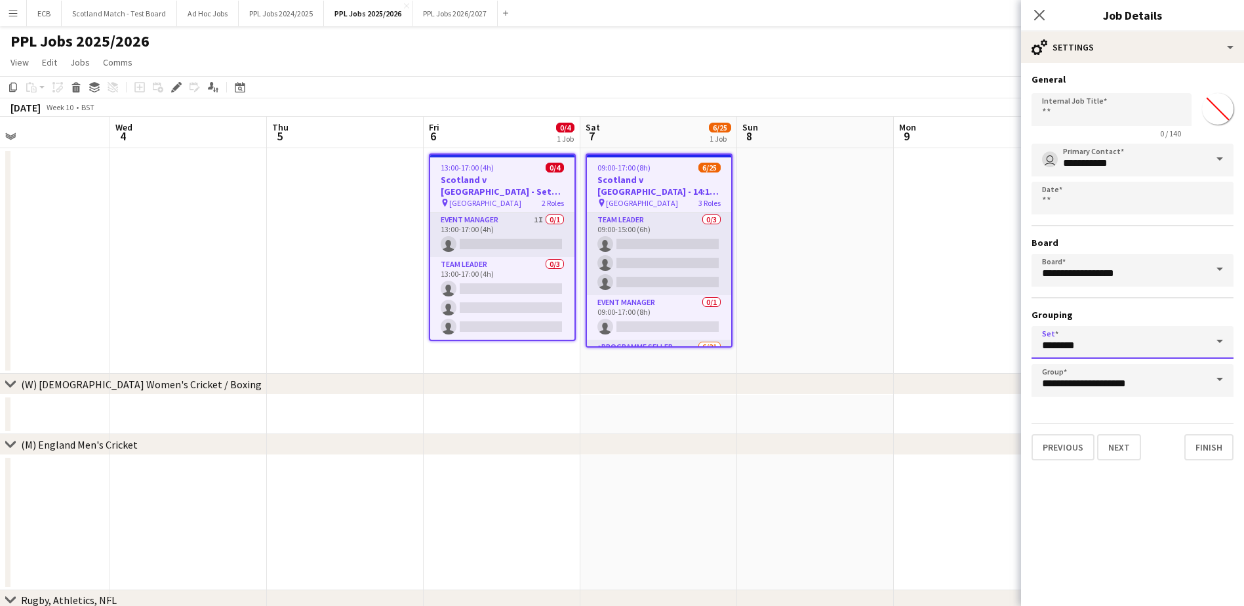
click at [1130, 348] on input "********" at bounding box center [1133, 342] width 202 height 33
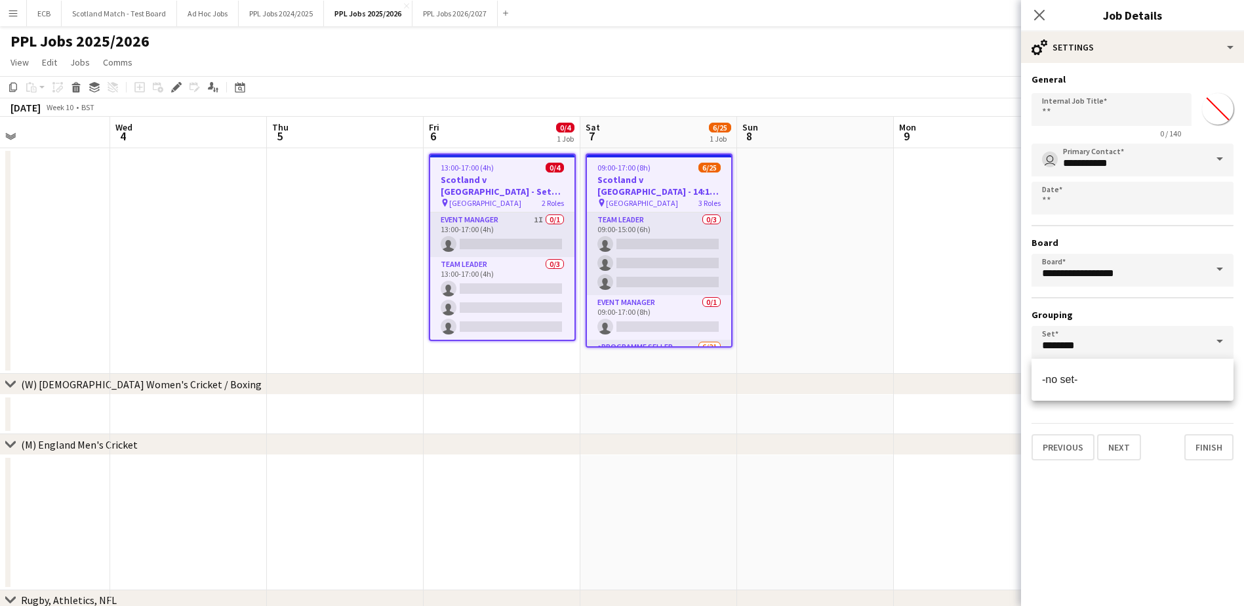
click at [1159, 510] on mat-expansion-panel "**********" at bounding box center [1132, 334] width 223 height 543
click at [1209, 445] on button "Finish" at bounding box center [1209, 447] width 49 height 26
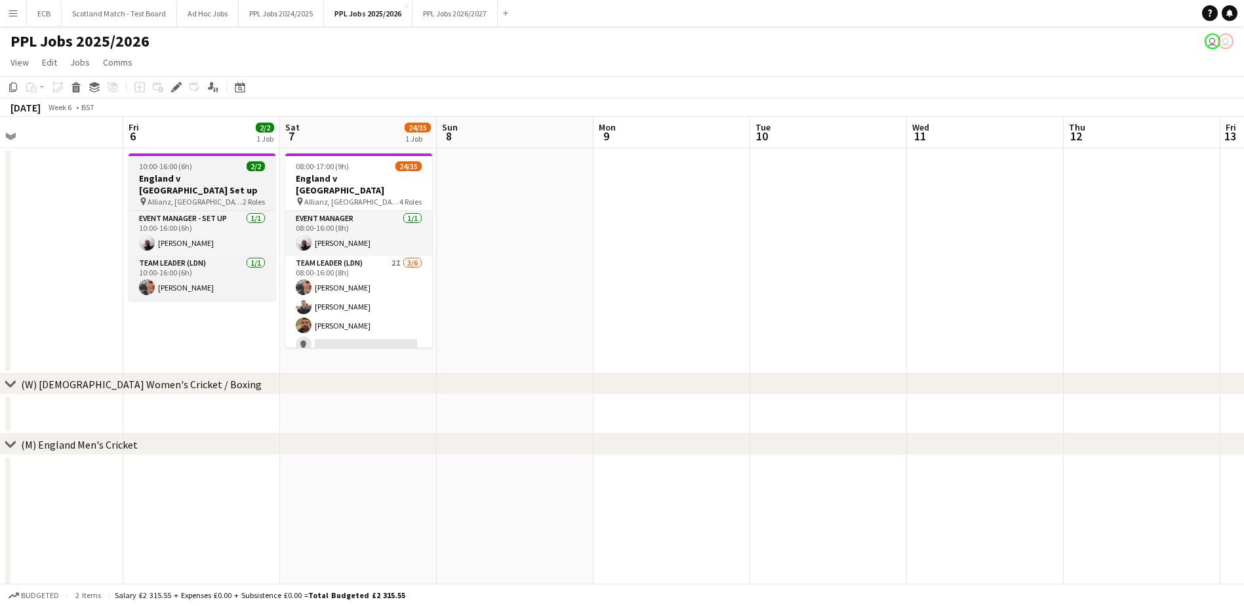
click at [203, 177] on h3 "England v Wales Set up" at bounding box center [202, 185] width 147 height 24
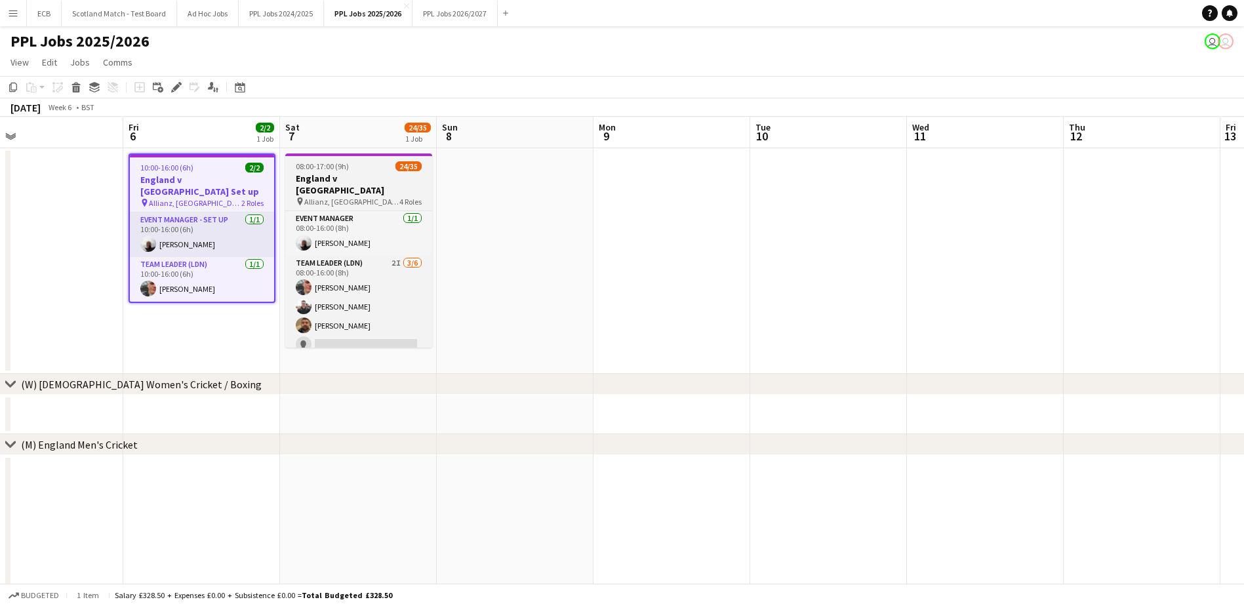
click at [335, 154] on div at bounding box center [358, 155] width 147 height 3
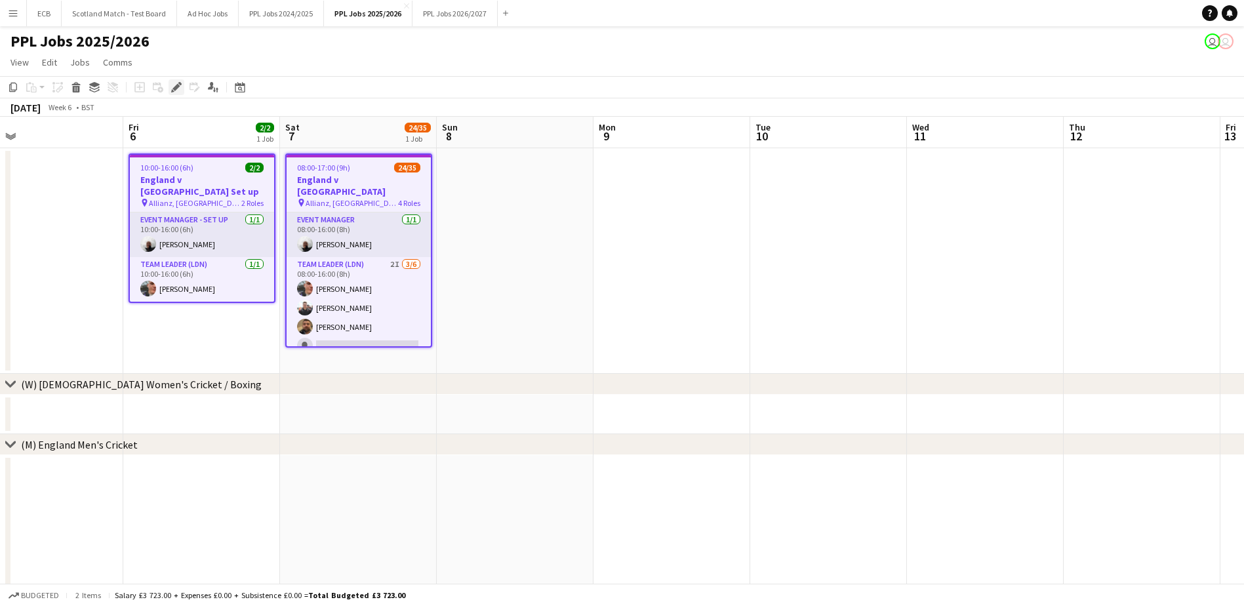
click at [180, 88] on icon "Edit" at bounding box center [176, 87] width 10 height 10
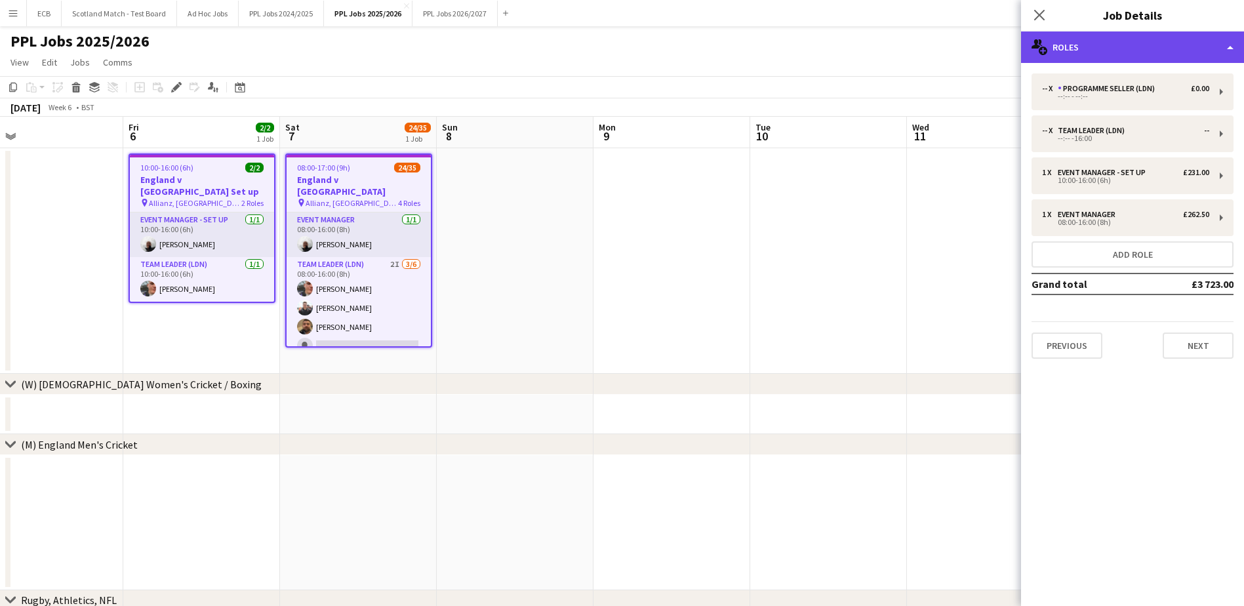
click at [1138, 41] on div "multiple-users-add Roles" at bounding box center [1132, 46] width 223 height 31
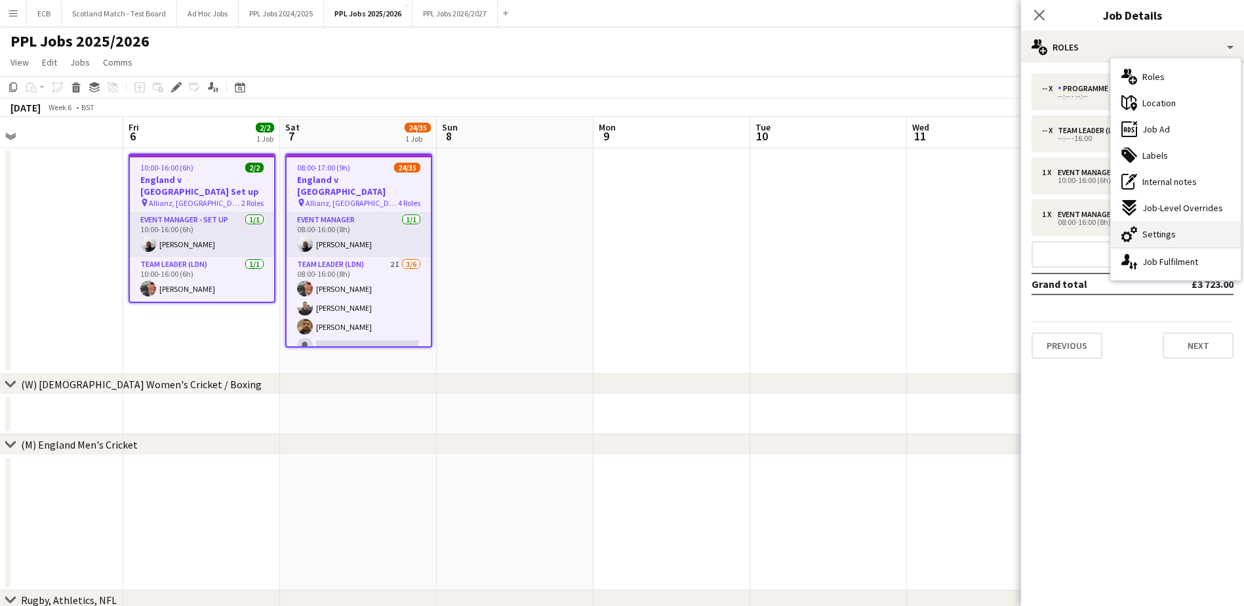
click at [1162, 236] on span "Settings" at bounding box center [1159, 234] width 33 height 12
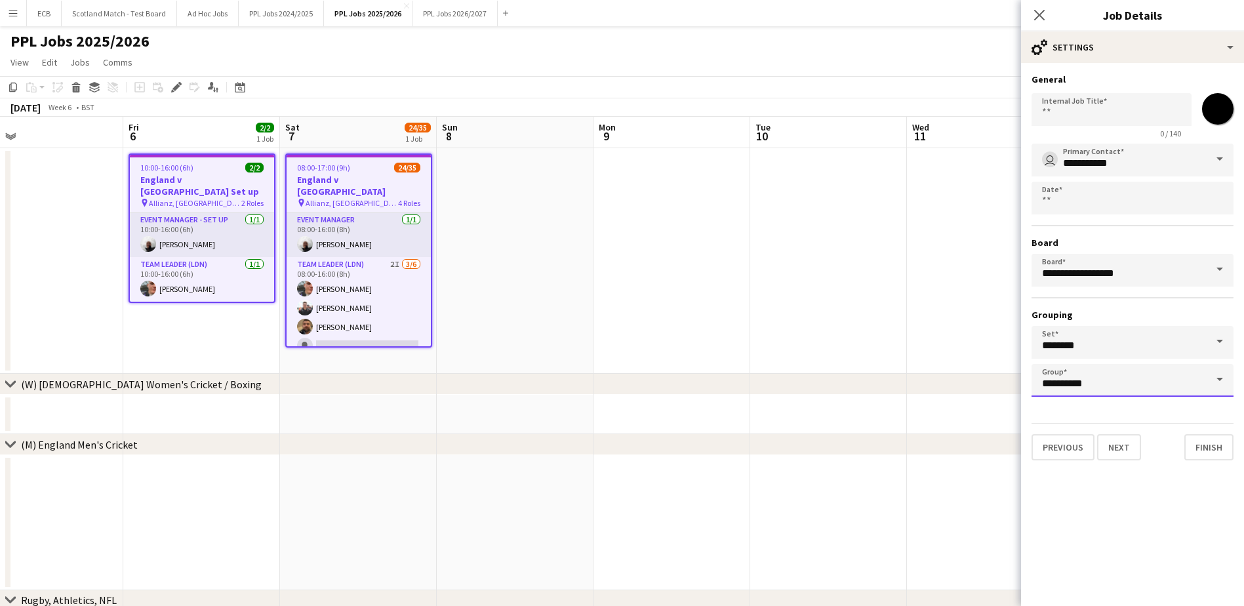
click at [1136, 381] on input "**********" at bounding box center [1133, 380] width 202 height 33
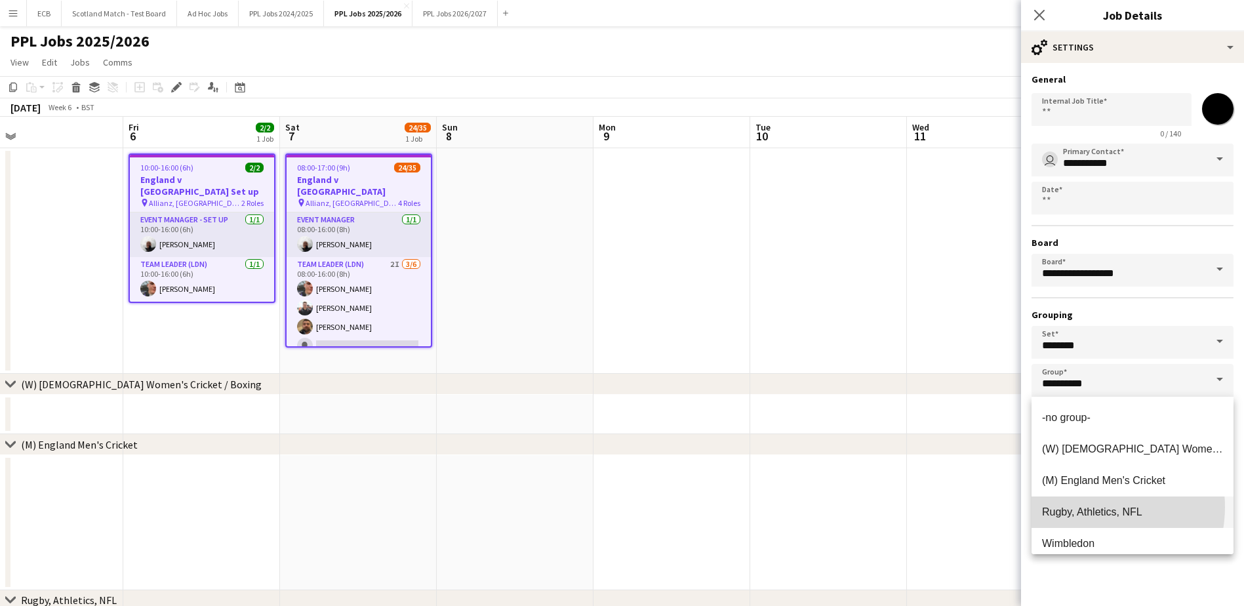
click at [1090, 507] on span "Rugby, Athletics, NFL" at bounding box center [1092, 511] width 100 height 11
type input "**********"
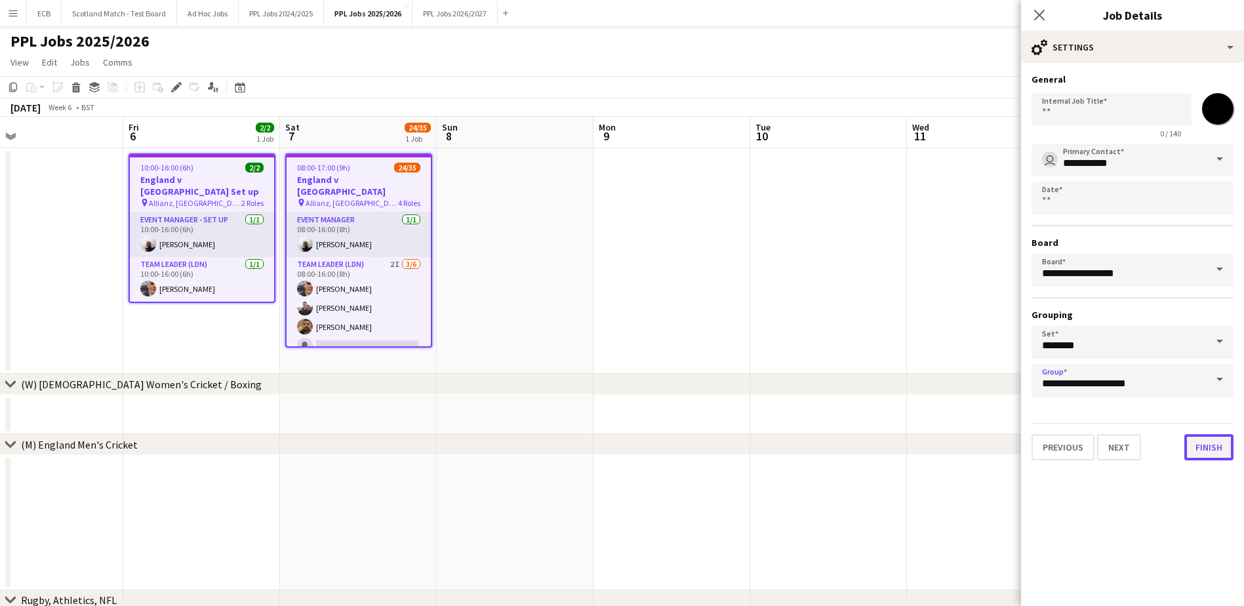
click at [1206, 443] on button "Finish" at bounding box center [1209, 447] width 49 height 26
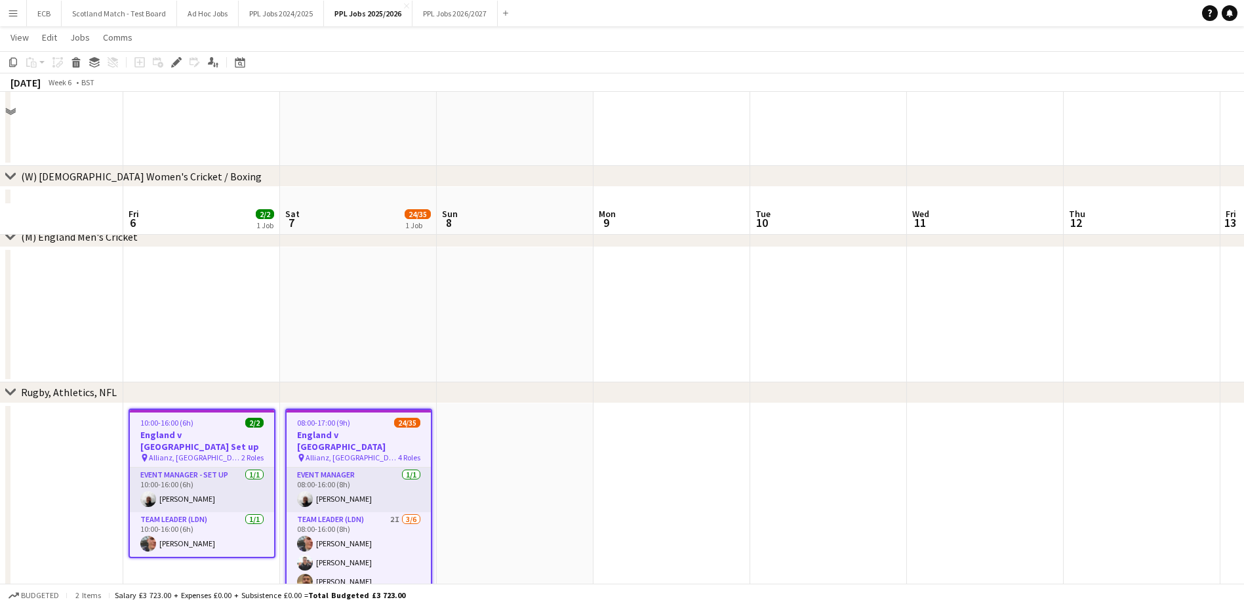
scroll to position [378, 0]
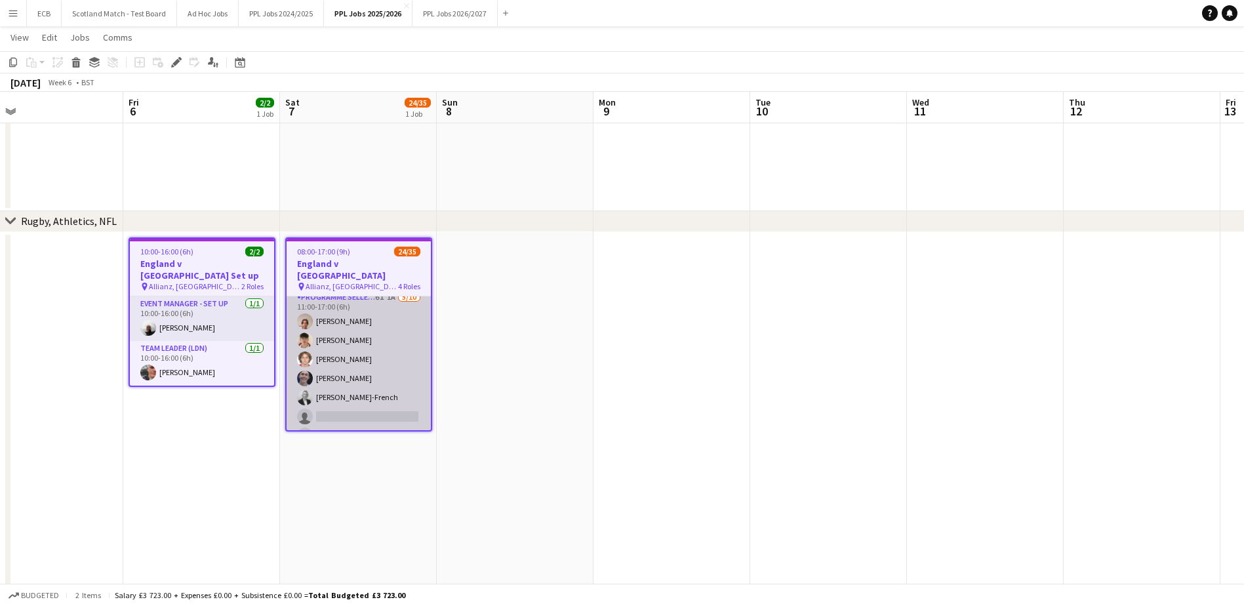
click at [335, 324] on app-card-role "Programme Seller (LDN) 6I 1A 5/10 11:00-17:00 (6h) Nicolas de Salazar Jake Pogo…" at bounding box center [359, 398] width 144 height 216
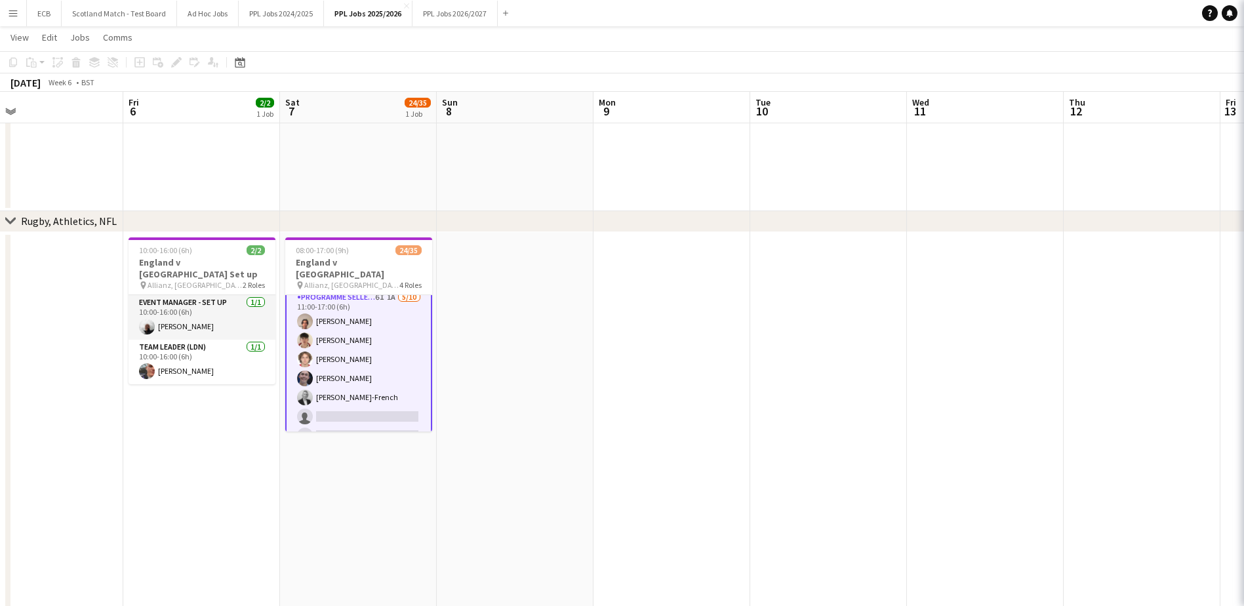
scroll to position [560, 0]
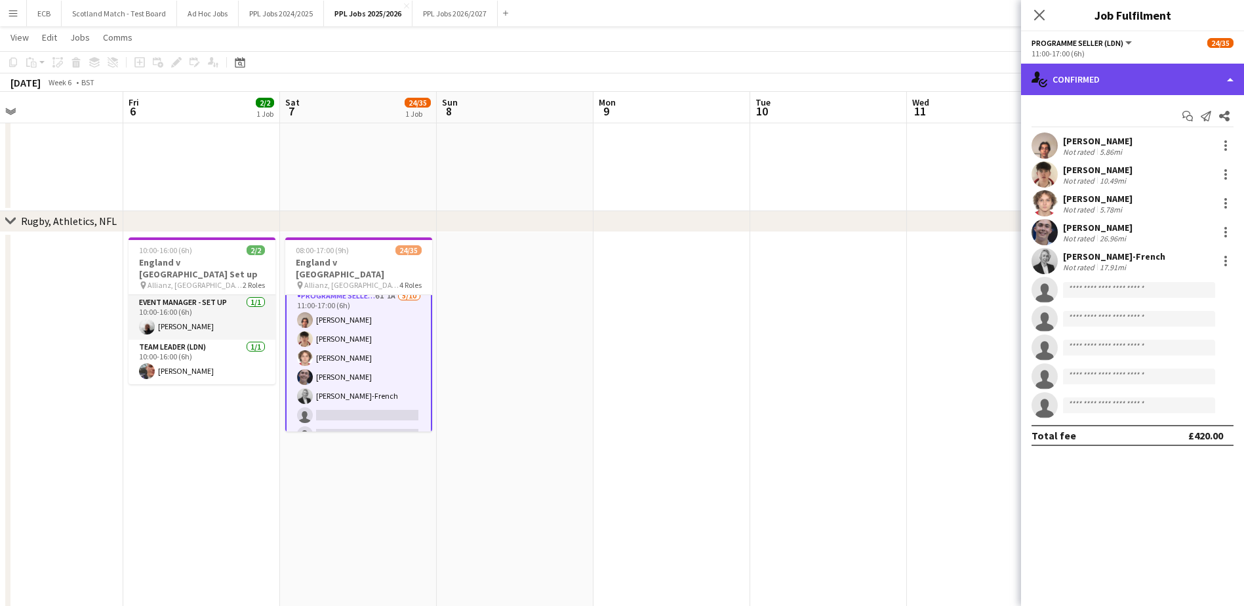
click at [1153, 73] on div "single-neutral-actions-check-2 Confirmed" at bounding box center [1132, 79] width 223 height 31
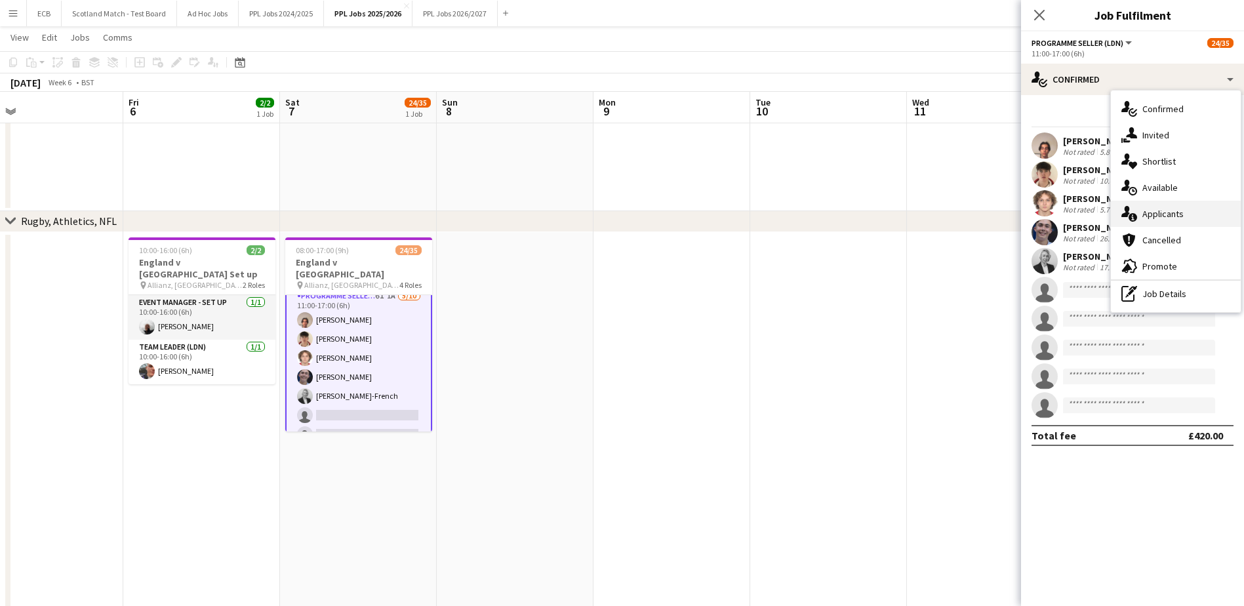
click at [1160, 215] on span "Applicants" at bounding box center [1163, 214] width 41 height 12
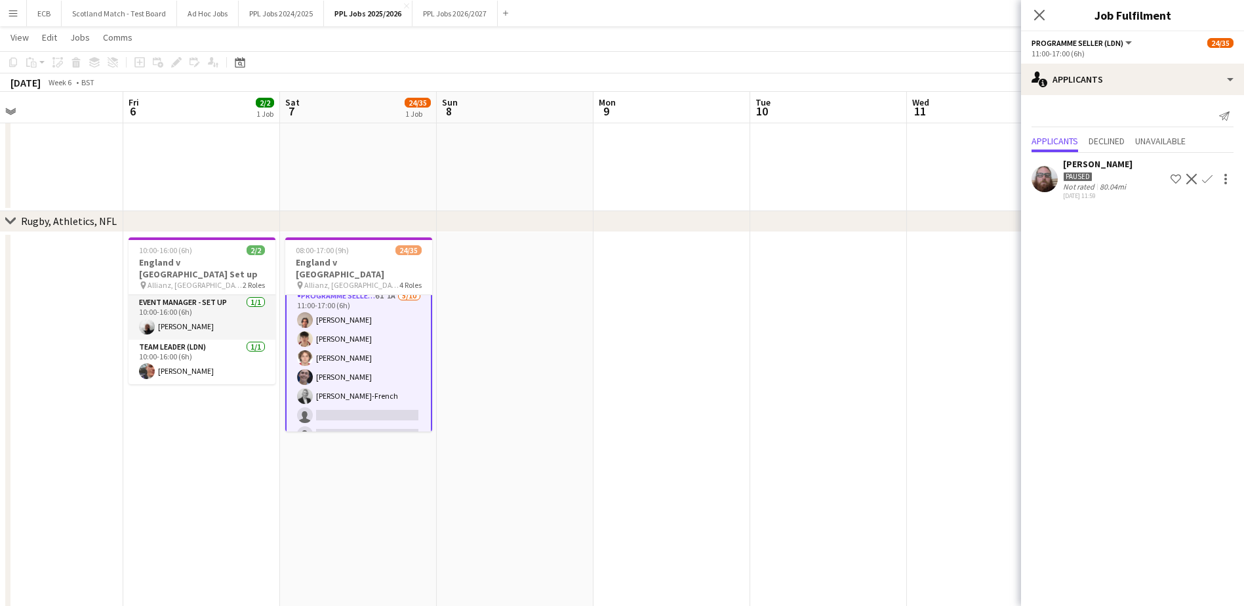
click at [1191, 178] on app-icon "Decline" at bounding box center [1192, 179] width 10 height 10
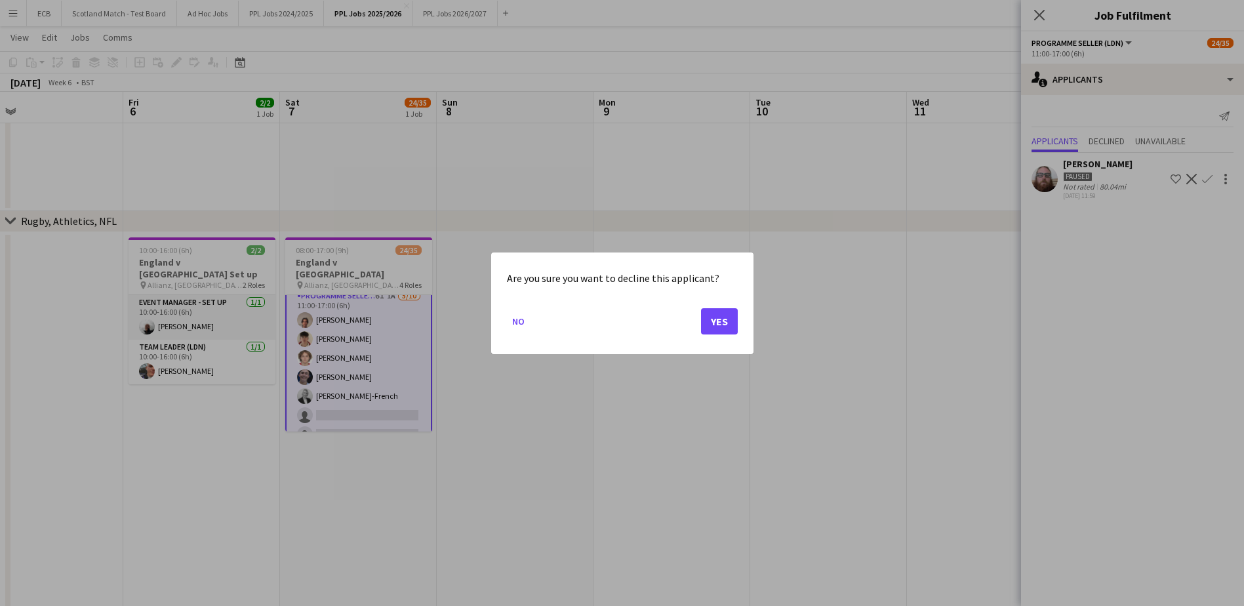
scroll to position [0, 0]
click at [716, 321] on button "Yes" at bounding box center [719, 321] width 37 height 26
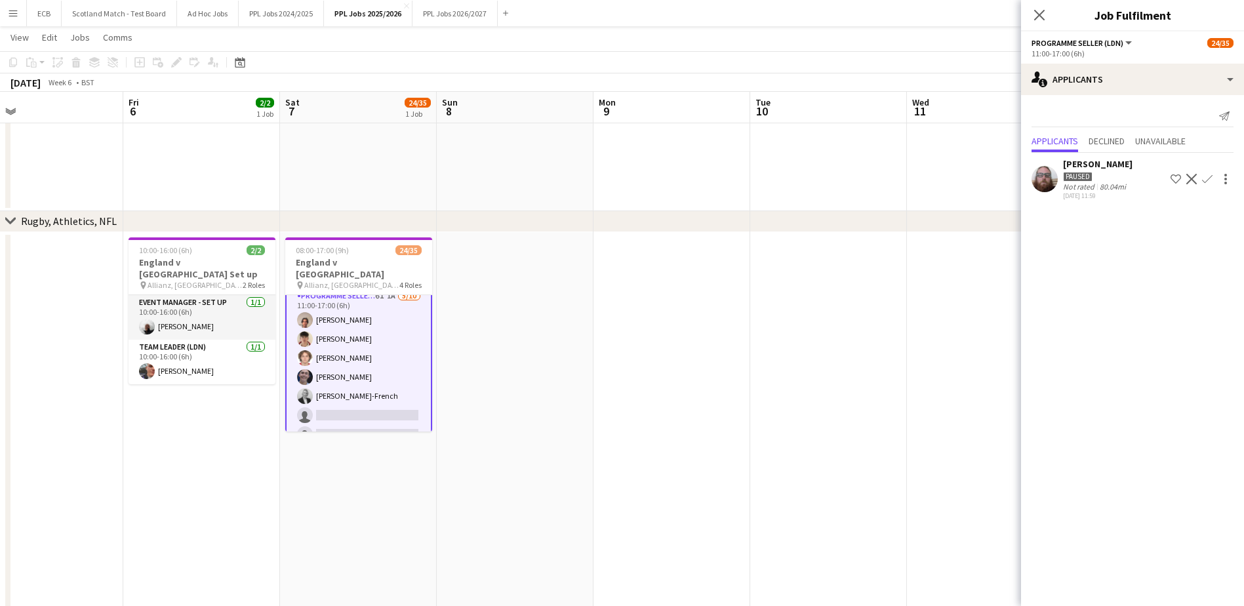
scroll to position [378, 0]
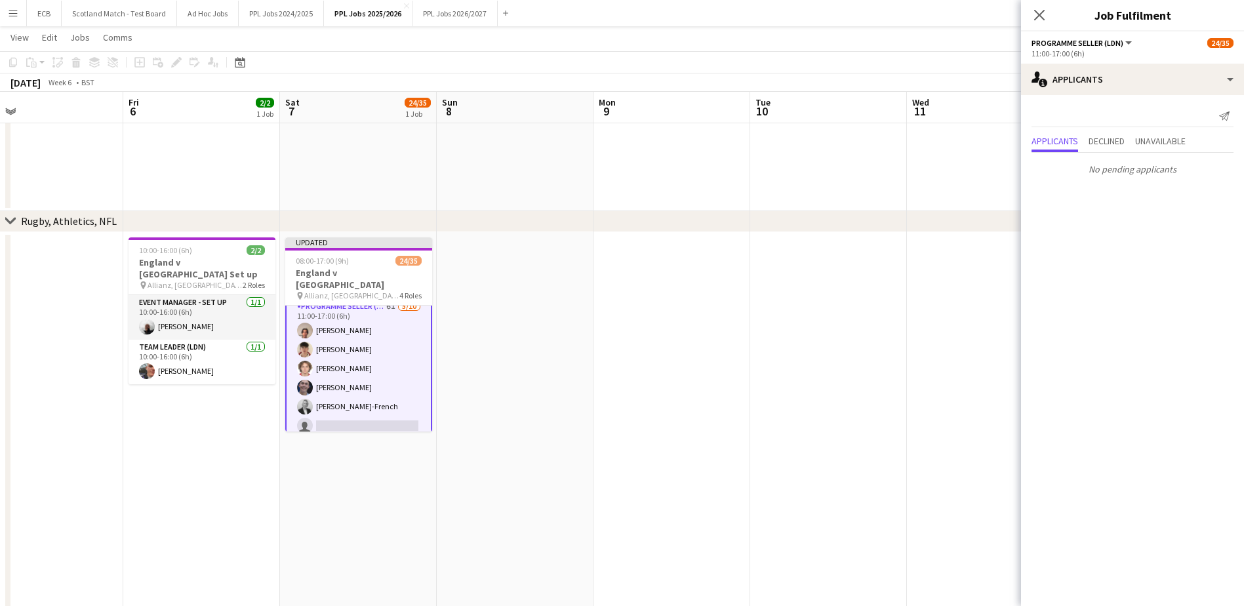
click at [550, 348] on app-date-cell at bounding box center [515, 444] width 157 height 425
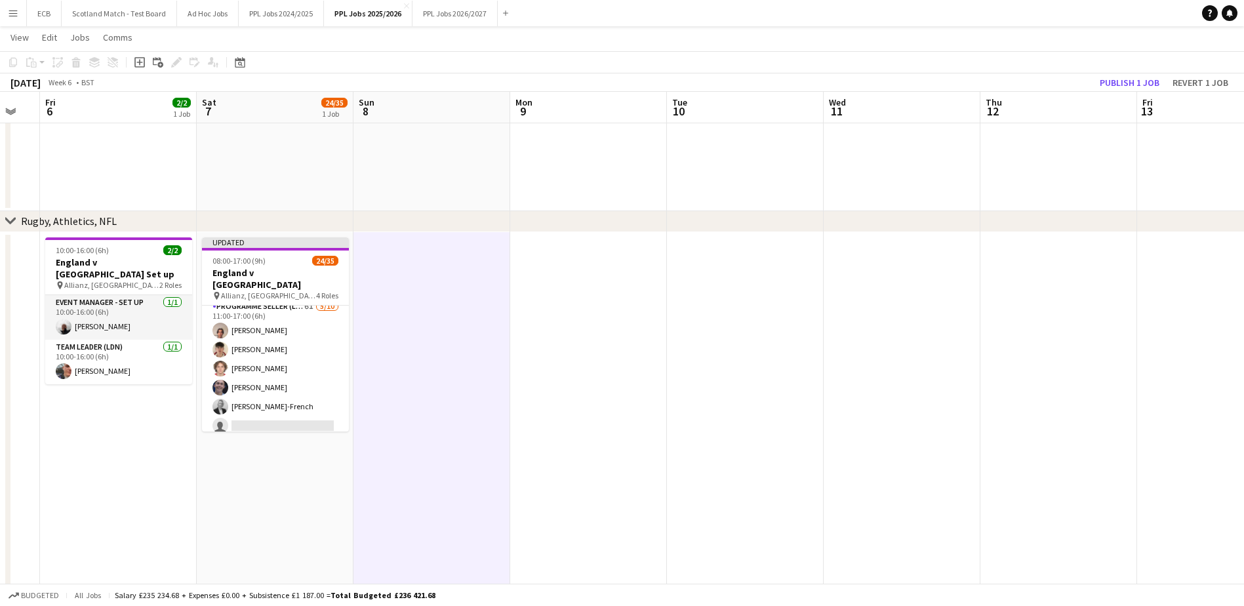
scroll to position [0, 415]
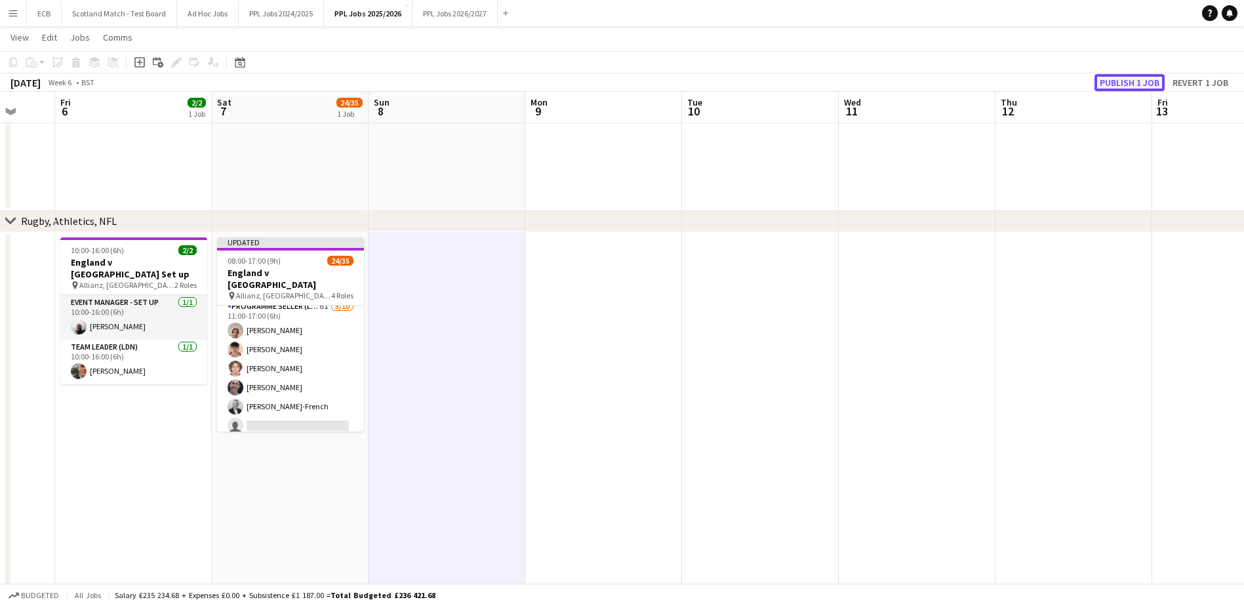
click at [1121, 75] on button "Publish 1 job" at bounding box center [1130, 82] width 70 height 17
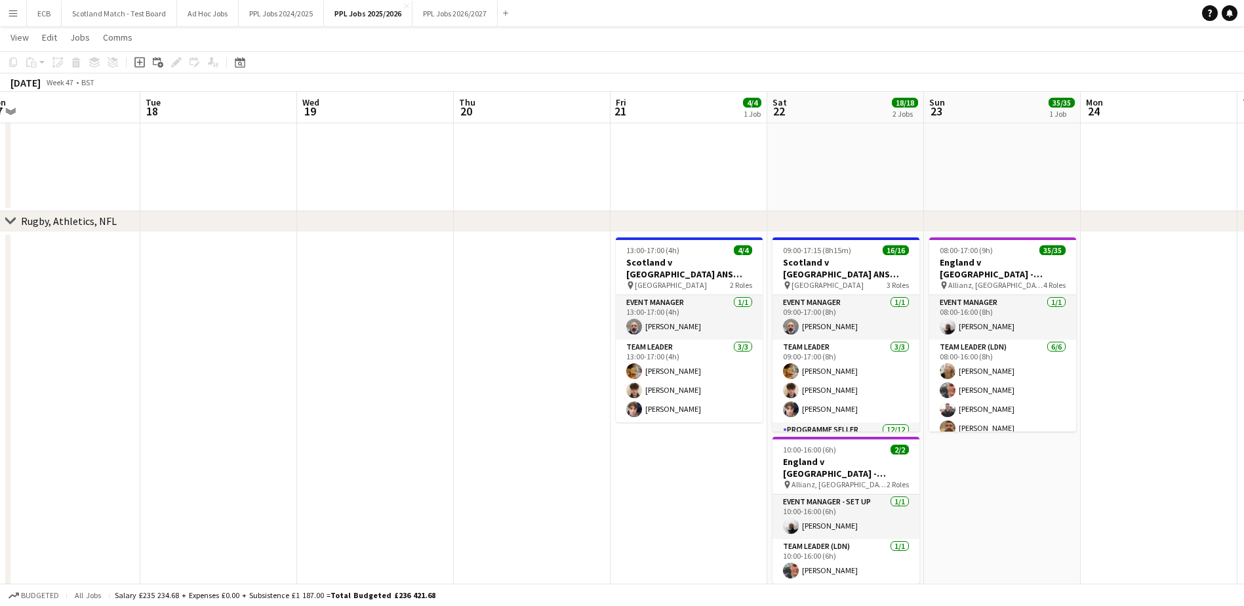
scroll to position [0, 329]
click at [448, 14] on button "PPL Jobs 2026/2027 Close" at bounding box center [455, 14] width 85 height 26
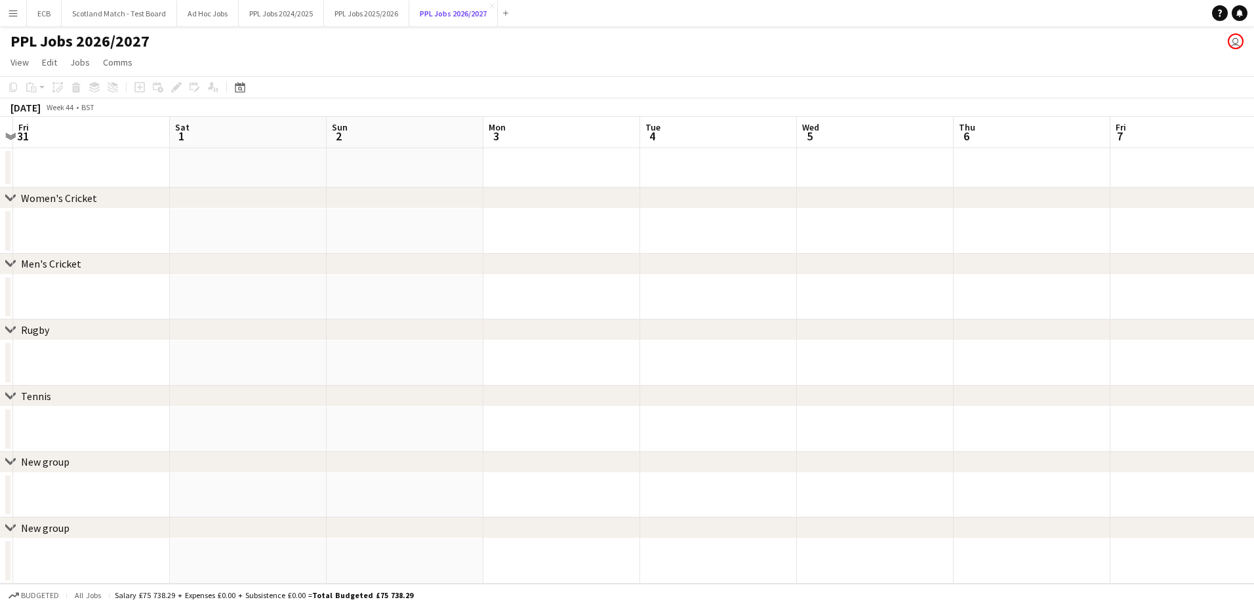
scroll to position [0, 458]
click at [239, 94] on div "Date picker" at bounding box center [240, 87] width 16 height 16
click at [342, 140] on span "Next month" at bounding box center [346, 132] width 26 height 26
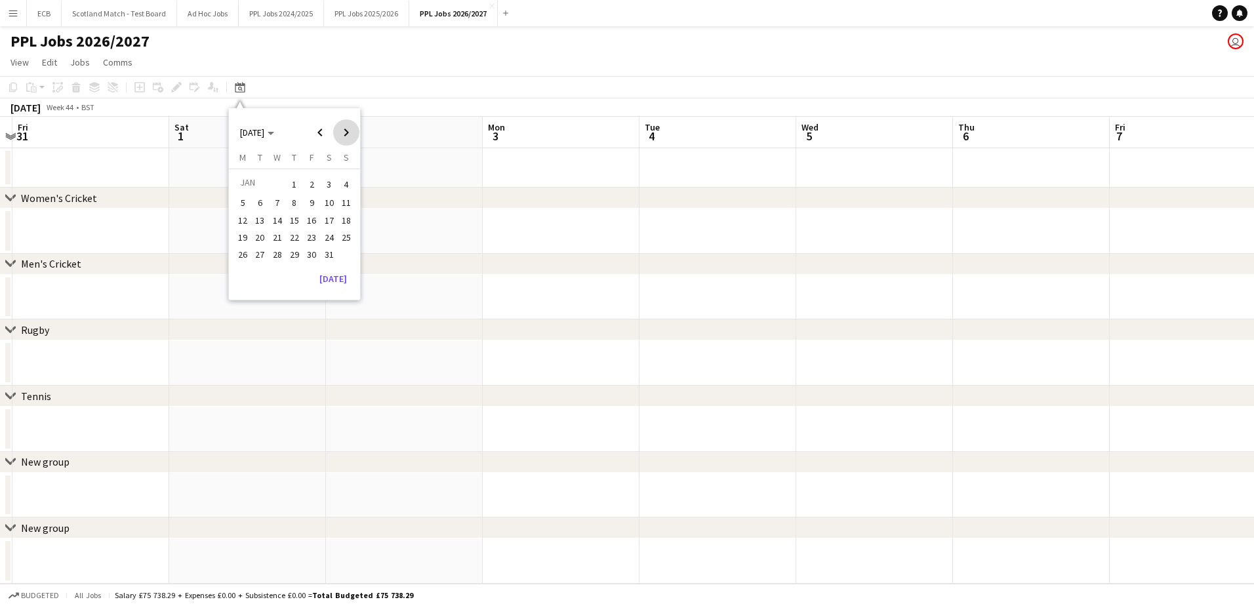
click at [342, 140] on span "Next month" at bounding box center [346, 132] width 26 height 26
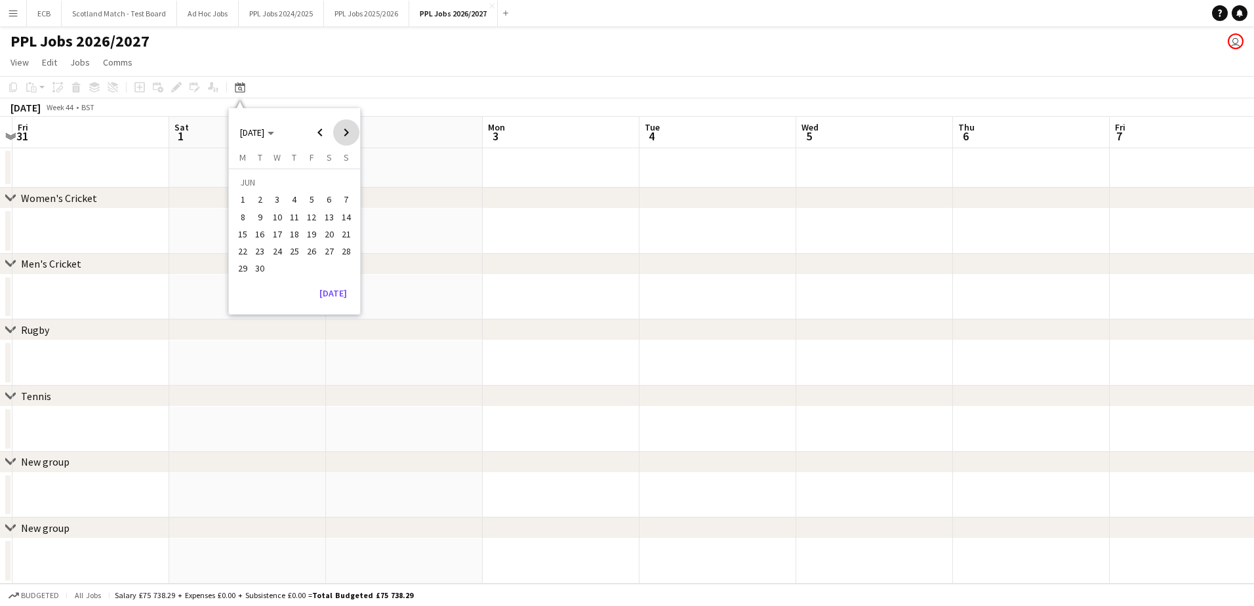
click at [342, 140] on span "Next month" at bounding box center [346, 132] width 26 height 26
click at [279, 197] on span "1" at bounding box center [278, 200] width 16 height 16
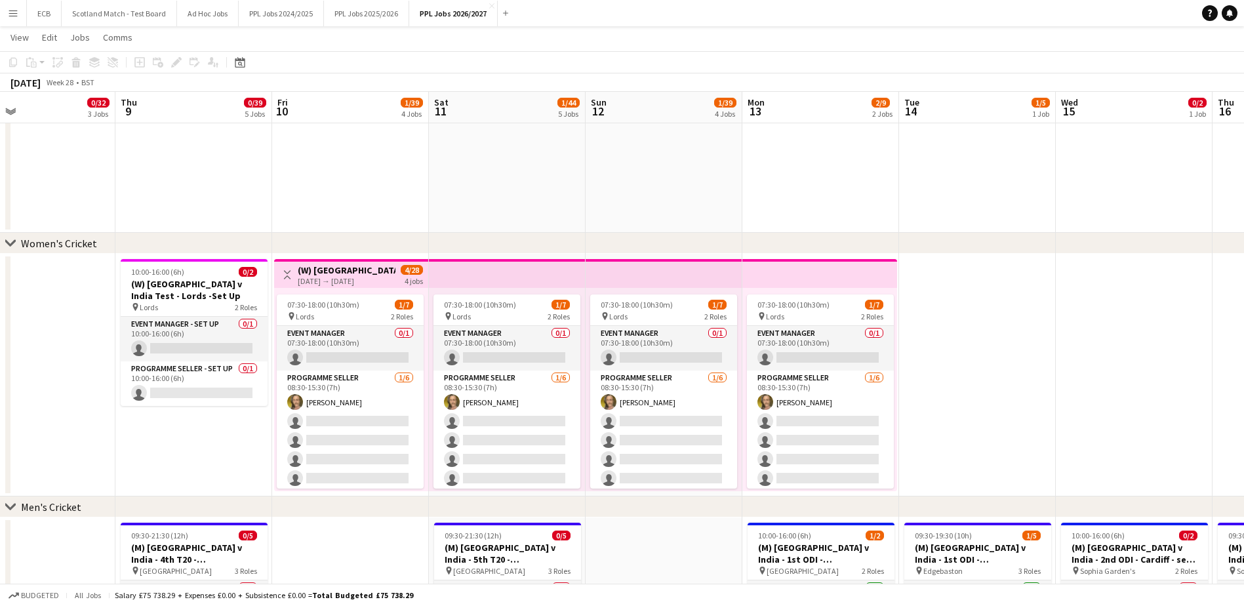
scroll to position [1, 0]
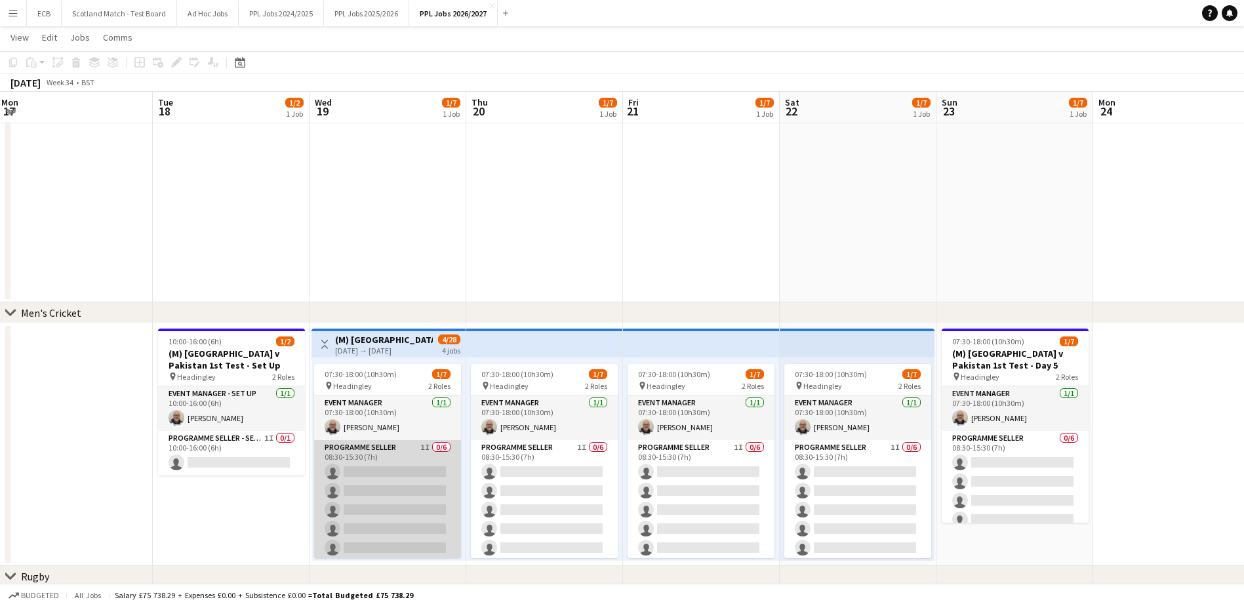
click at [385, 449] on app-card-role "Programme Seller 1I 0/6 08:30-15:30 (7h) single-neutral-actions single-neutral-…" at bounding box center [387, 510] width 147 height 140
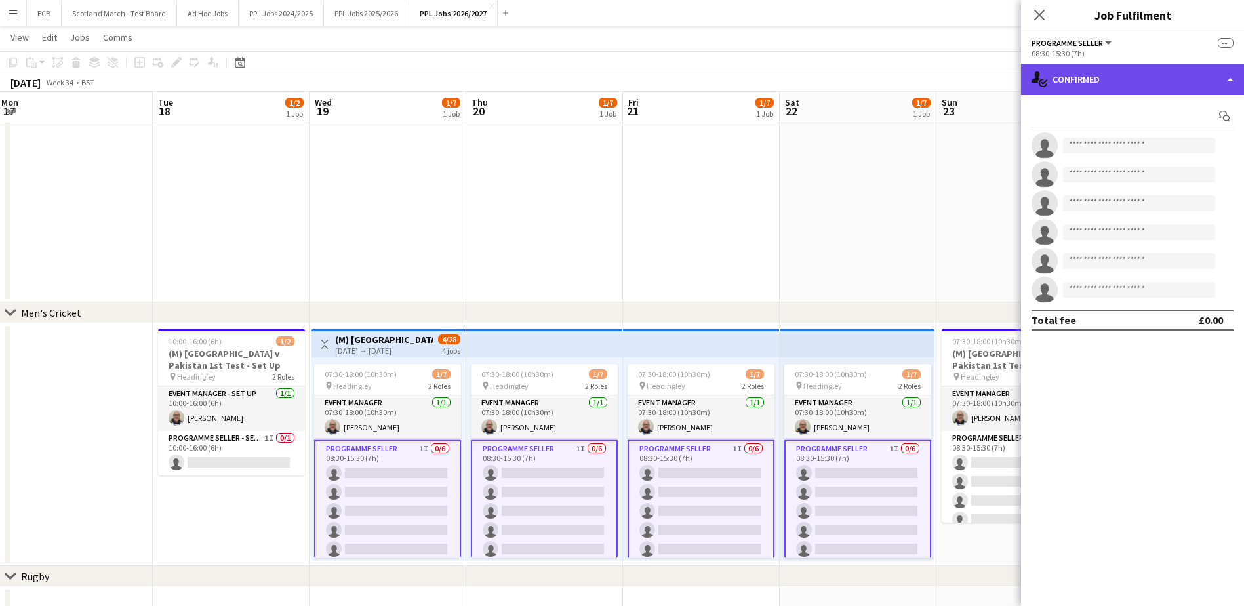
click at [1112, 87] on div "single-neutral-actions-check-2 Confirmed" at bounding box center [1132, 79] width 223 height 31
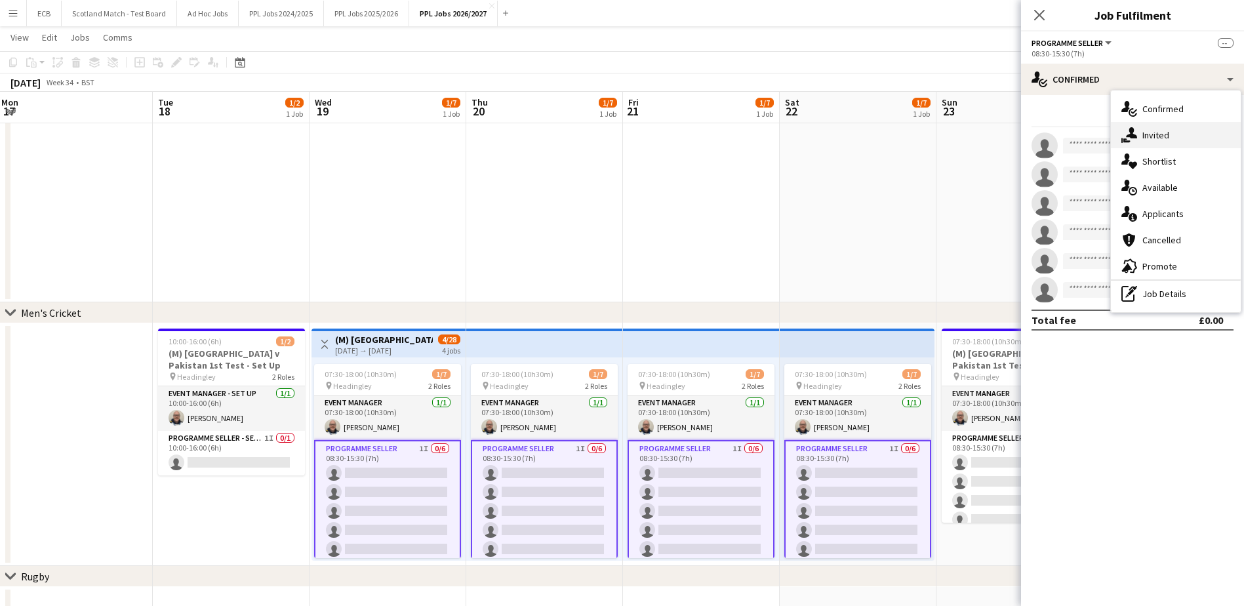
click at [1153, 136] on span "Invited" at bounding box center [1156, 135] width 27 height 12
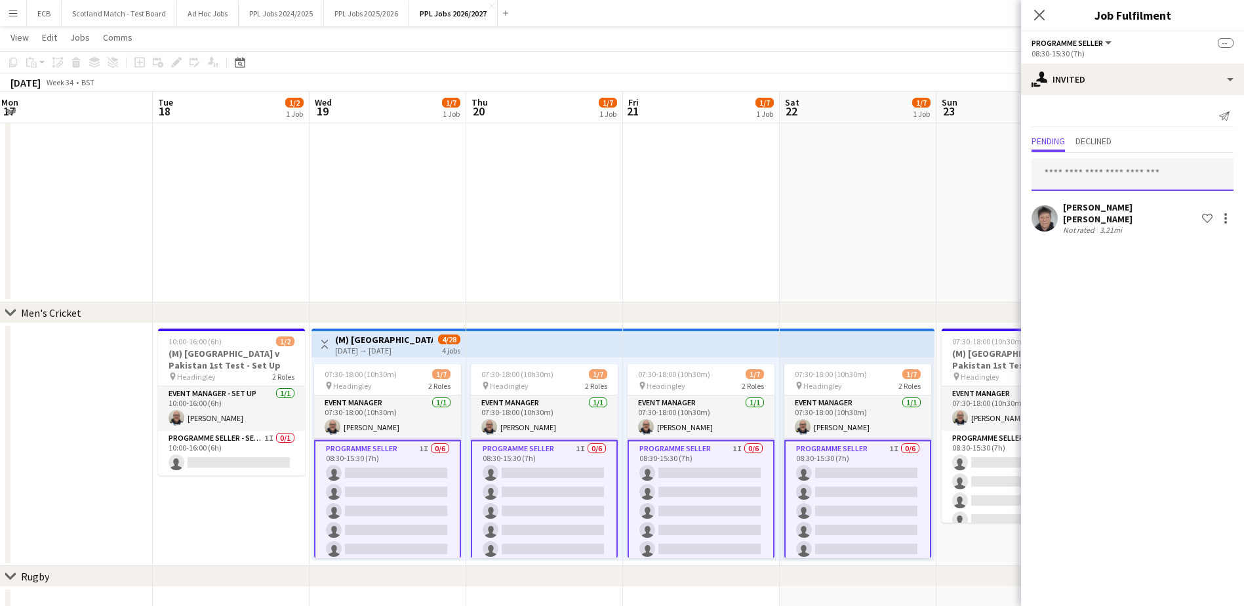
click at [1094, 171] on input "text" at bounding box center [1133, 174] width 202 height 33
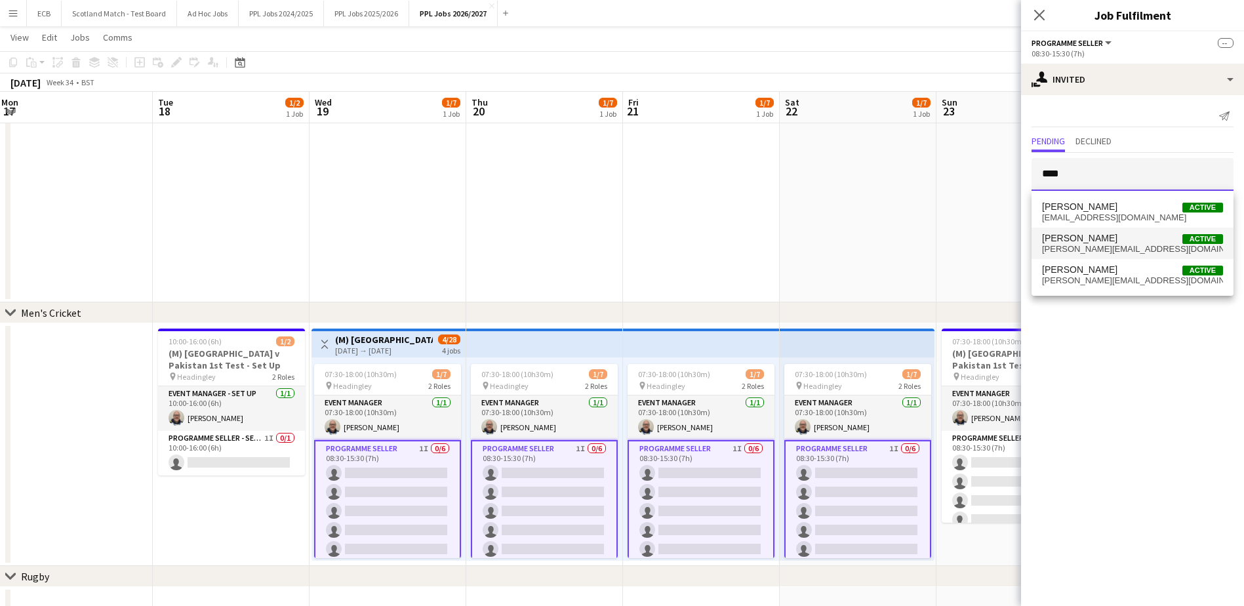
type input "****"
click at [1106, 236] on span "Stephen Gaunt Active" at bounding box center [1132, 238] width 181 height 11
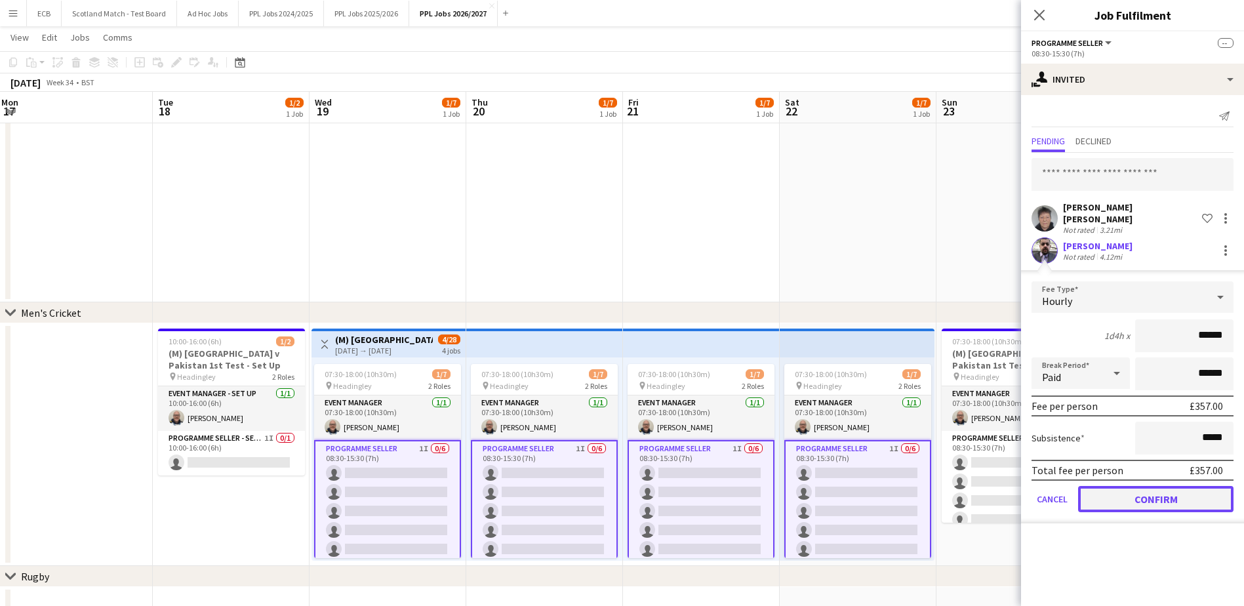
click at [1147, 489] on button "Confirm" at bounding box center [1156, 499] width 155 height 26
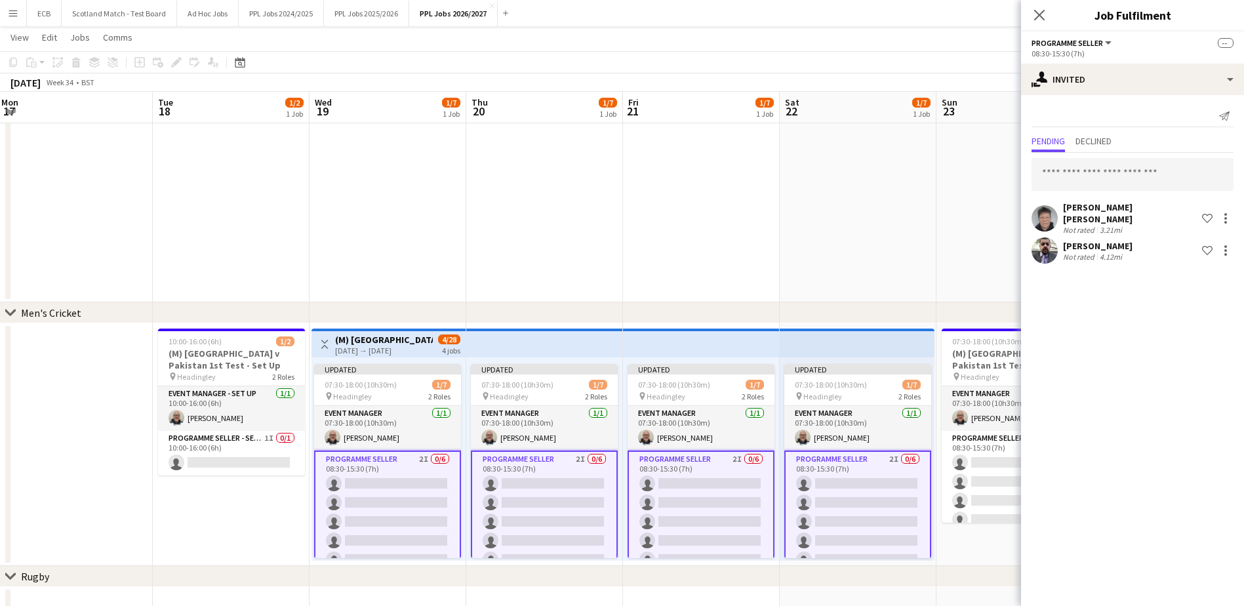
click at [869, 228] on app-date-cell at bounding box center [858, 181] width 157 height 243
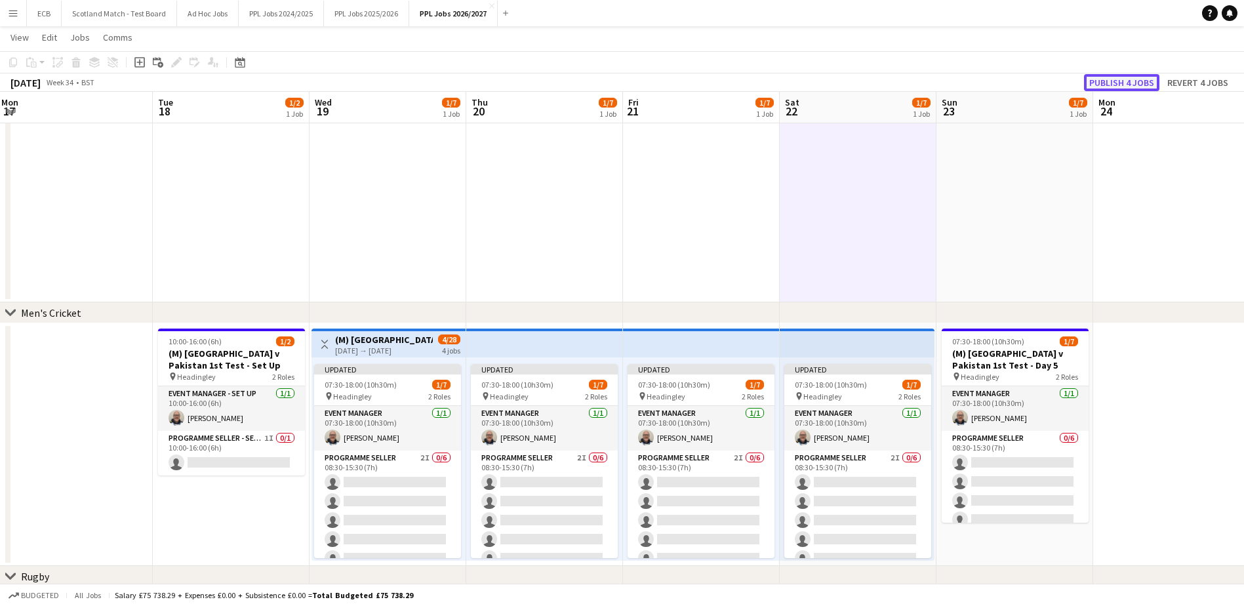
click at [1136, 83] on button "Publish 4 jobs" at bounding box center [1121, 82] width 75 height 17
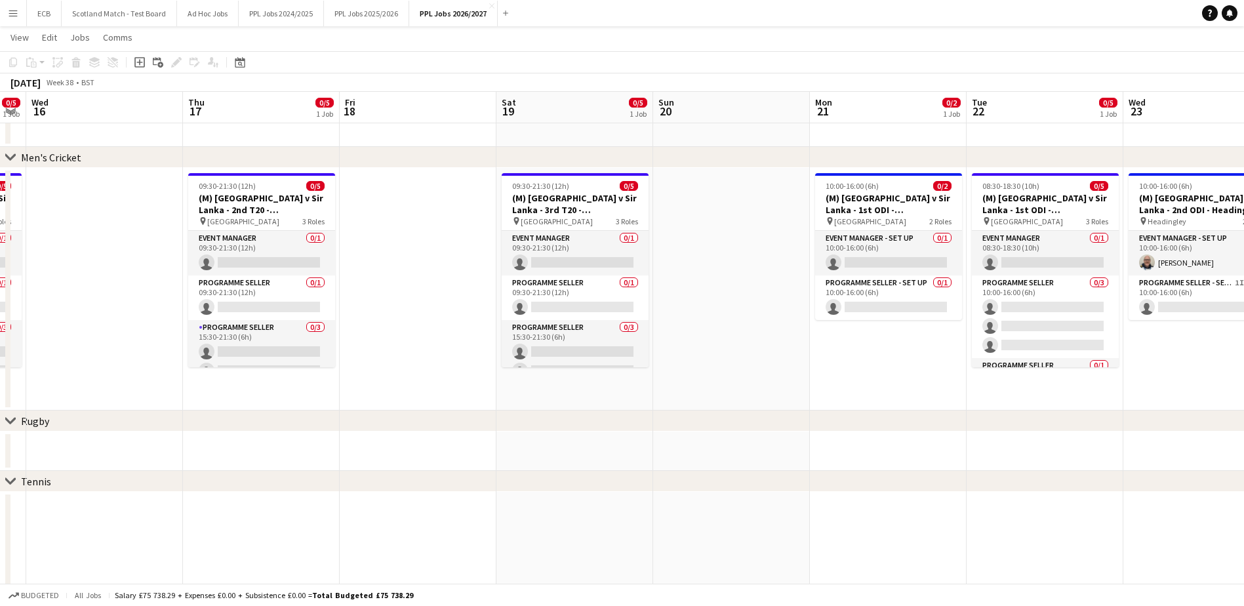
click at [678, 277] on app-date-cell at bounding box center [731, 289] width 157 height 243
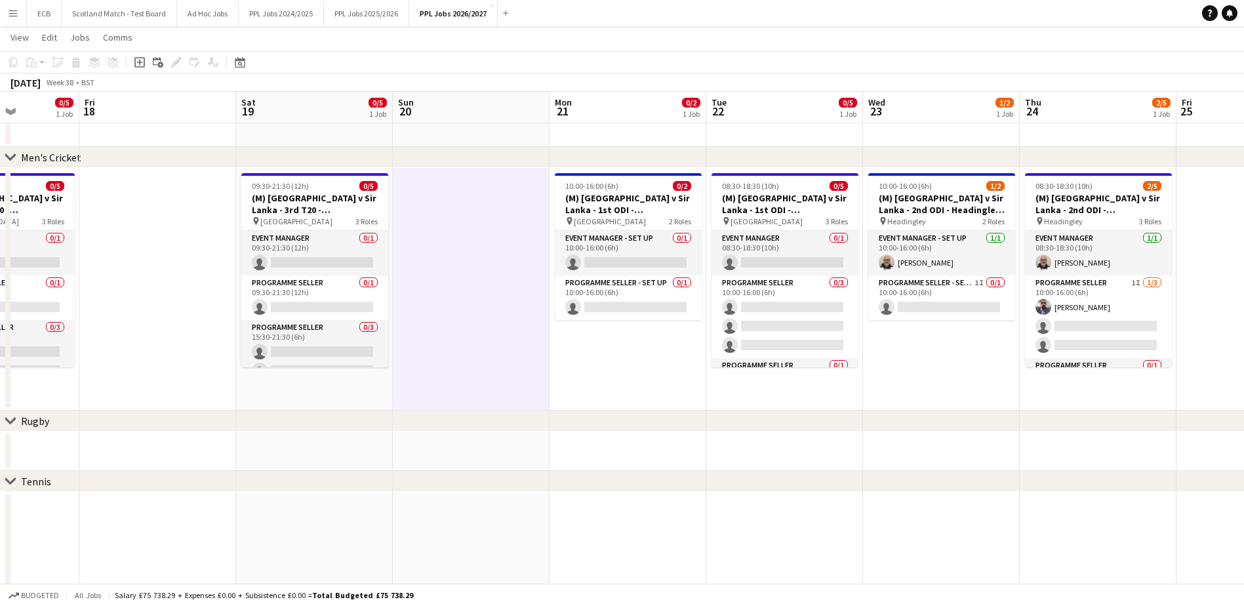
scroll to position [0, 337]
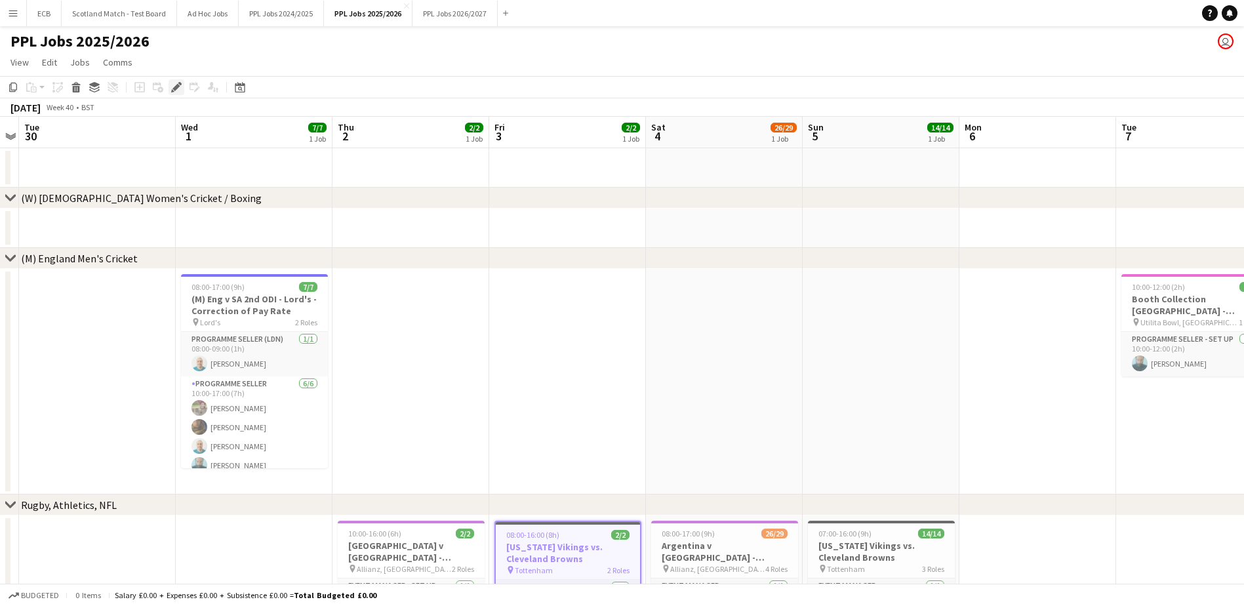
click at [178, 84] on icon at bounding box center [176, 87] width 7 height 7
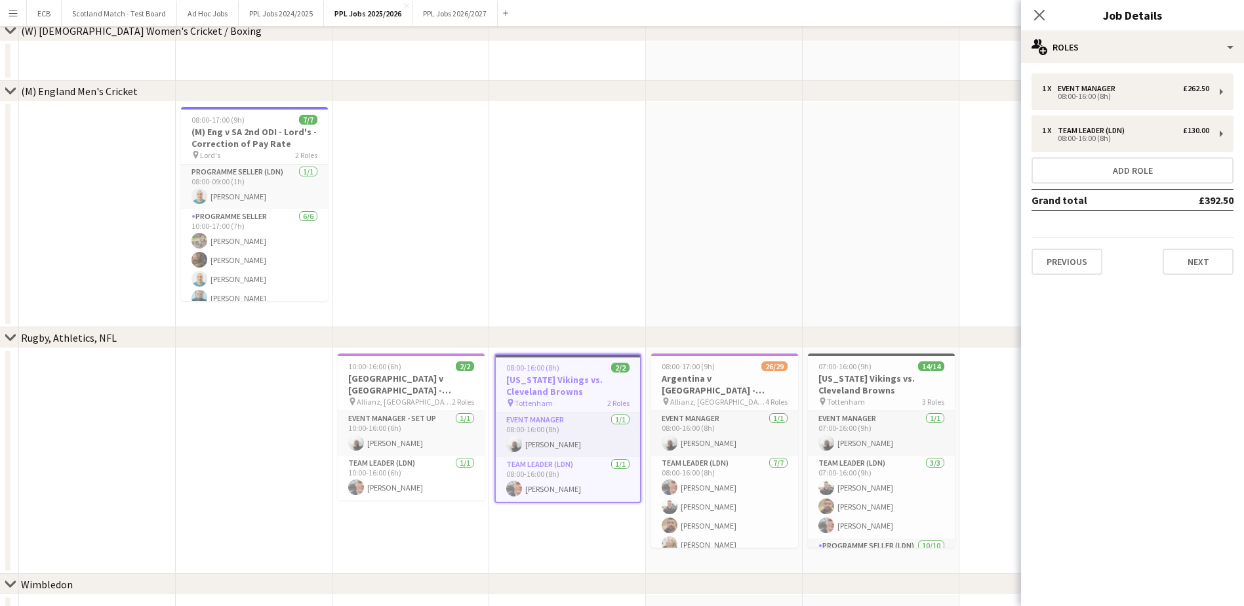
scroll to position [216, 0]
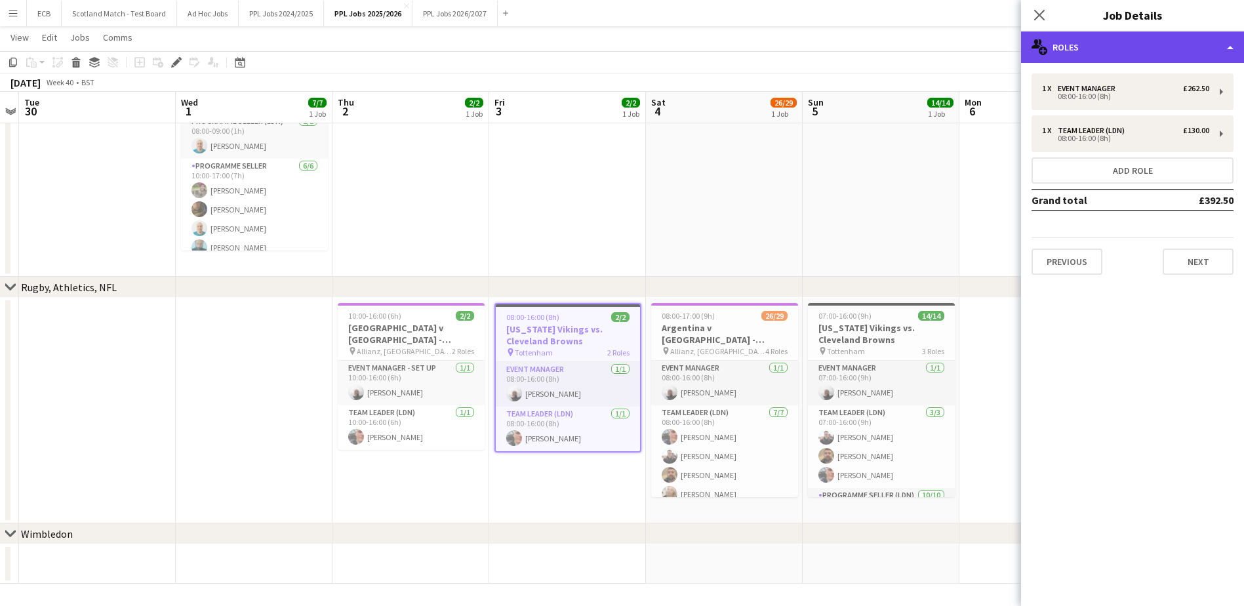
click at [1128, 49] on div "multiple-users-add Roles" at bounding box center [1132, 46] width 223 height 31
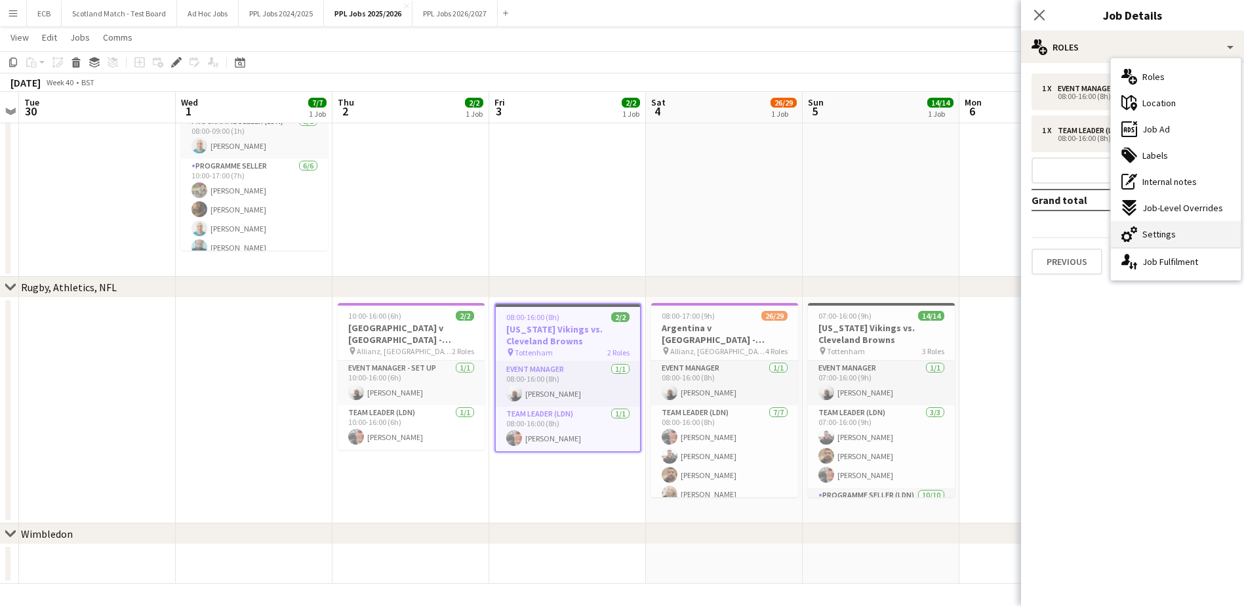
click at [1164, 228] on span "Settings" at bounding box center [1159, 234] width 33 height 12
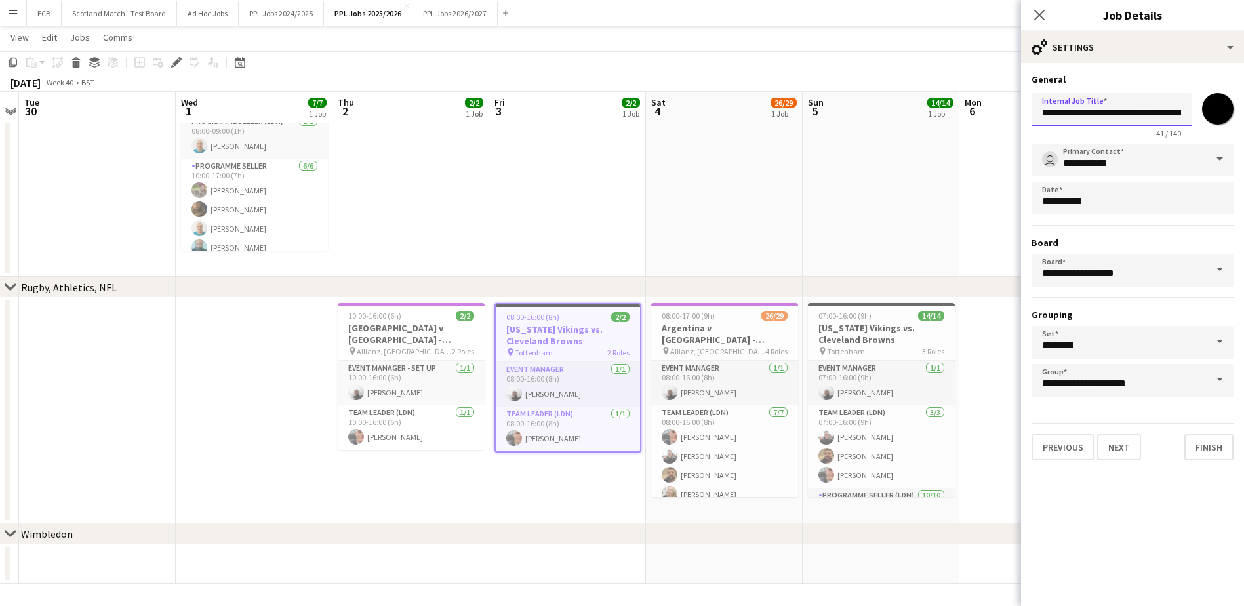
scroll to position [0, 41]
drag, startPoint x: 1160, startPoint y: 110, endPoint x: 1216, endPoint y: 104, distance: 56.0
click at [1216, 104] on div "**********" at bounding box center [1133, 113] width 202 height 51
type input "**********"
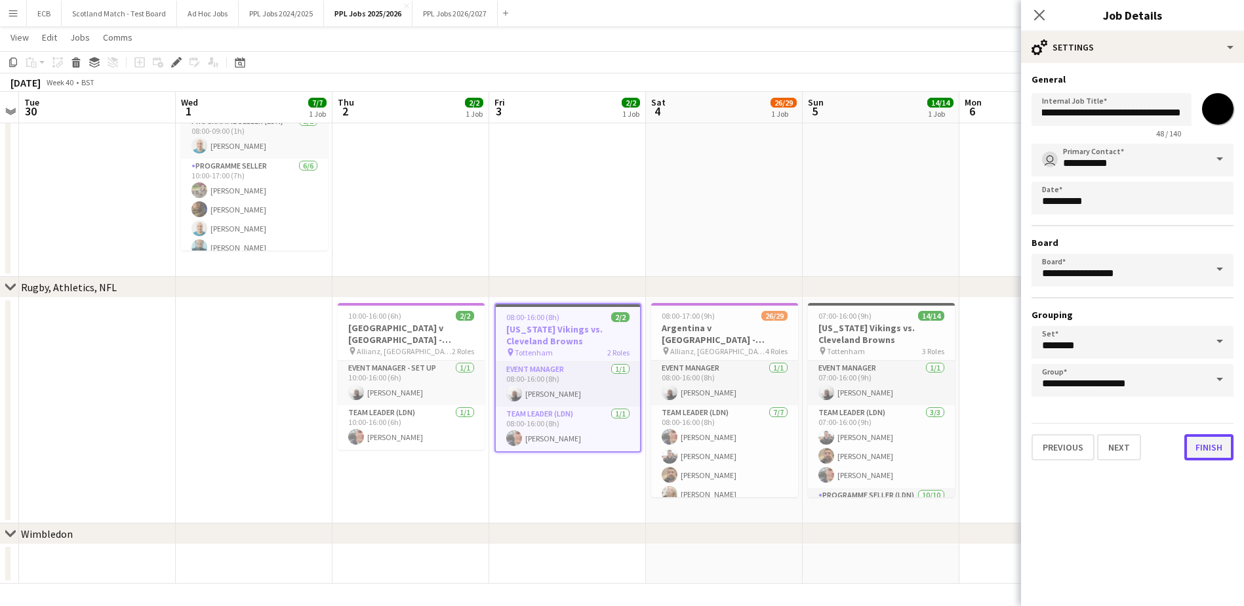
click at [1214, 444] on button "Finish" at bounding box center [1209, 447] width 49 height 26
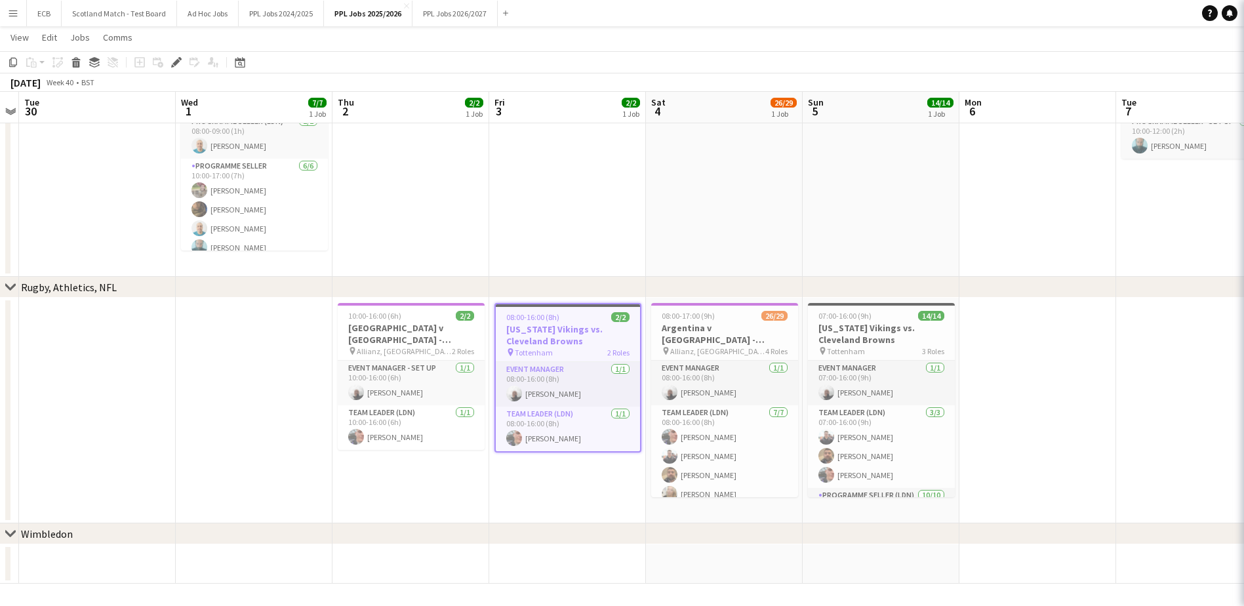
scroll to position [0, 0]
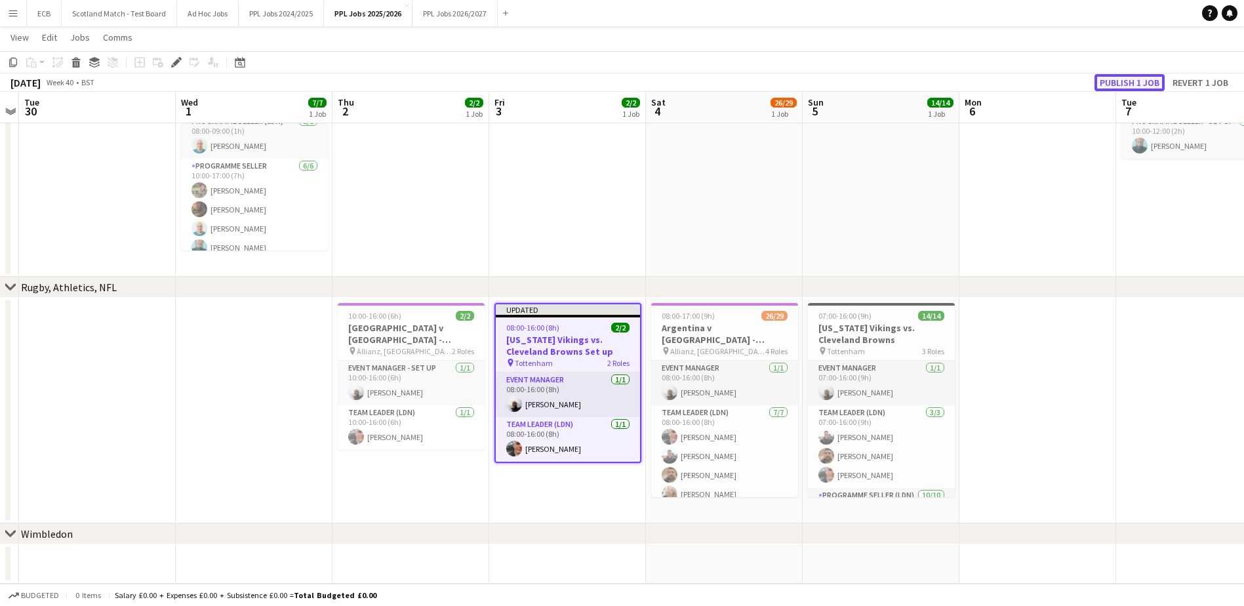
click at [1115, 90] on button "Publish 1 job" at bounding box center [1130, 82] width 70 height 17
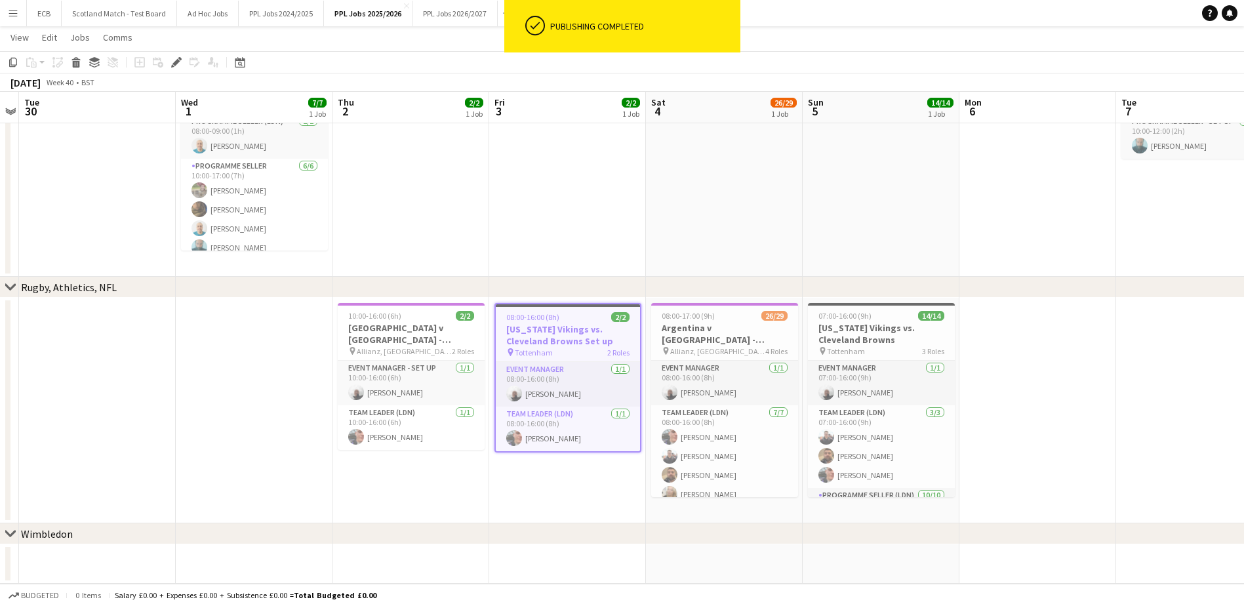
click at [11, 14] on app-icon "Menu" at bounding box center [13, 13] width 10 height 10
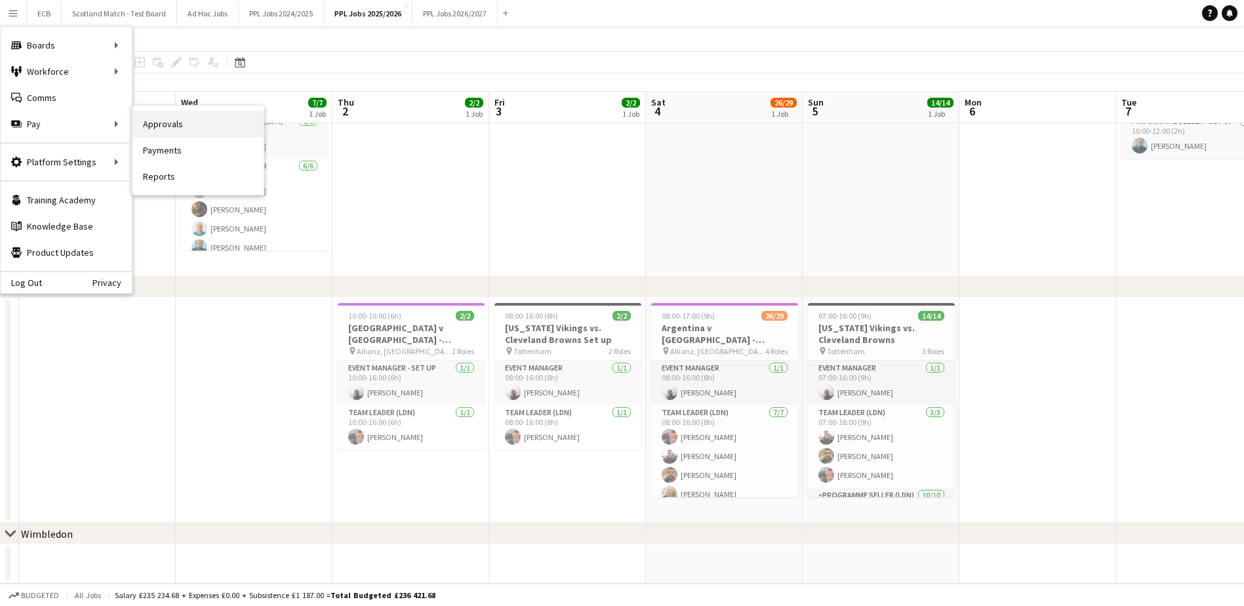
click at [159, 119] on link "Approvals" at bounding box center [198, 124] width 131 height 26
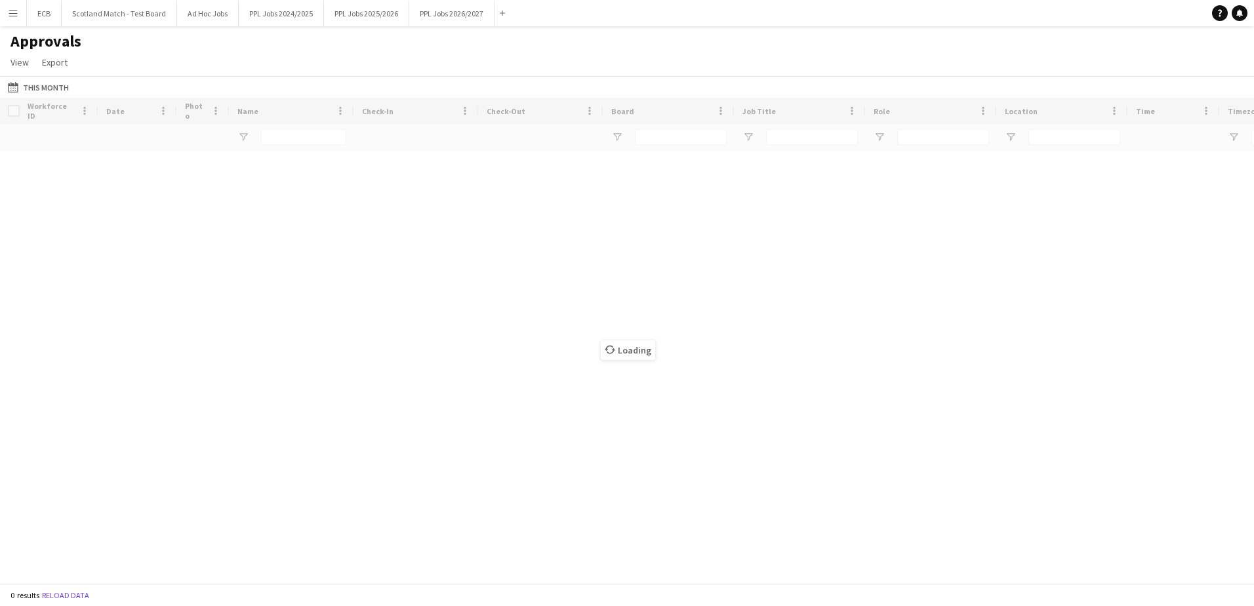
type input "****"
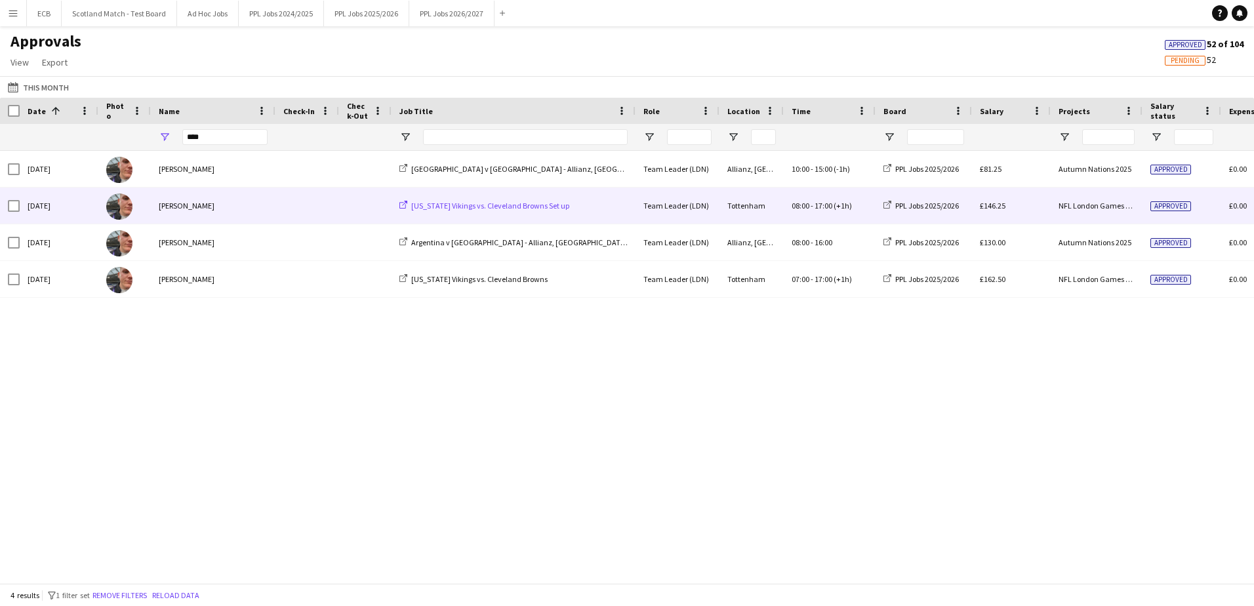
click at [556, 202] on span "[US_STATE] Vikings vs. Cleveland Browns Set up" at bounding box center [490, 206] width 158 height 10
click at [169, 204] on div "[PERSON_NAME]" at bounding box center [213, 206] width 125 height 36
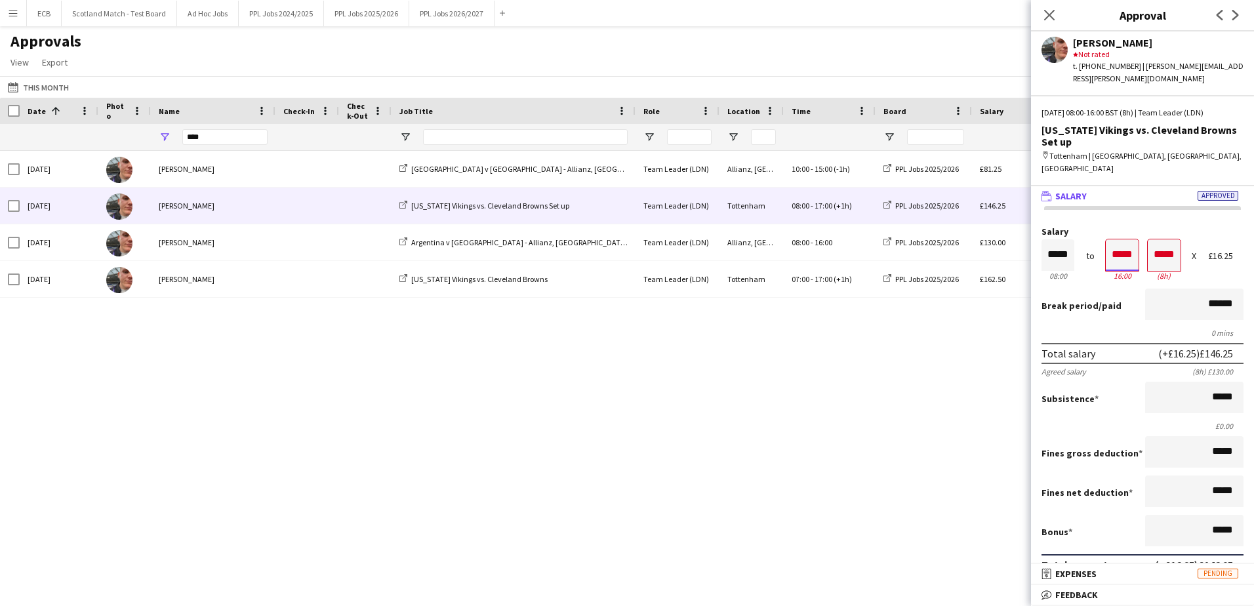
click at [1122, 248] on input "*****" at bounding box center [1122, 254] width 33 height 31
type input "*****"
click at [1114, 272] on div at bounding box center [1114, 278] width 16 height 13
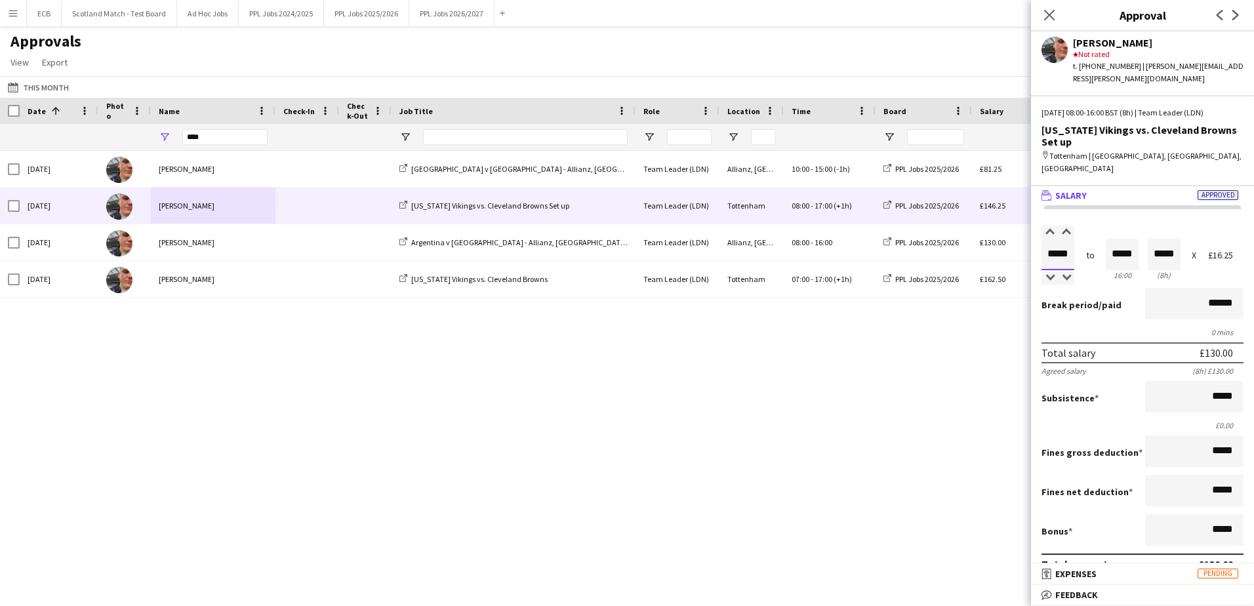
click at [1064, 252] on input "*****" at bounding box center [1058, 254] width 33 height 31
type input "*****"
click at [1050, 226] on div at bounding box center [1050, 232] width 16 height 13
click at [1102, 288] on div "Break period /paid ******" at bounding box center [1143, 305] width 202 height 34
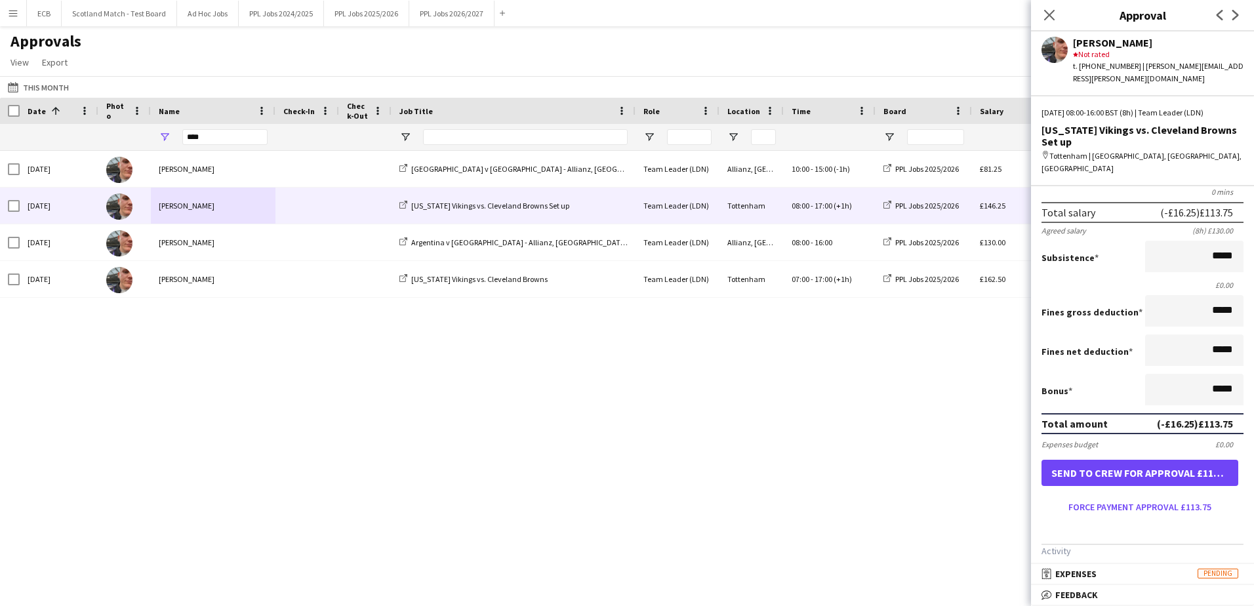
scroll to position [143, 0]
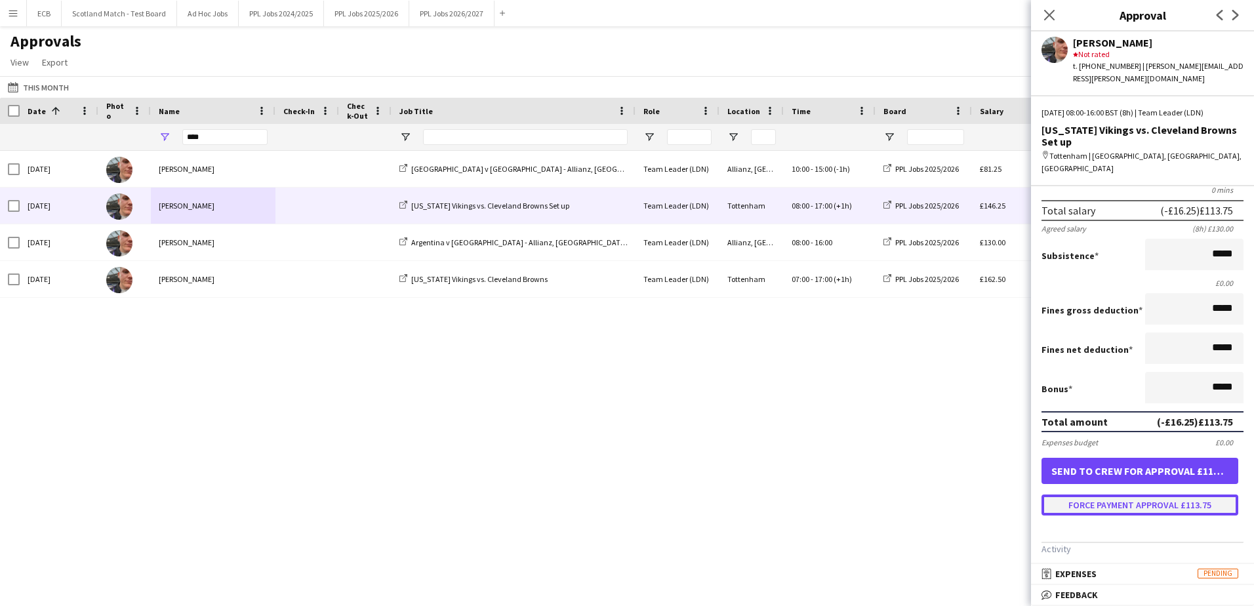
click at [1134, 497] on button "Force payment approval £113.75" at bounding box center [1140, 505] width 197 height 21
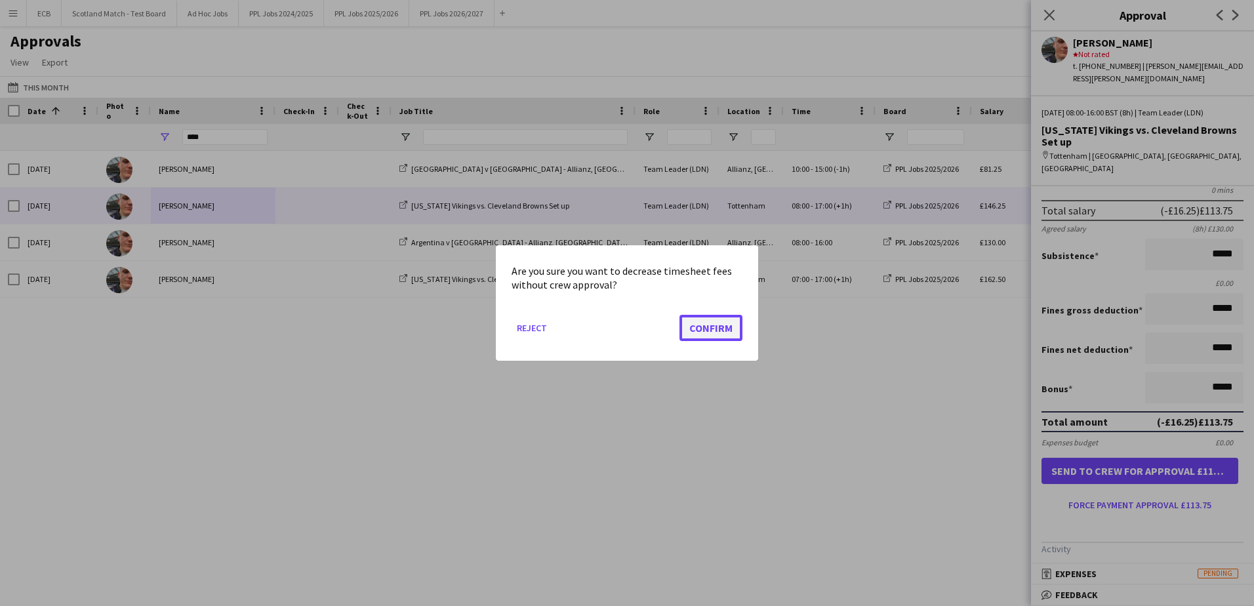
click at [722, 324] on button "Confirm" at bounding box center [711, 328] width 63 height 26
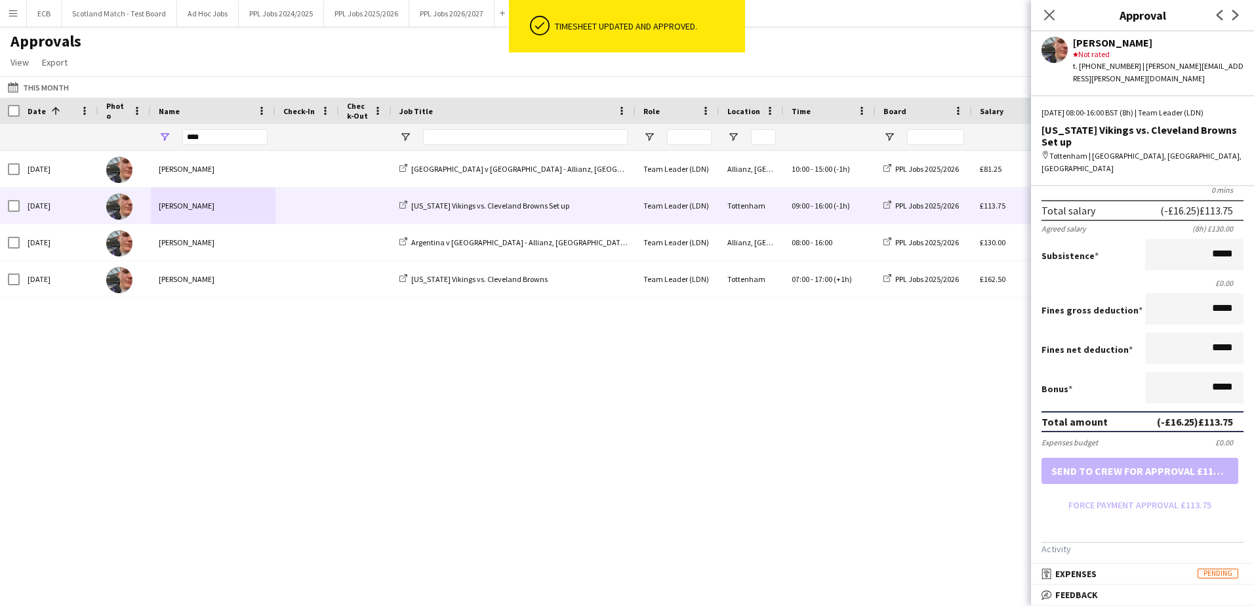
click at [888, 399] on div "Thu, 2 Oct 2025 Harvey Fogg Argentina v South Africa - Allianz, Twickenham - Se…" at bounding box center [627, 362] width 1254 height 422
click at [1043, 22] on app-icon "Close pop-in" at bounding box center [1049, 15] width 19 height 19
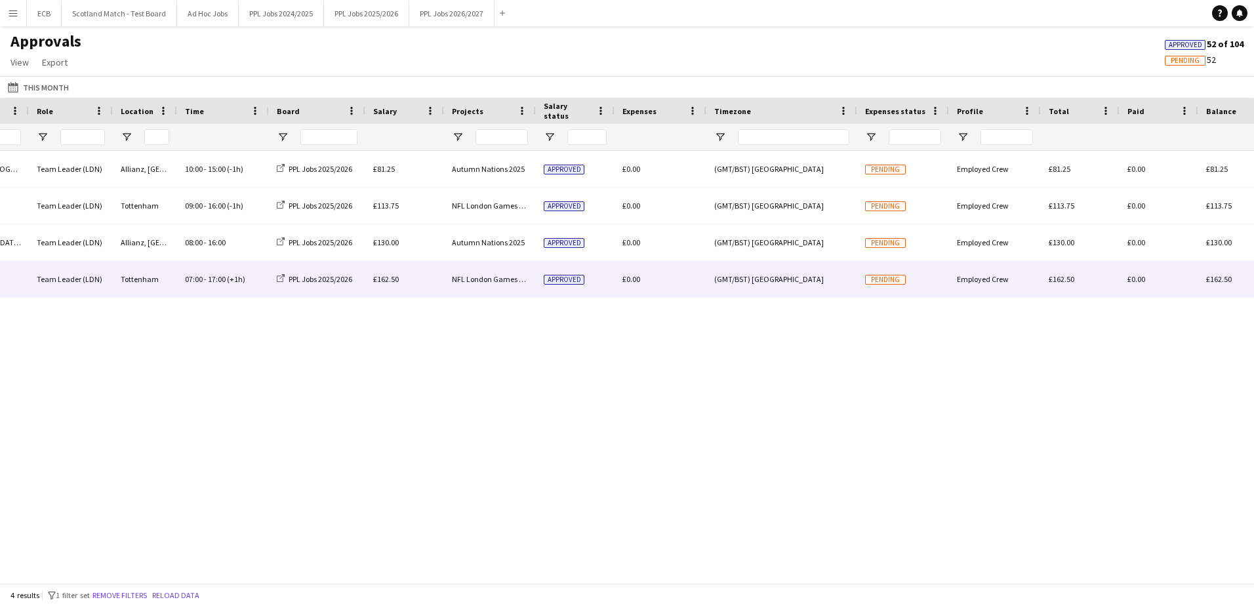
scroll to position [0, 0]
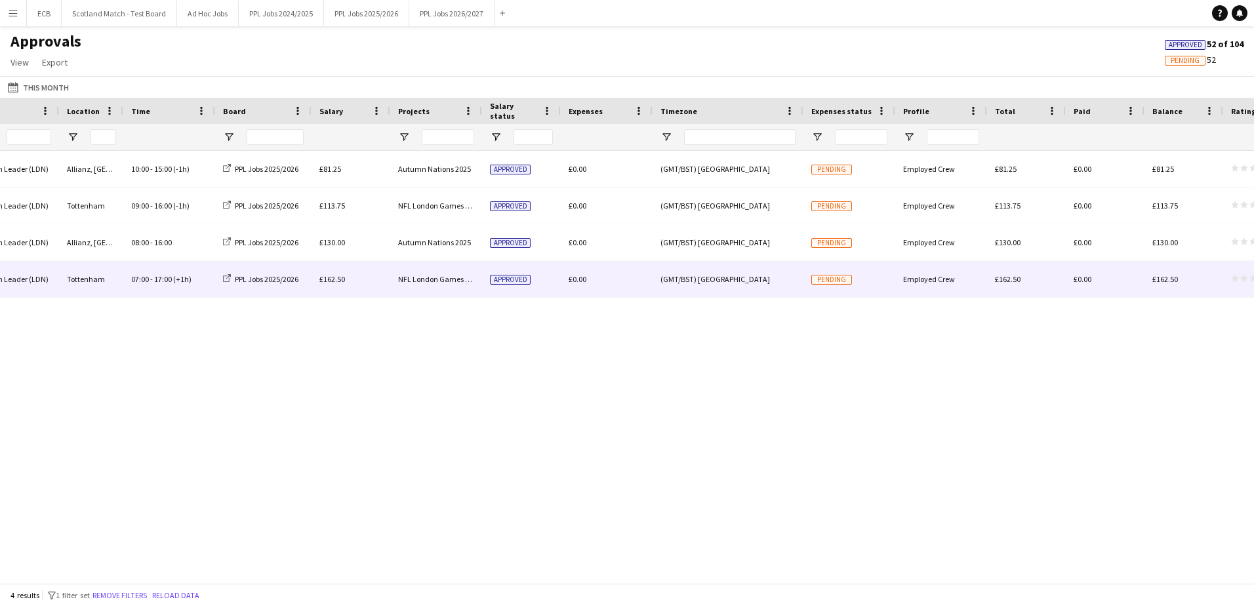
click at [928, 264] on div "Employed Crew" at bounding box center [941, 279] width 92 height 36
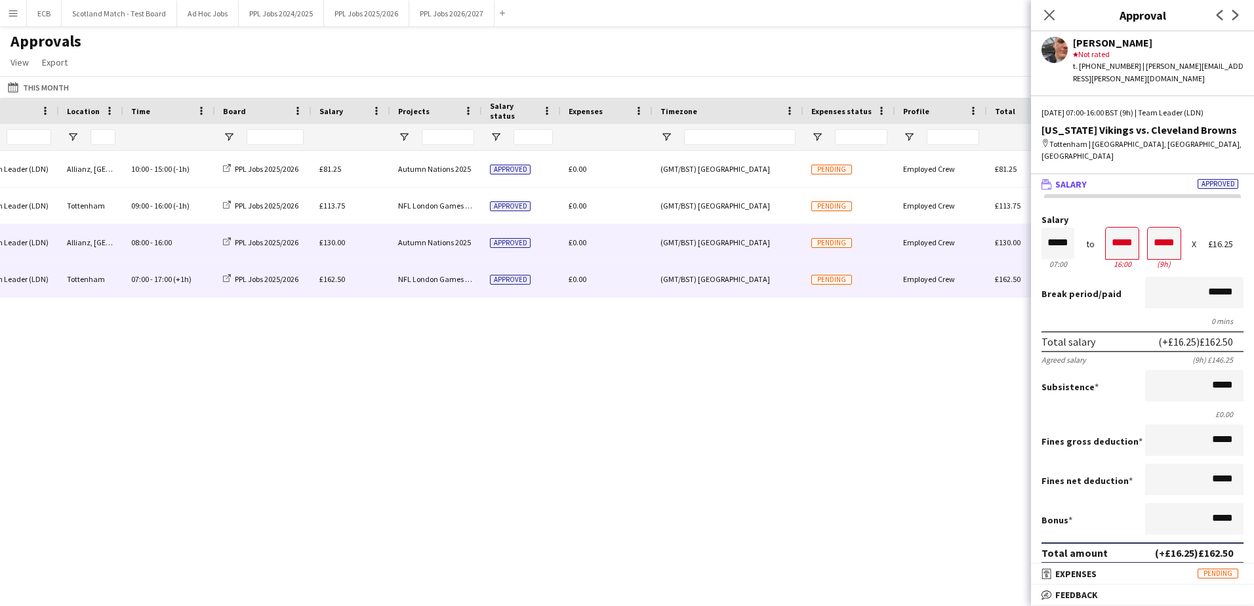
scroll to position [0, 464]
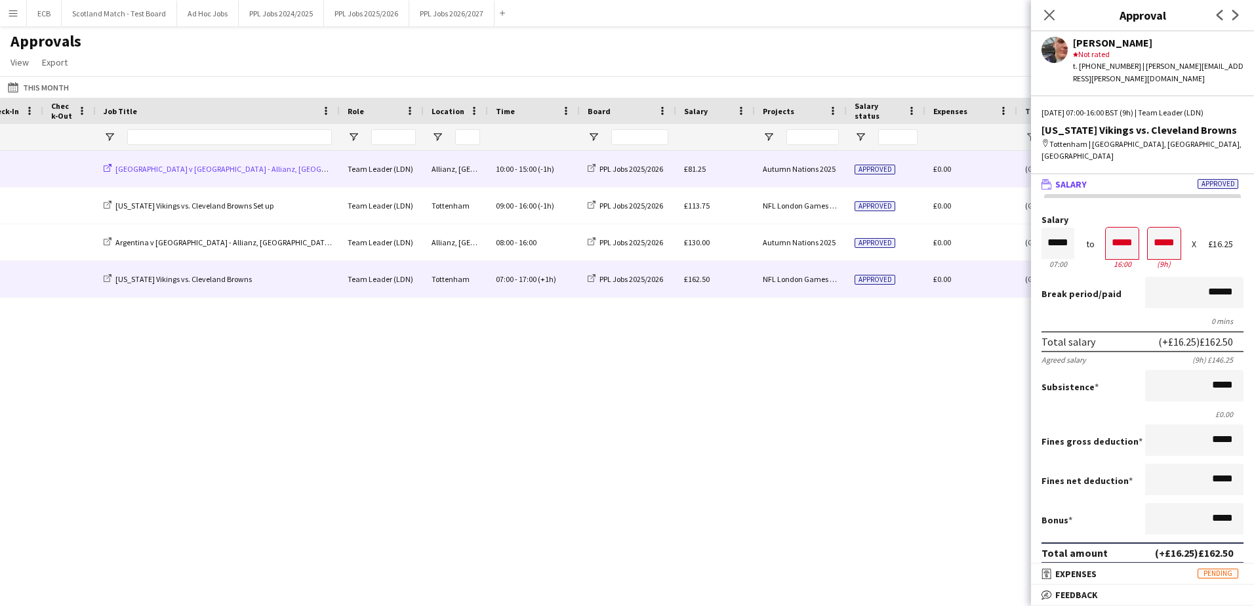
click at [252, 169] on span "[GEOGRAPHIC_DATA] v [GEOGRAPHIC_DATA] - Allianz, [GEOGRAPHIC_DATA] - Setup" at bounding box center [254, 169] width 279 height 10
